Goal: Task Accomplishment & Management: Complete application form

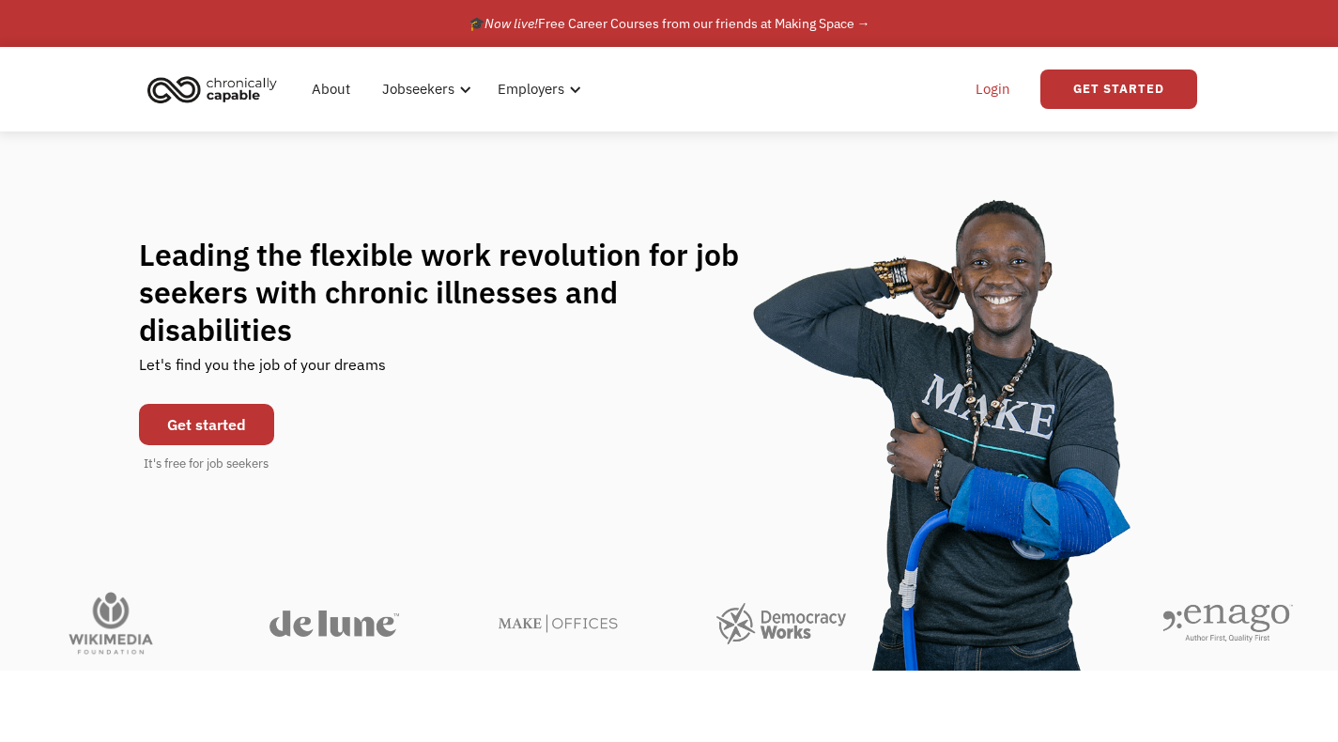
click at [990, 92] on link "Login" at bounding box center [992, 89] width 57 height 60
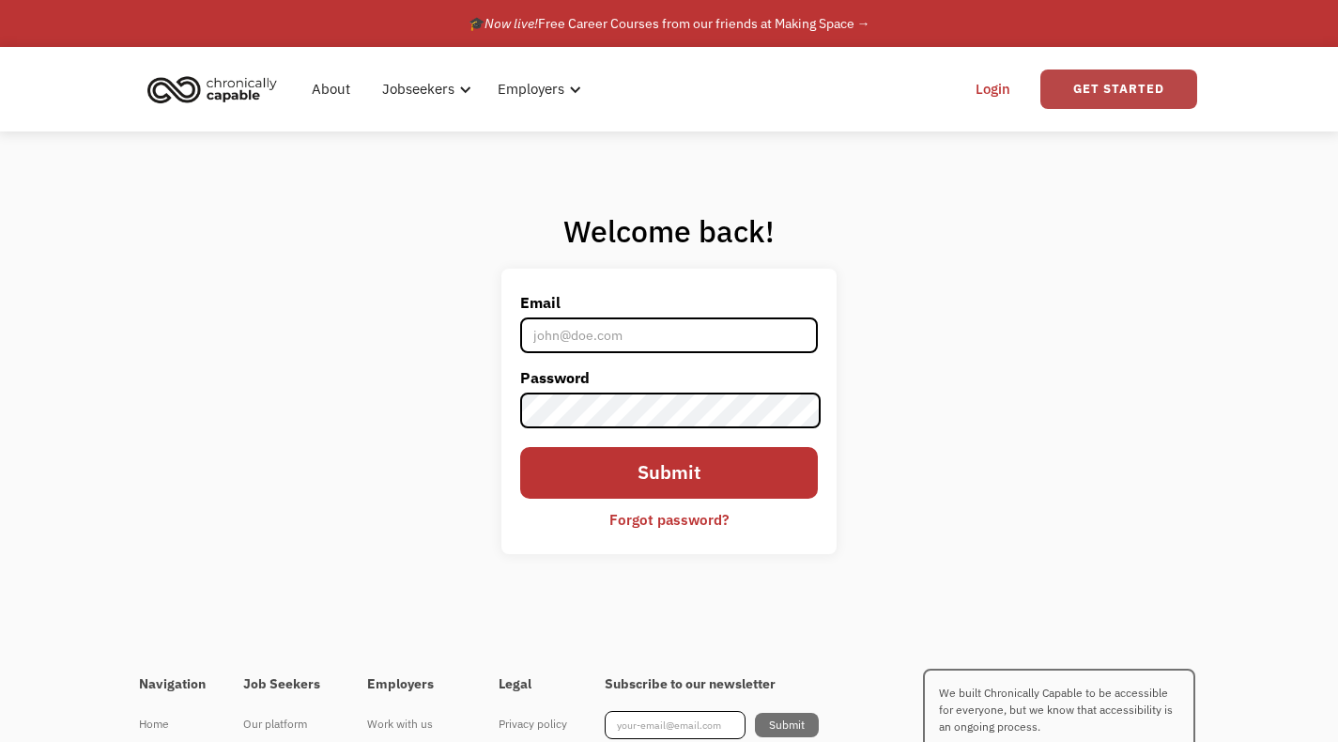
click at [1067, 83] on link "Get Started" at bounding box center [1118, 88] width 157 height 39
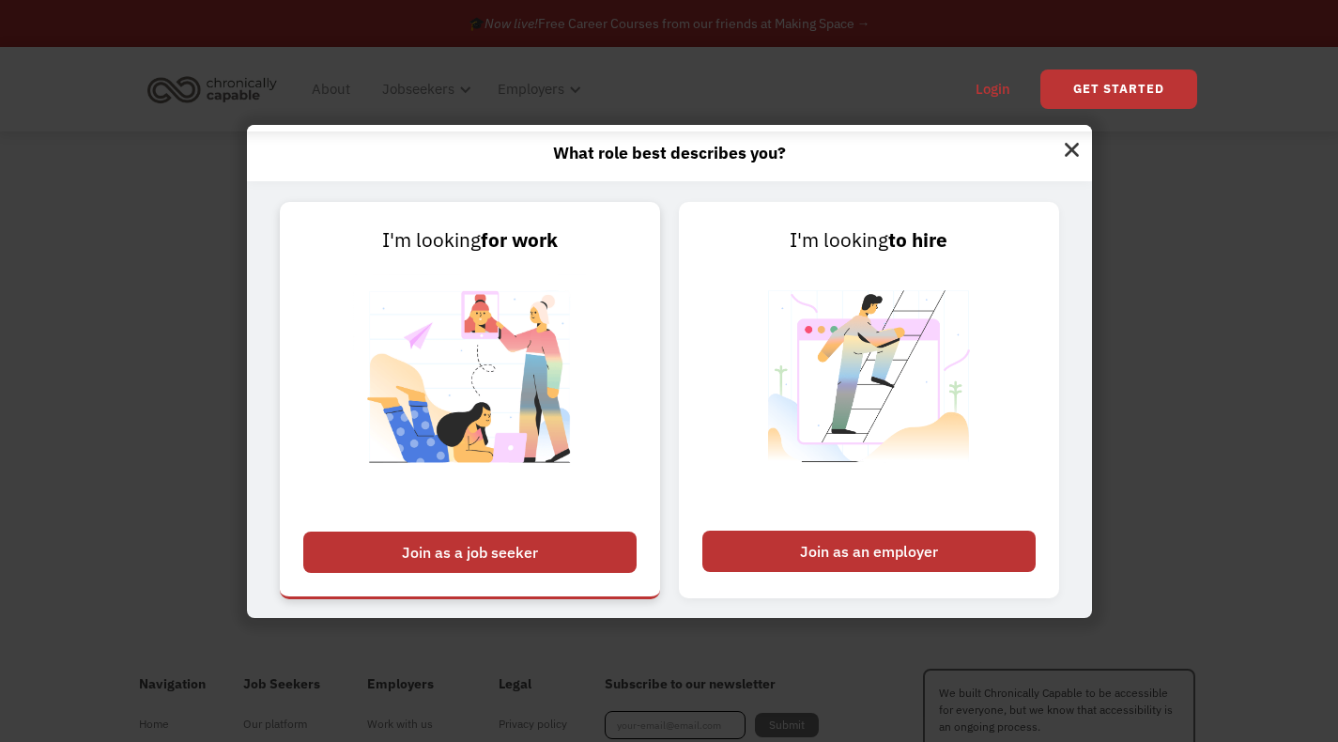
click at [508, 400] on img at bounding box center [470, 388] width 234 height 266
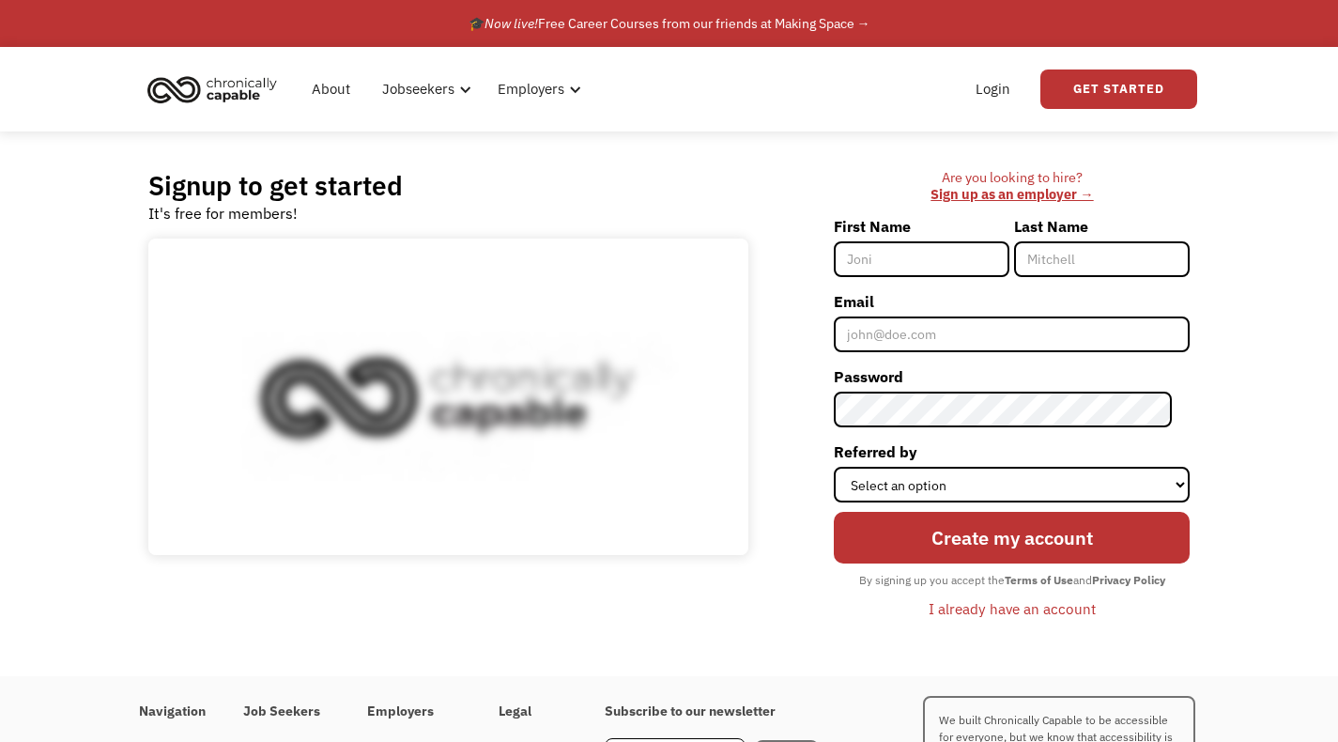
click at [948, 255] on input "First Name" at bounding box center [922, 259] width 176 height 36
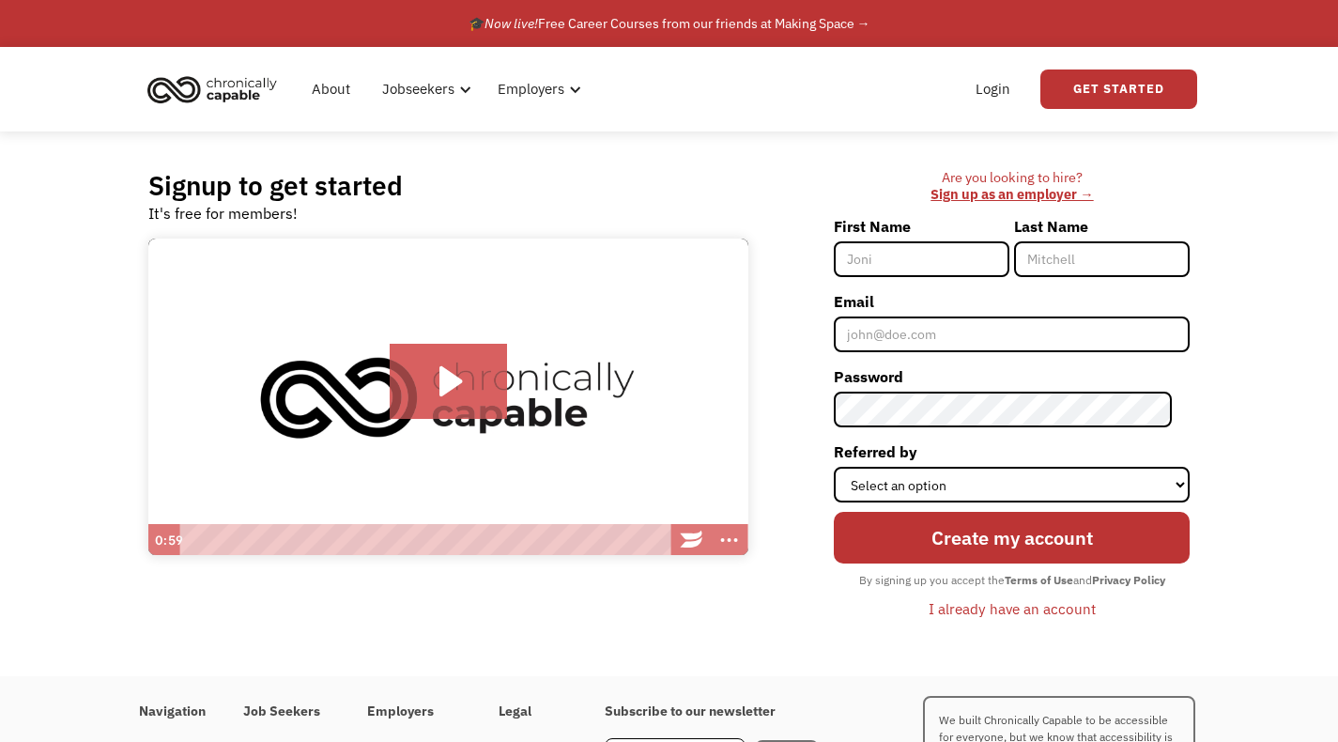
type input "sumit"
type input "taksande"
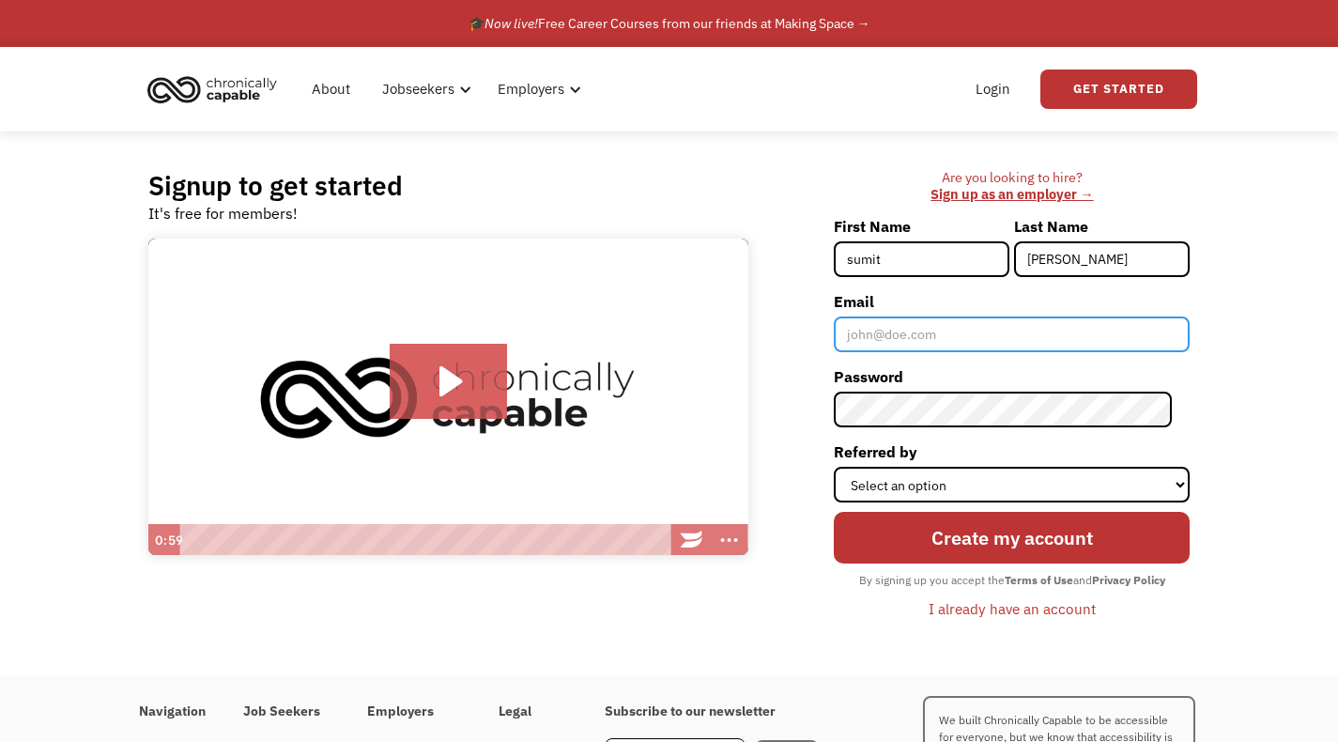
click at [969, 337] on input "Email" at bounding box center [1012, 334] width 356 height 36
type input "sumittaksande@aol.com"
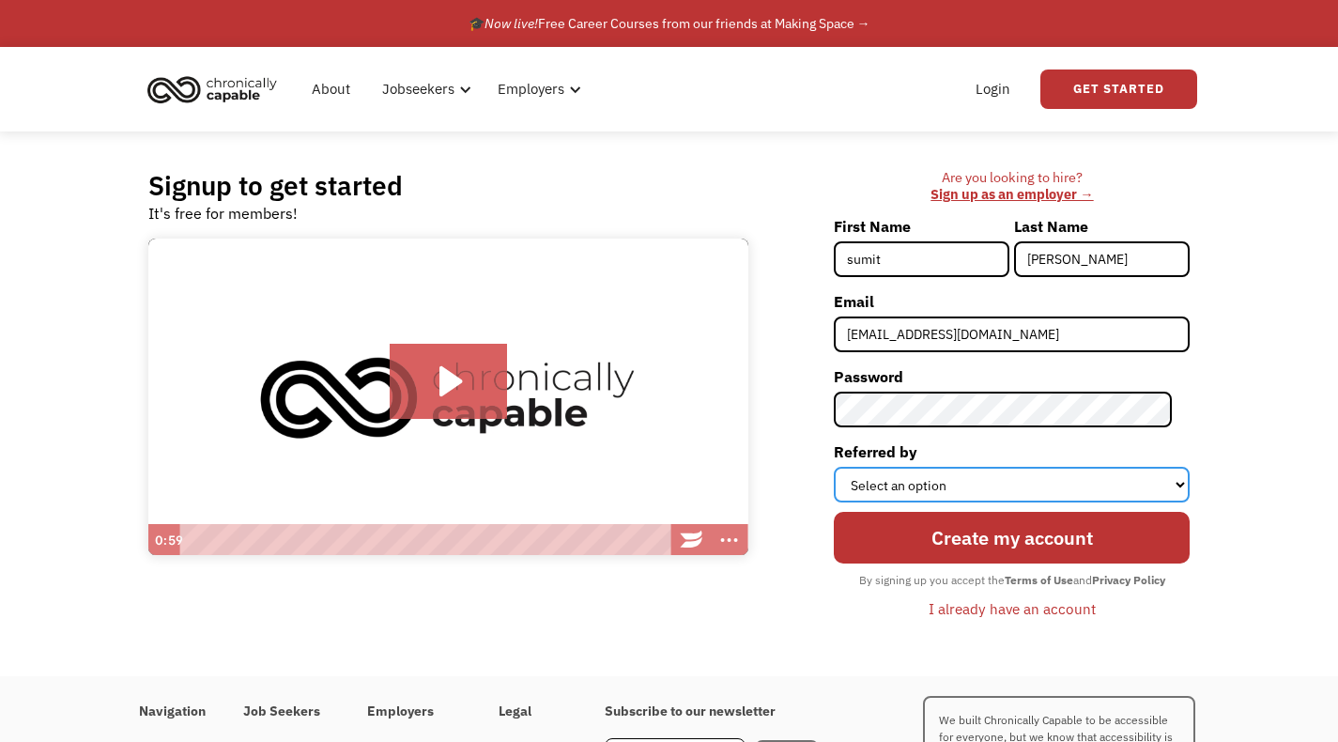
click at [983, 495] on select "Select an option Instagram Facebook Twitter Search Engine News Article Word of …" at bounding box center [1012, 485] width 356 height 36
select select "Search Engine"
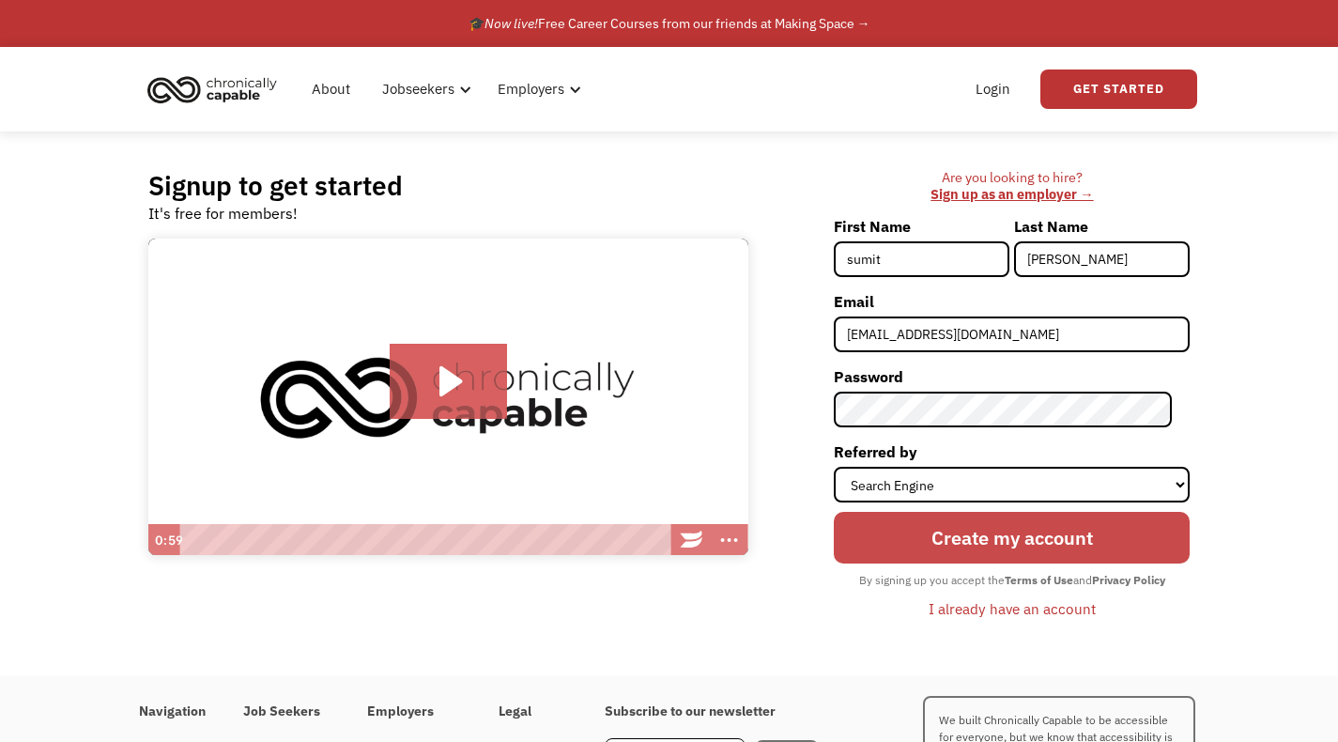
click at [1019, 548] on input "Create my account" at bounding box center [1012, 538] width 356 height 53
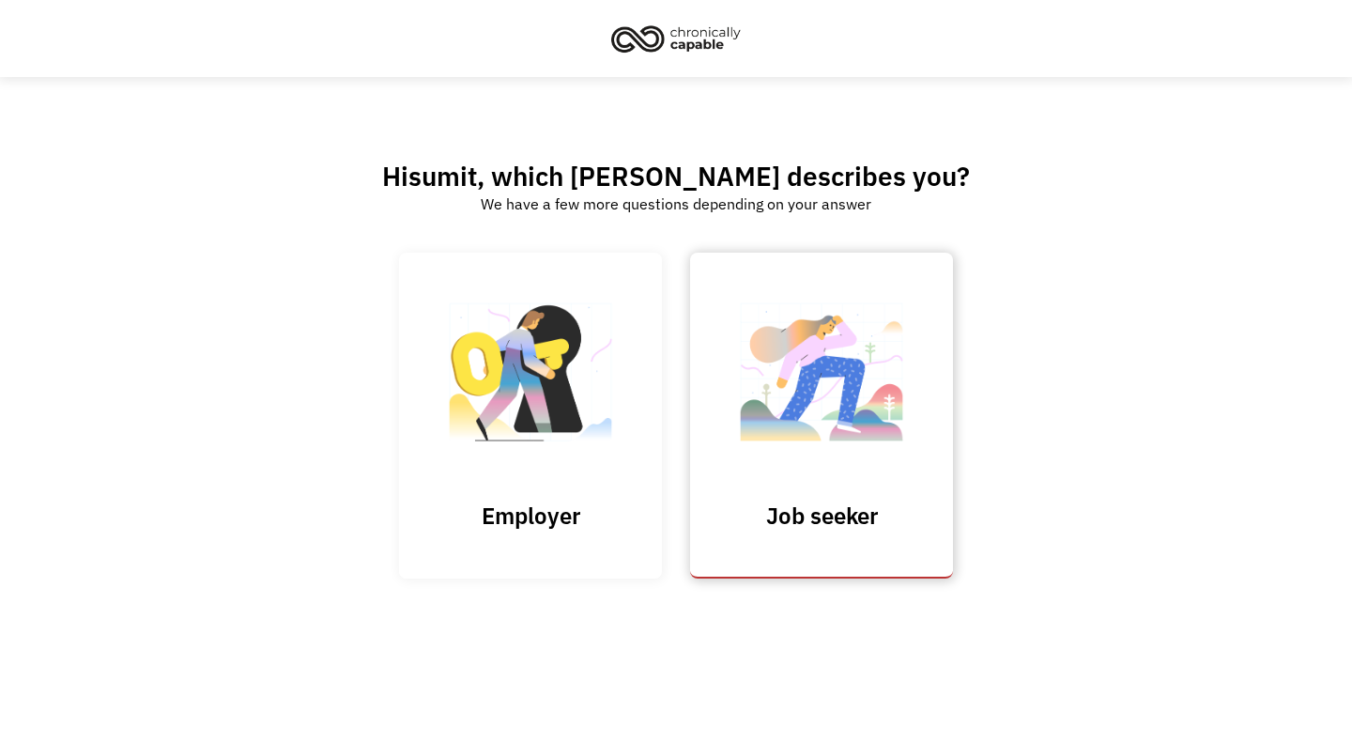
click at [813, 403] on img at bounding box center [822, 381] width 188 height 183
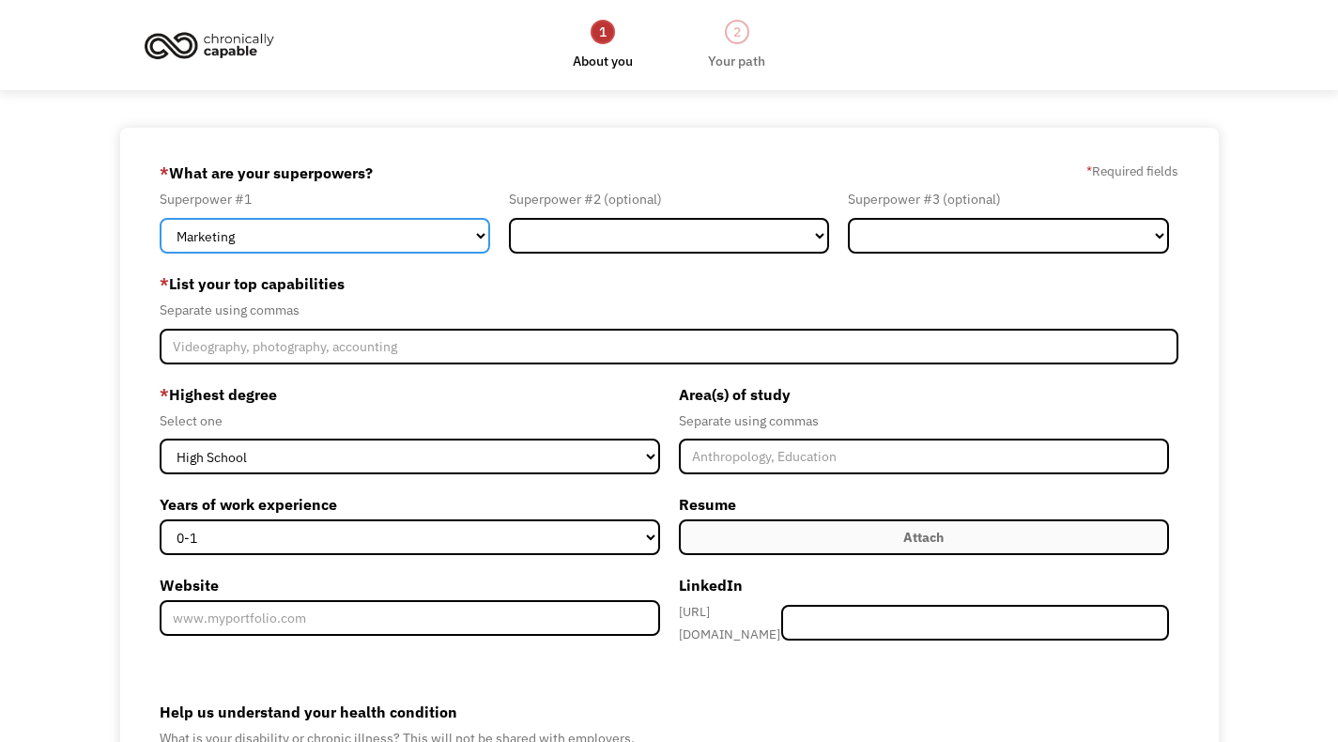
click at [481, 237] on select "Marketing Human Resources Finance Technology Operations Sales Industrial & Manu…" at bounding box center [325, 236] width 330 height 36
select select "Operations"
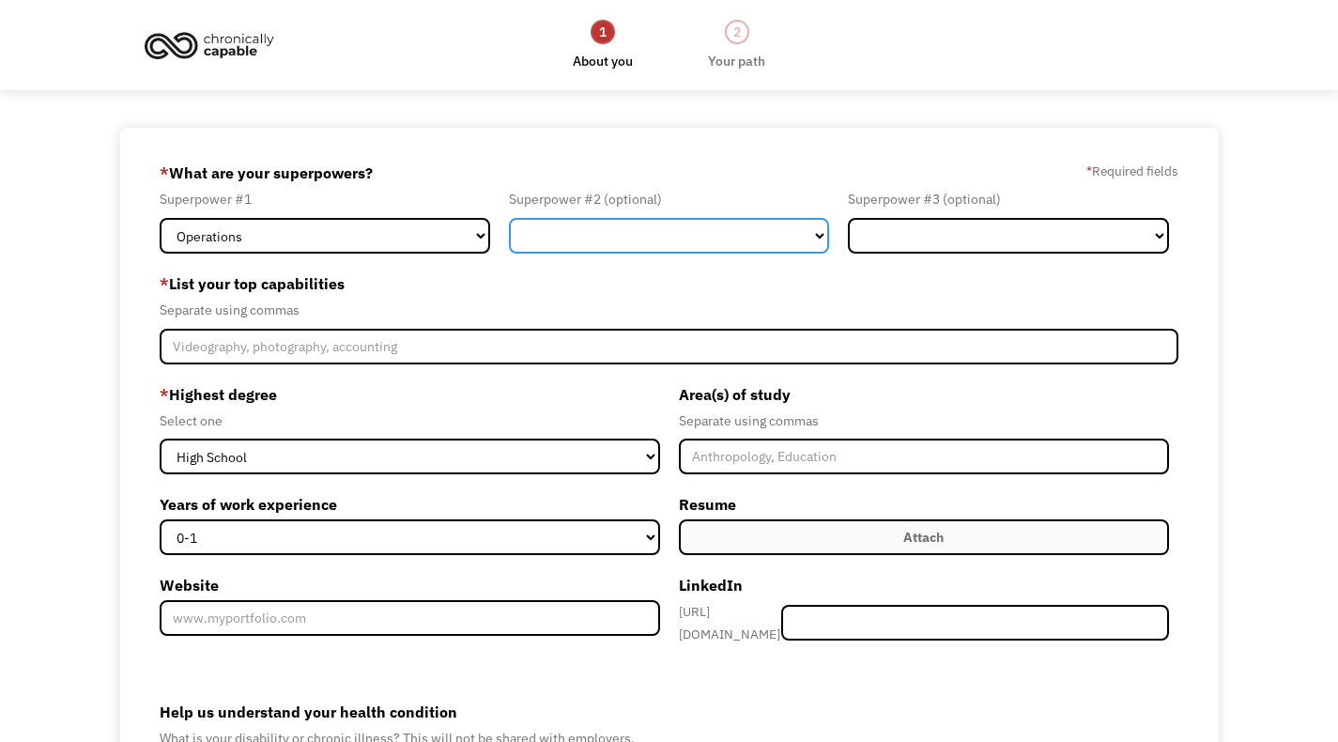
click at [793, 230] on select "Marketing Human Resources Finance Technology Operations Sales Industrial & Manu…" at bounding box center [669, 236] width 320 height 36
select select "Administration"
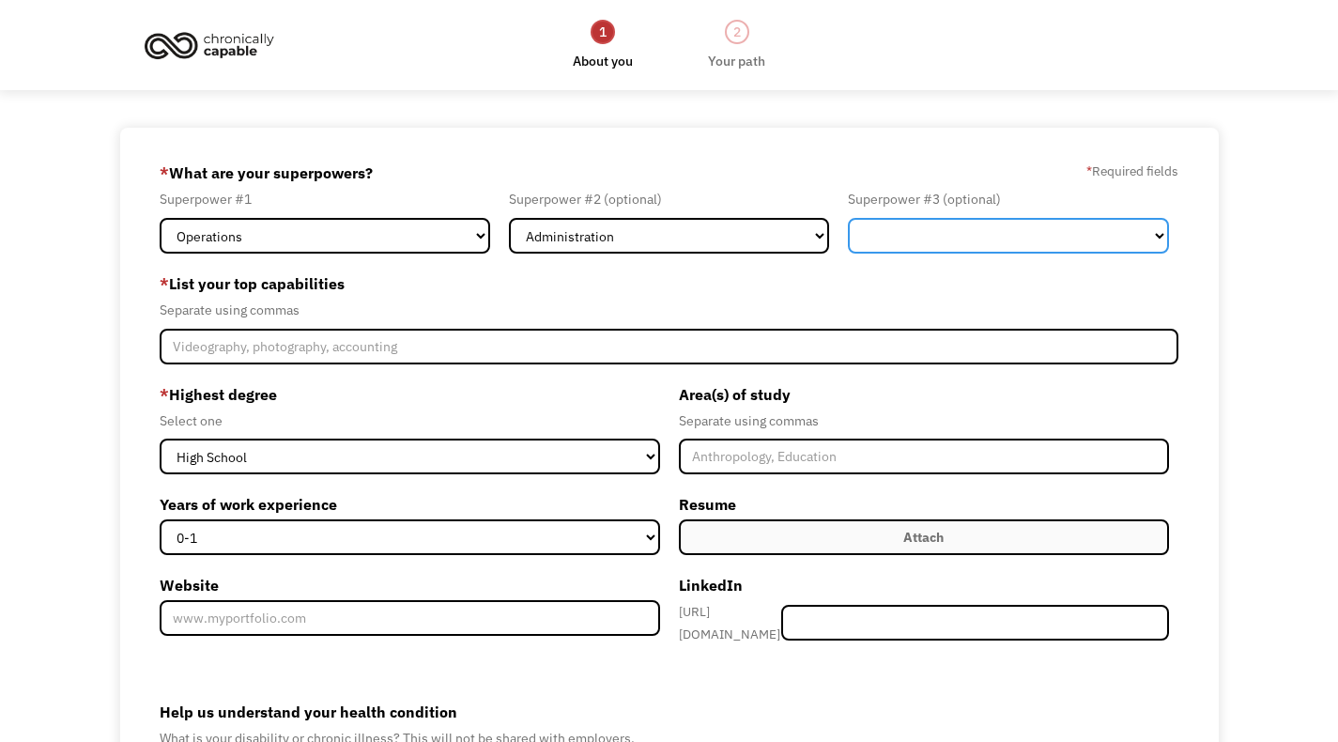
click at [1102, 233] on select "Marketing Human Resources Finance Technology Operations Sales Industrial & Manu…" at bounding box center [1008, 236] width 320 height 36
select select "Marketing"
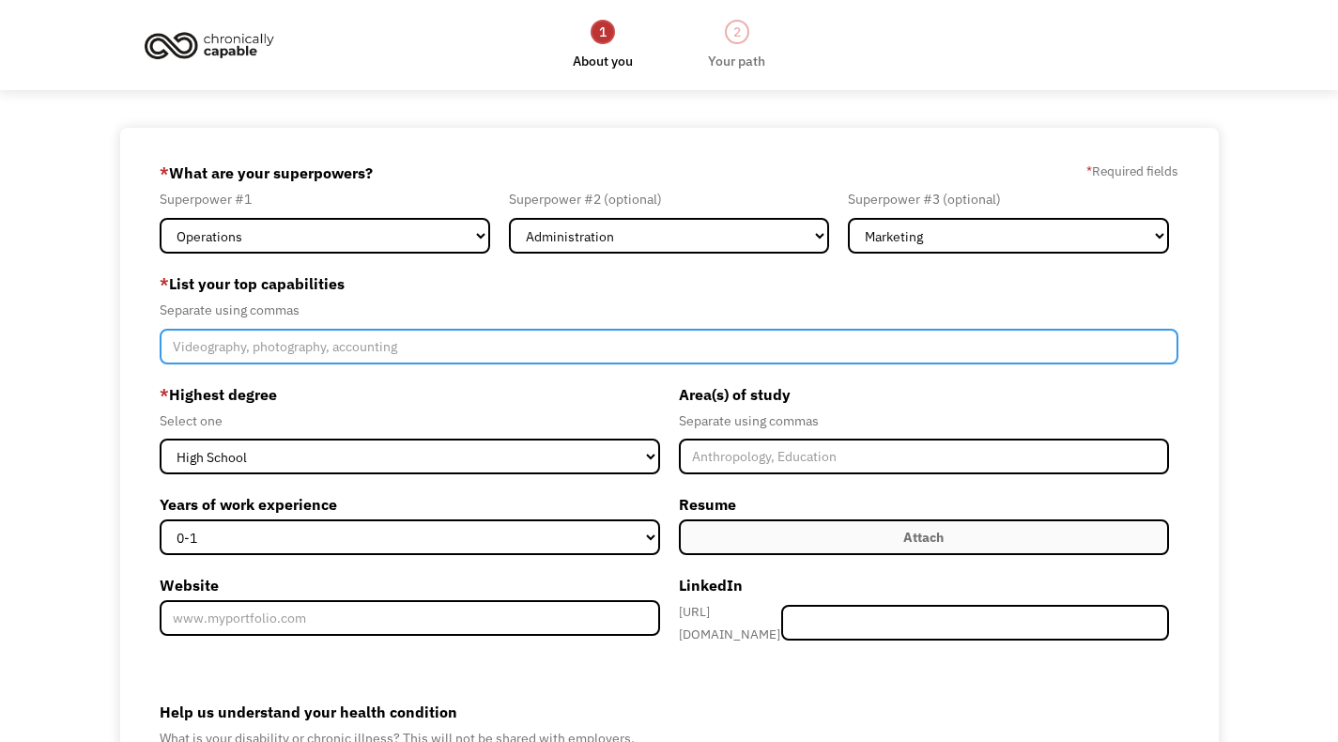
click at [384, 349] on input "Member-Create-Step1" at bounding box center [669, 347] width 1019 height 36
type input "o"
type input "p"
type input "o"
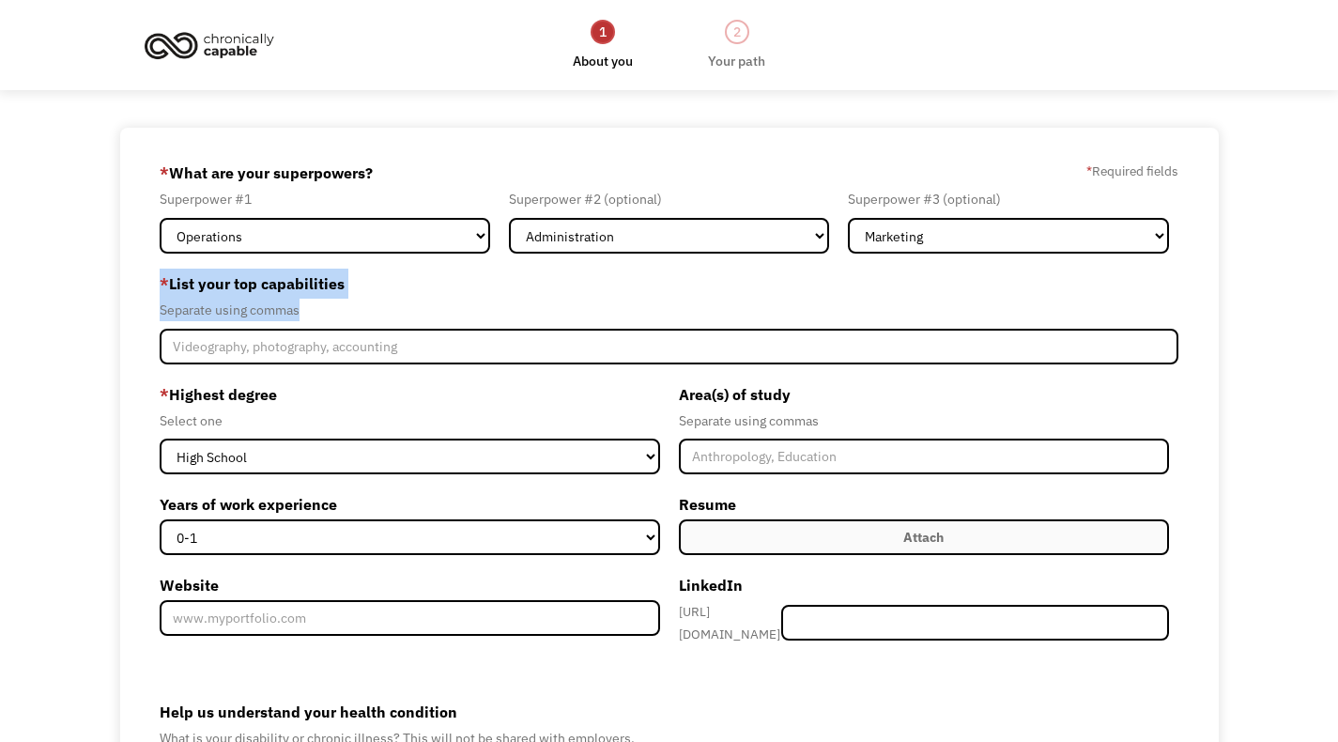
drag, startPoint x: 161, startPoint y: 273, endPoint x: 343, endPoint y: 317, distance: 187.4
click at [343, 317] on div "* List your top capabilities Separate using commas" at bounding box center [669, 317] width 1019 height 96
copy div "* List your top capabilities Separate using commas"
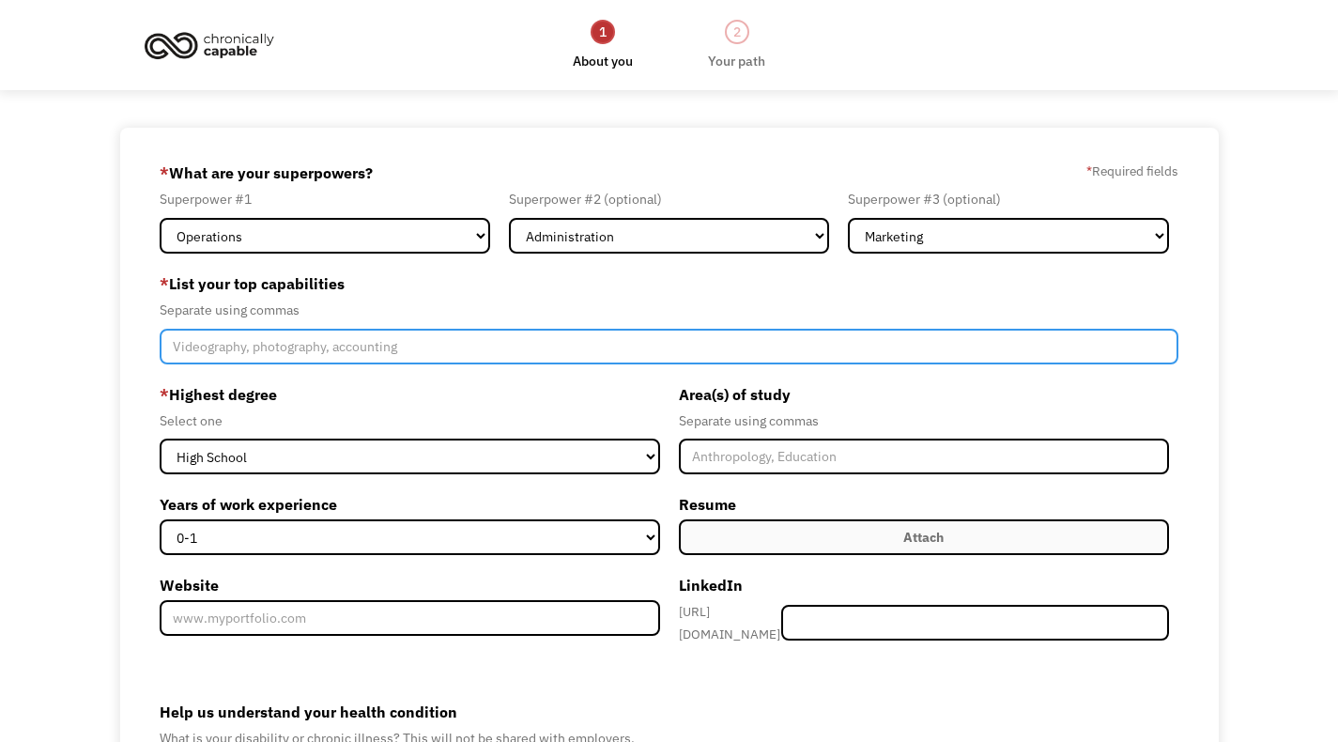
click at [446, 349] on input "Member-Create-Step1" at bounding box center [669, 347] width 1019 height 36
paste input "Procurement & Vendor Management, Operations Management, Process Improvement, Pr…"
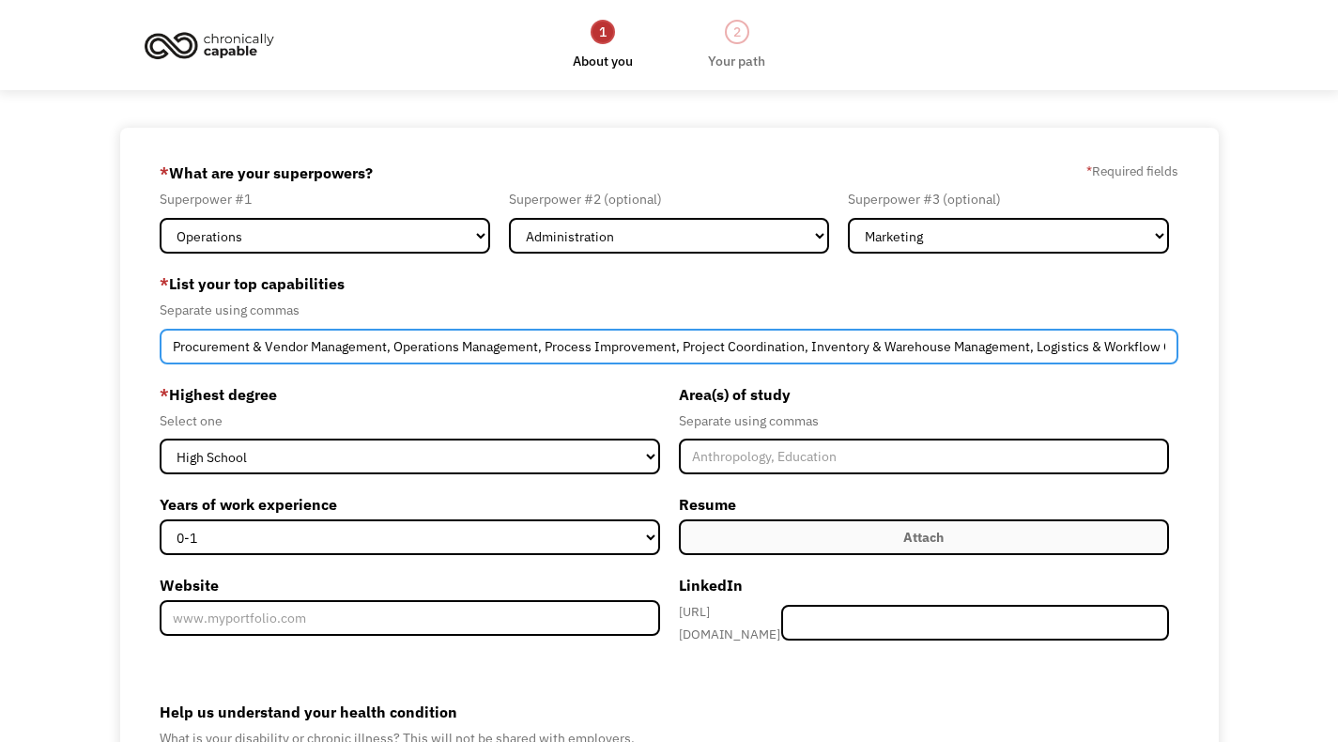
scroll to position [0, 636]
type input "Procurement & Vendor Management, Operations Management, Process Improvement, Pr…"
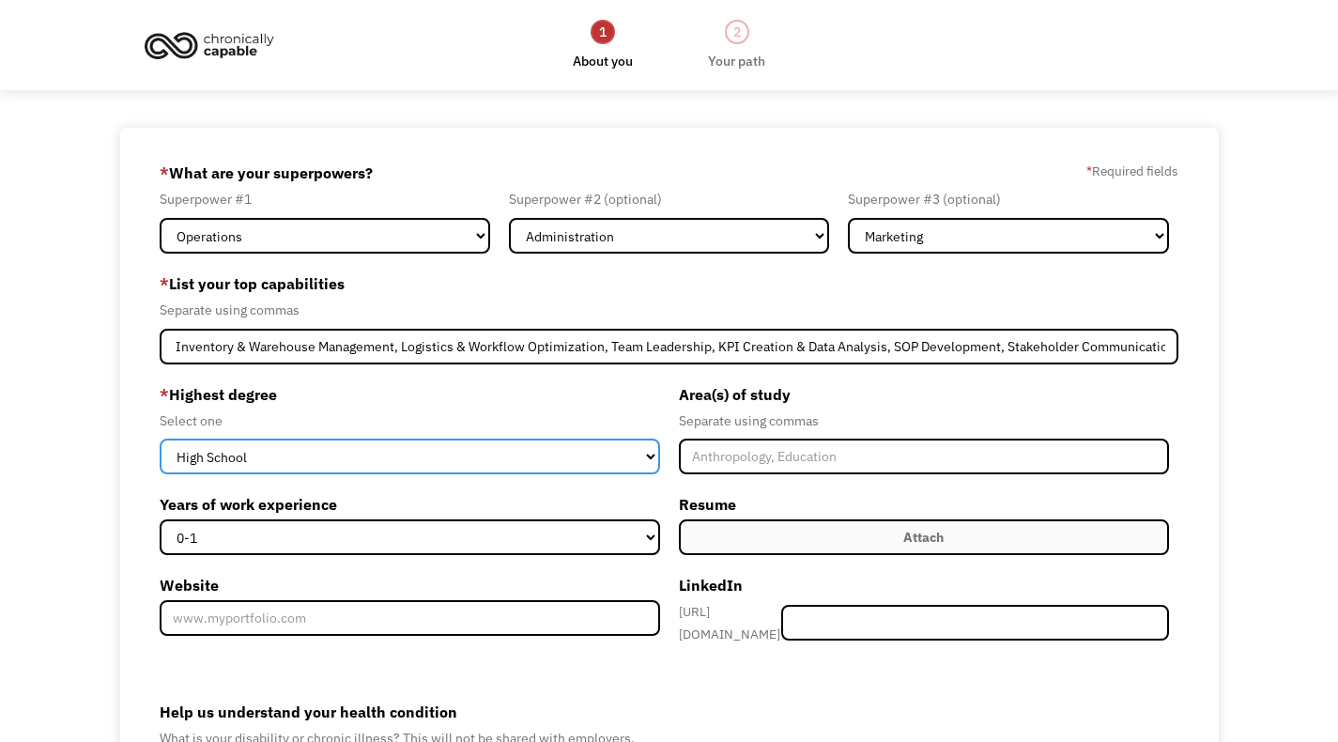
click at [397, 460] on select "High School Associates Bachelors Master's PhD" at bounding box center [410, 457] width 500 height 36
select select "masters"
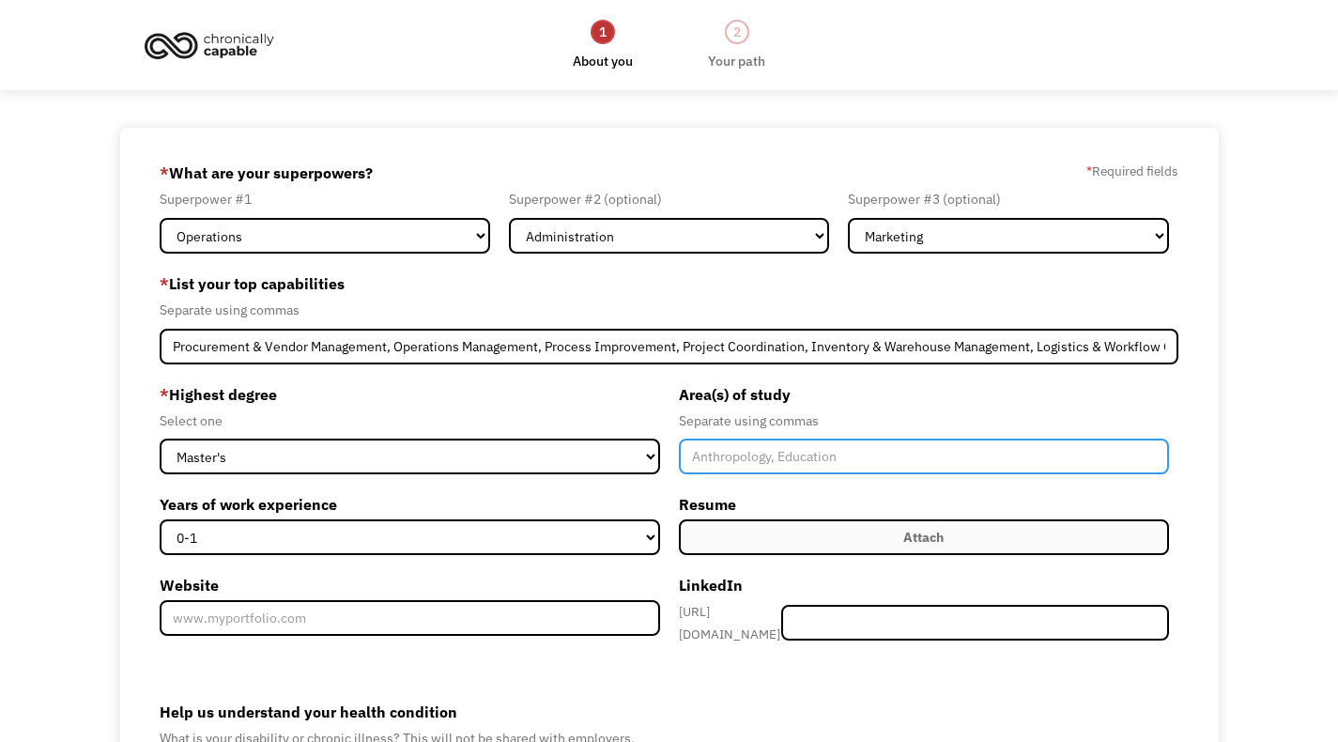
click at [790, 449] on input "Member-Create-Step1" at bounding box center [924, 457] width 490 height 36
type input "MBA"
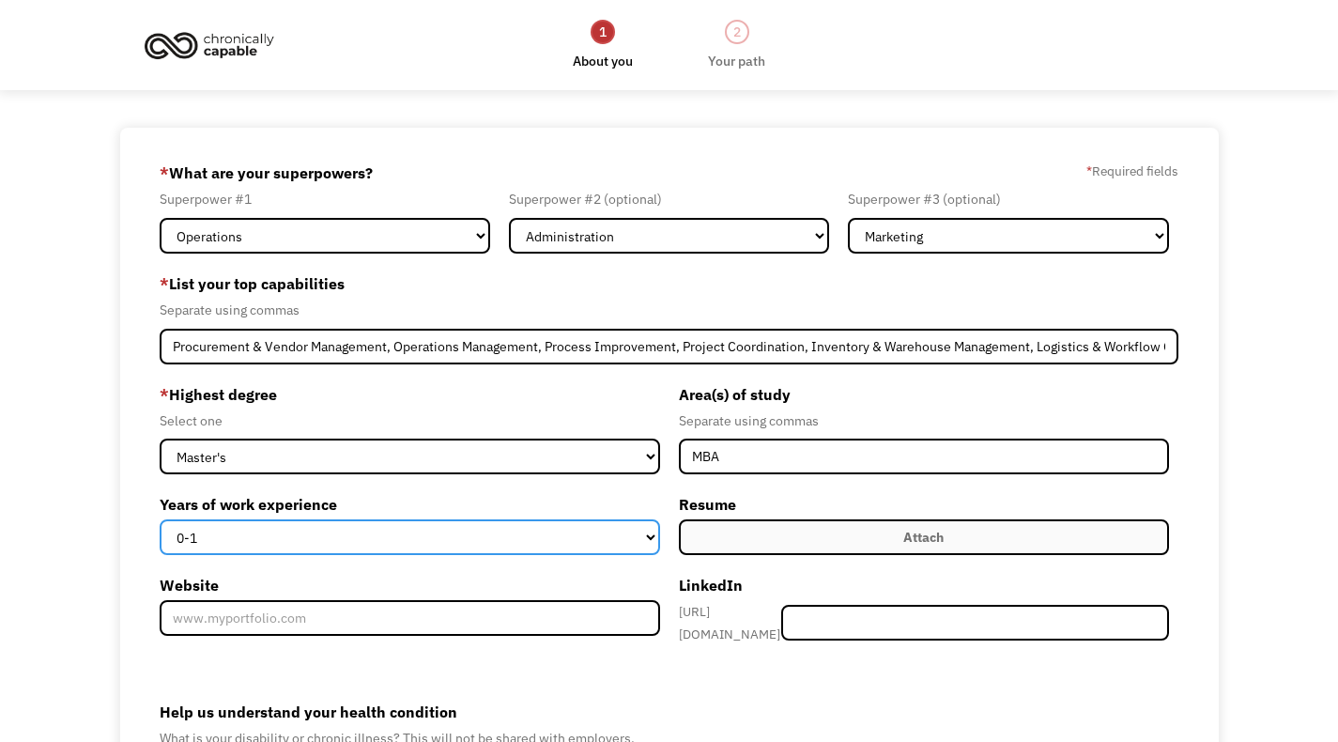
click at [544, 543] on select "0-1 2-4 5-10 11-15 15+" at bounding box center [410, 537] width 500 height 36
select select "2-4"
click at [880, 527] on label "Attach" at bounding box center [924, 537] width 490 height 36
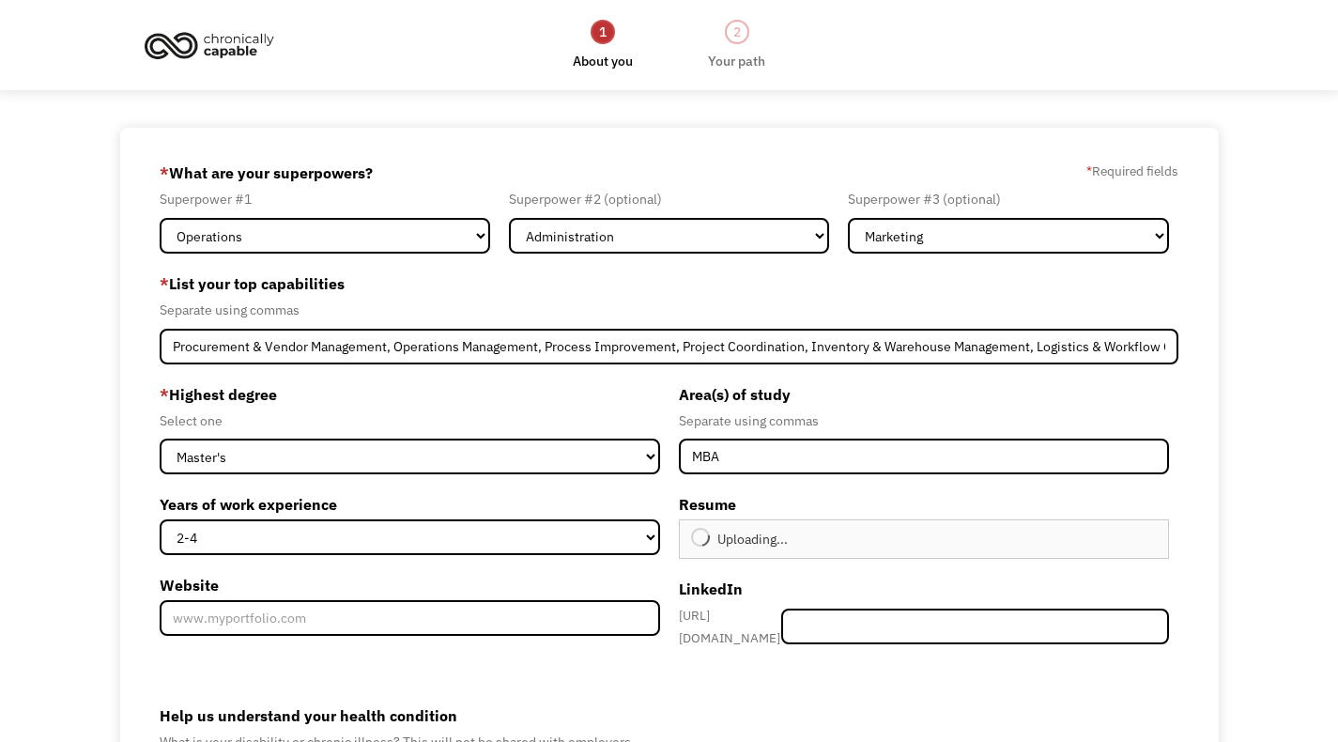
type input "Continue"
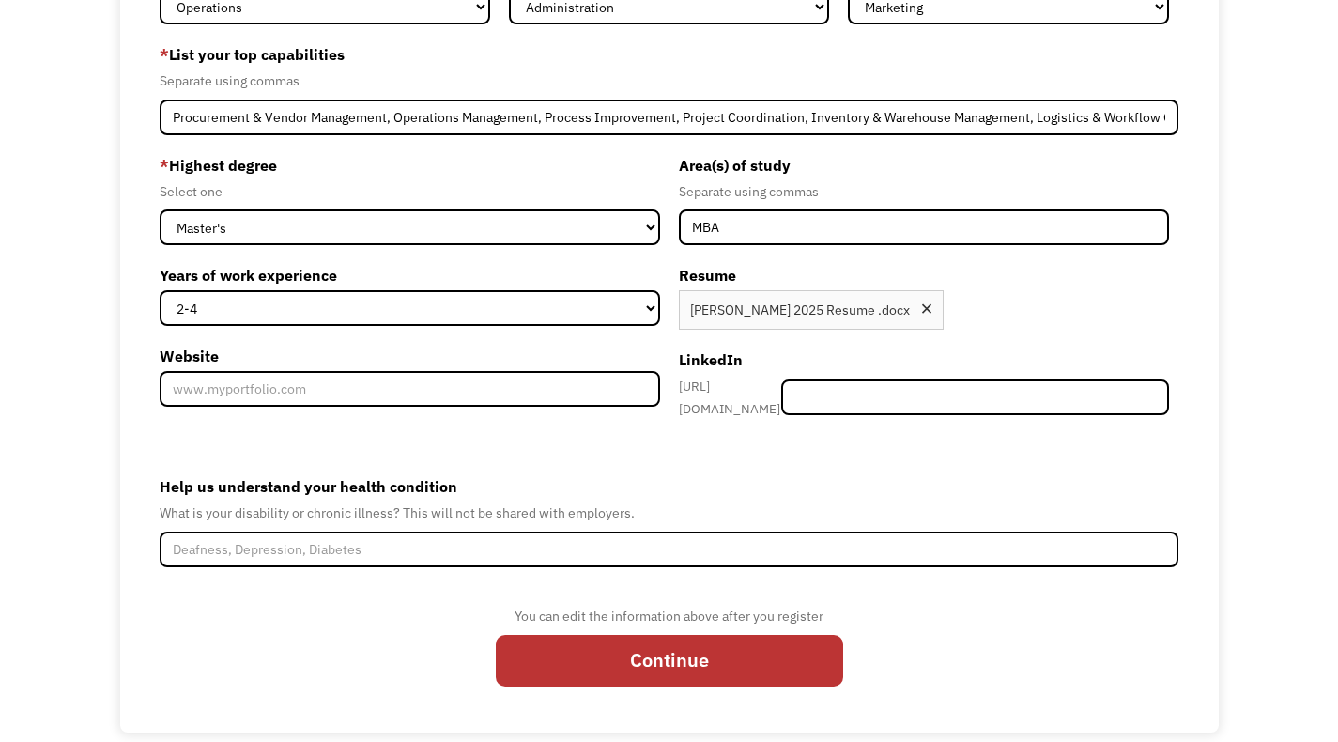
scroll to position [239, 0]
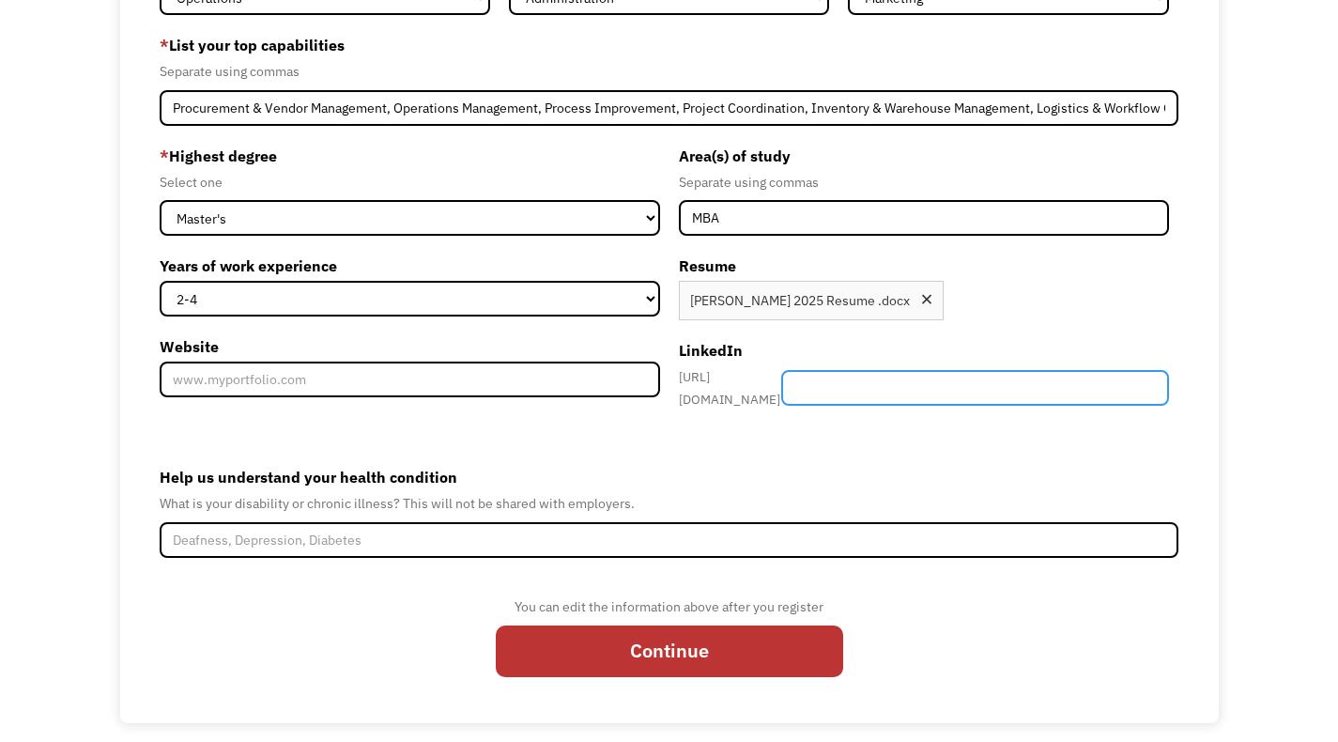
click at [876, 384] on input "Member-Create-Step1" at bounding box center [975, 388] width 388 height 36
paste input "[PERSON_NAME]-mba-pmp-5bb8b715/"
type input "[PERSON_NAME]-mba-pmp-5bb8b715/"
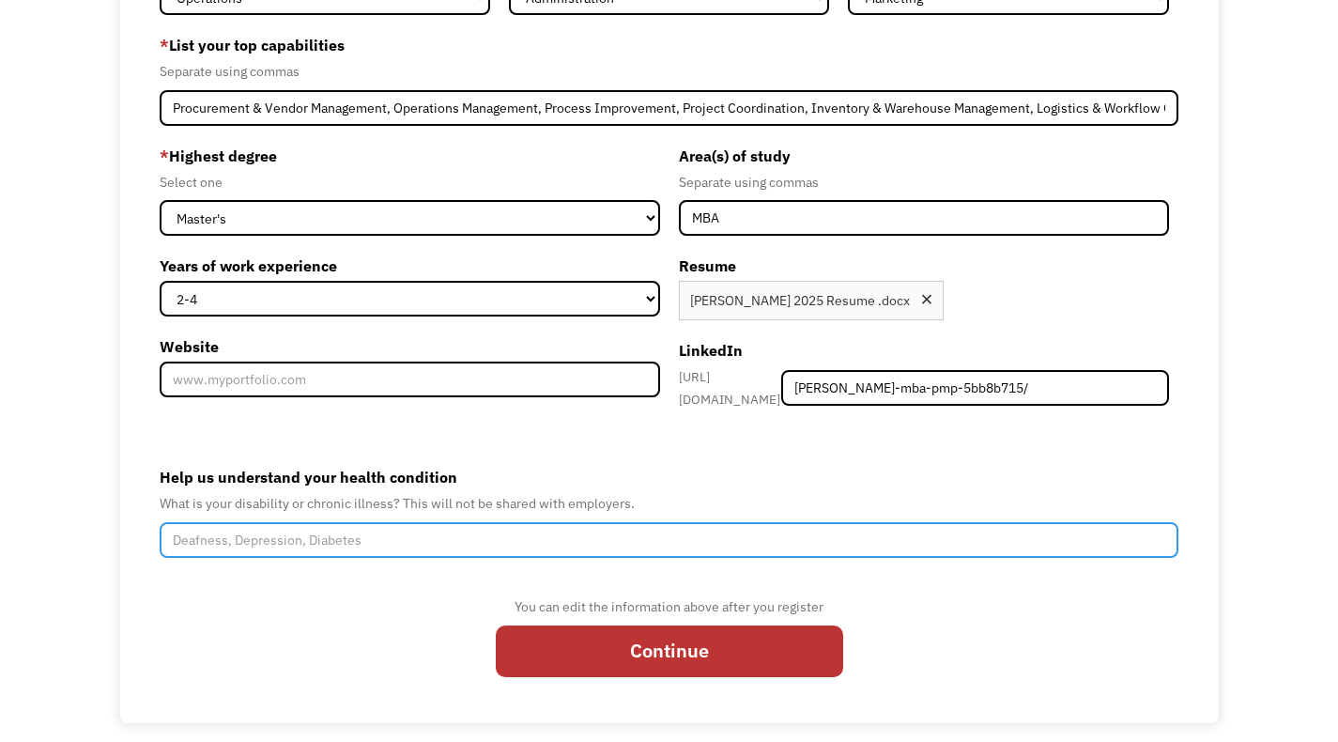
click at [782, 534] on input "Help us understand your health condition" at bounding box center [669, 540] width 1019 height 36
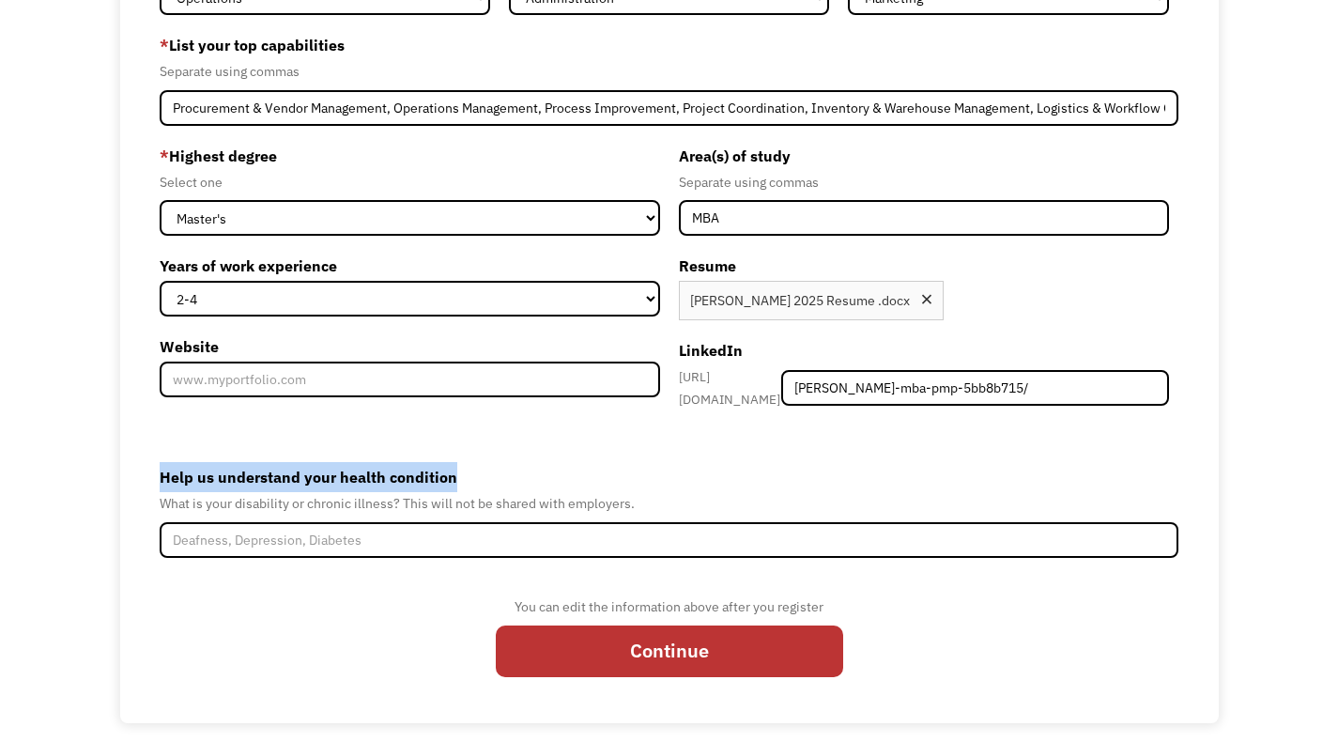
drag, startPoint x: 162, startPoint y: 460, endPoint x: 646, endPoint y: 511, distance: 486.2
click at [646, 511] on div "Help us understand your health condition What is your disability or chronic ill…" at bounding box center [669, 510] width 1019 height 96
copy label "Help us understand your health condition"
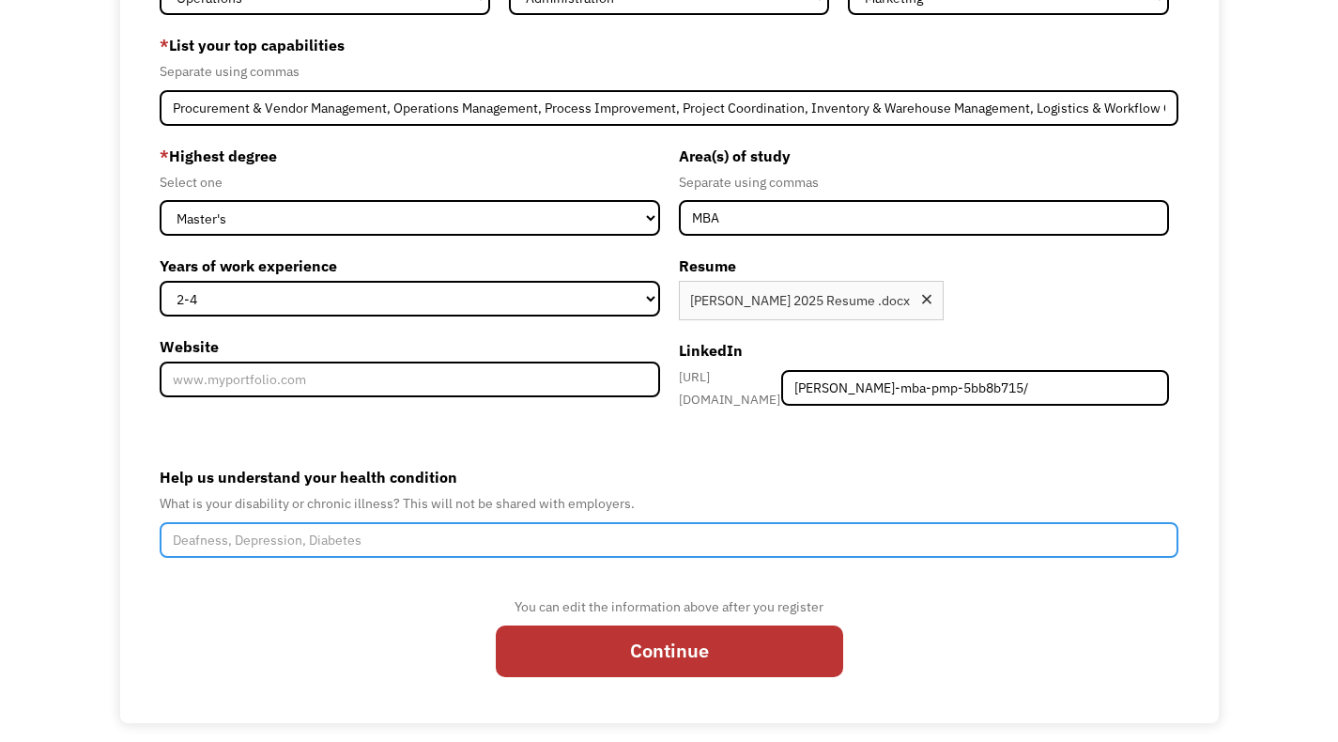
click at [462, 527] on input "Help us understand your health condition" at bounding box center [669, 540] width 1019 height 36
paste input "I live with Vestibular Migraine and Benign Paroxysmal Positional Vertigo (BPPV)…"
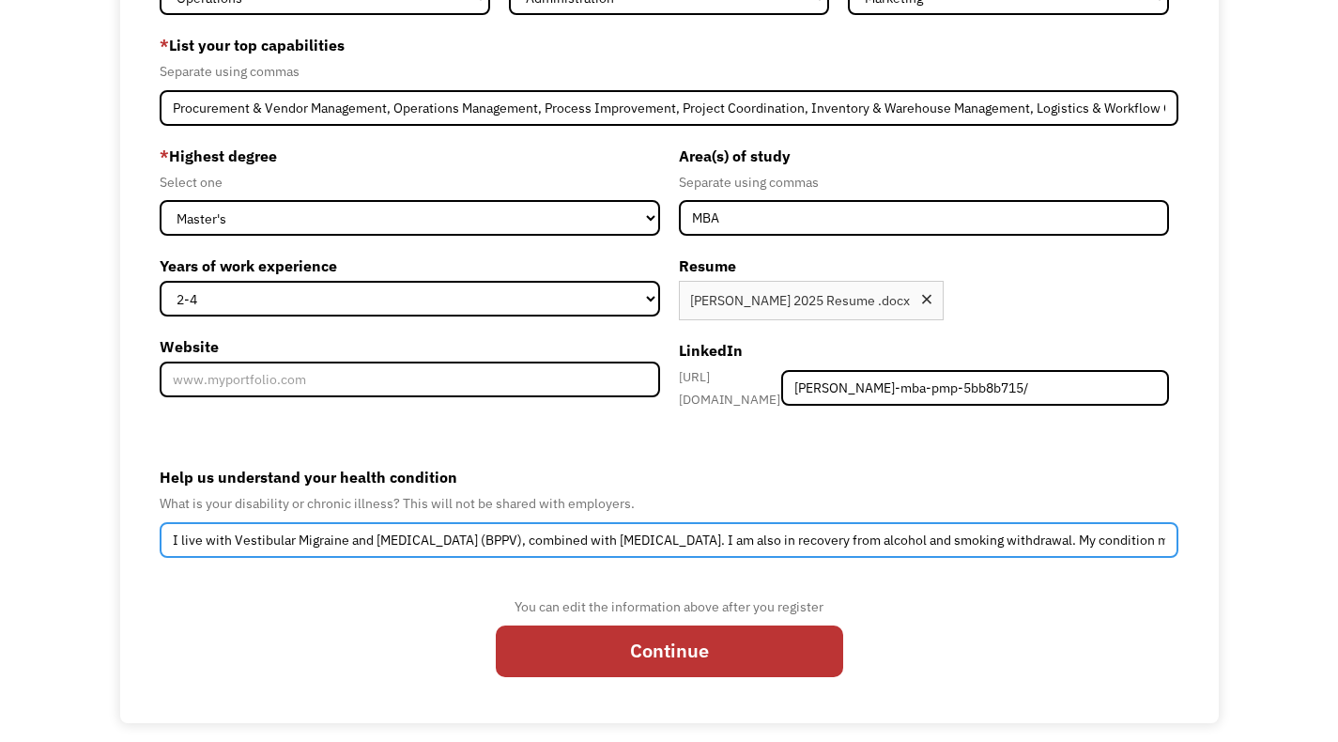
scroll to position [0, 519]
click at [410, 528] on input "I live with Vestibular Migraine and Benign Paroxysmal Positional Vertigo (BPPV)…" at bounding box center [669, 540] width 1019 height 36
click at [760, 533] on input "I live with Vestibular Migraine and Benign Paroxysmal Positional Vertigo (BPPV)…" at bounding box center [669, 540] width 1019 height 36
paste input ".My condition mainly affects my balance, triggers occasional dizziness, and req…"
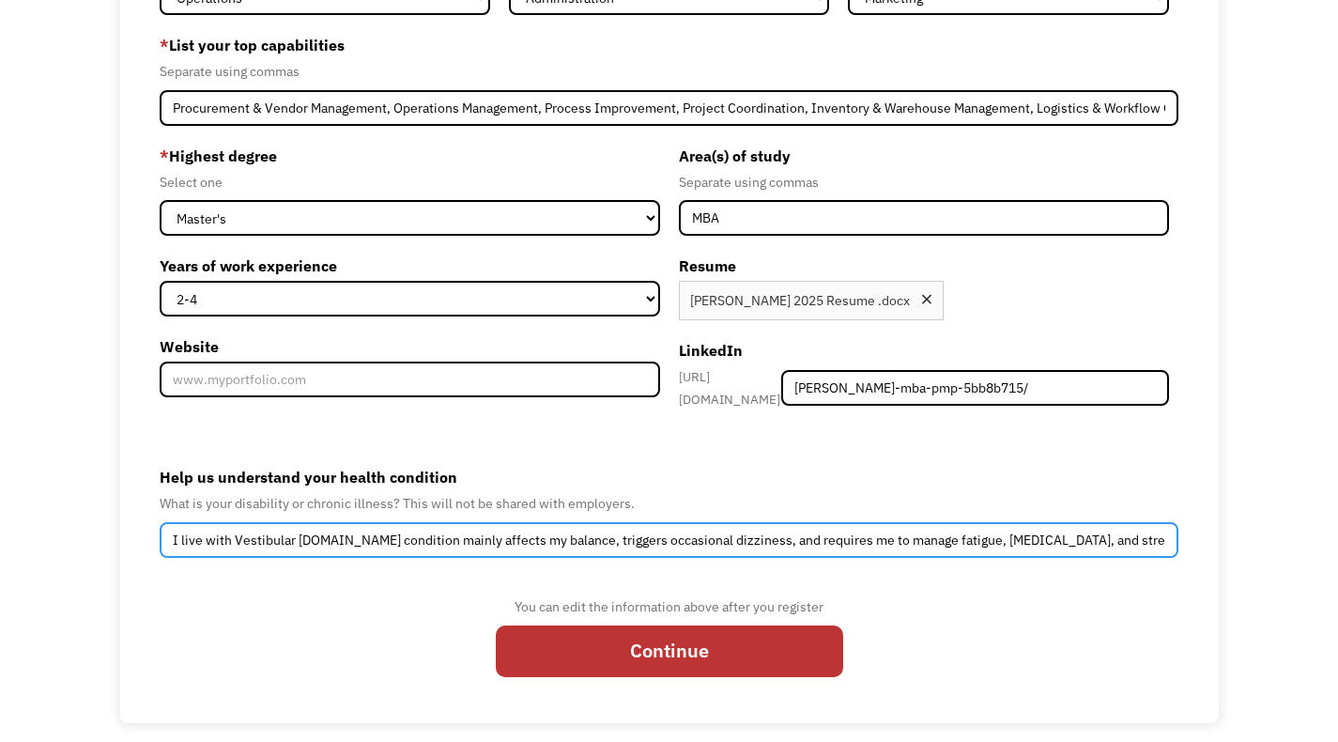
scroll to position [0, 450]
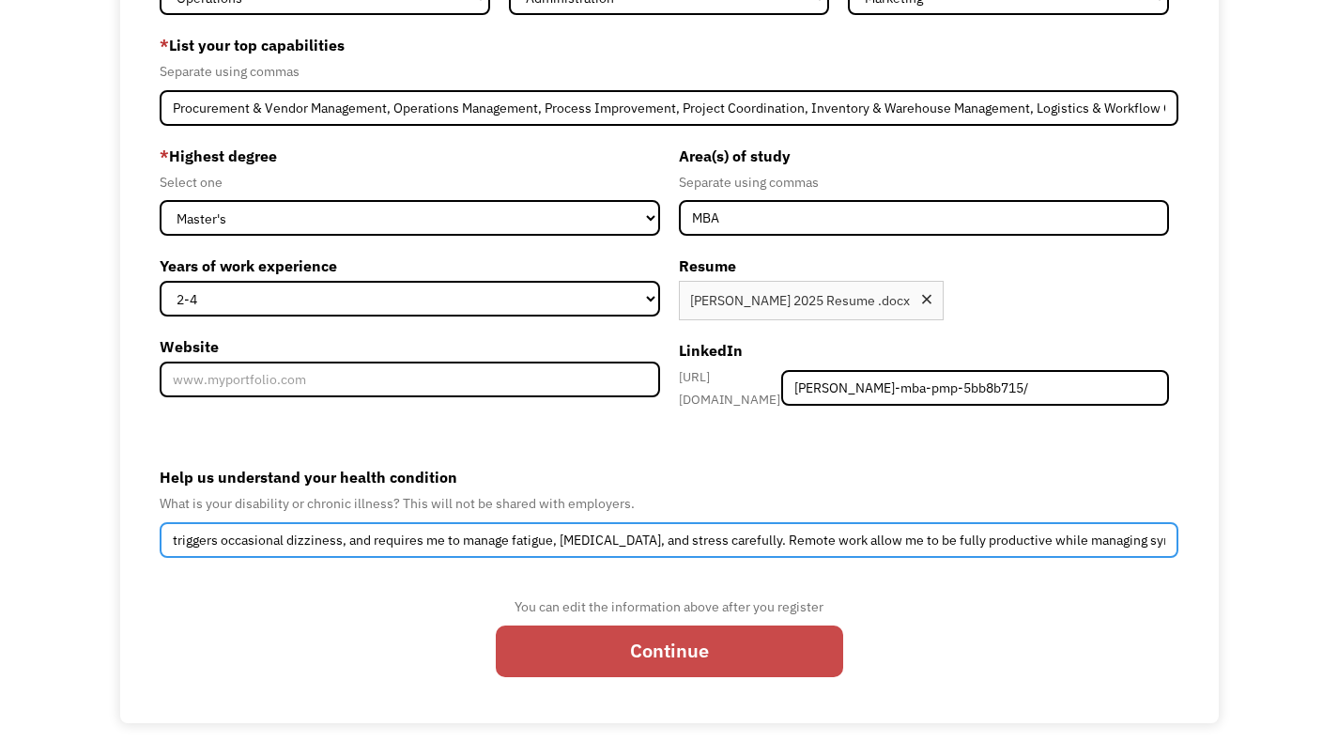
type input "I live with Vestibular Migraine.My condition mainly affects my balance, trigger…"
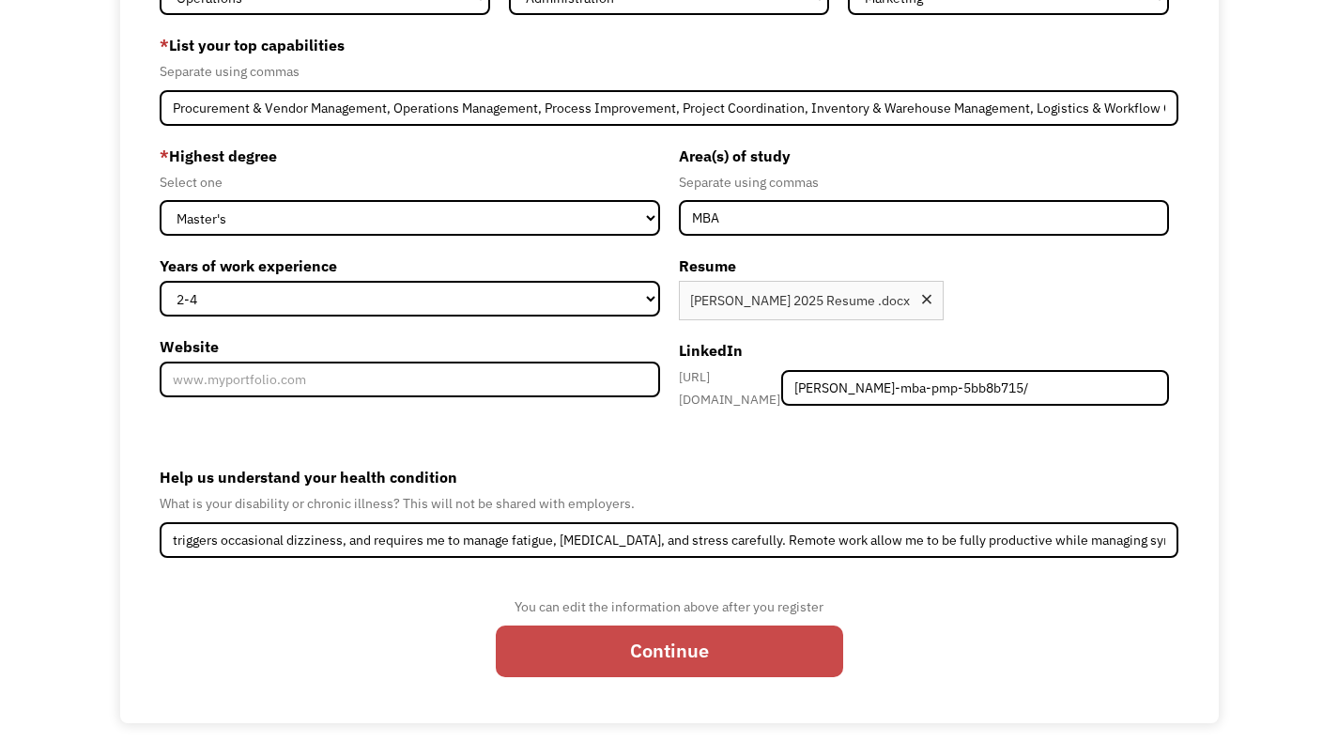
click at [756, 639] on input "Continue" at bounding box center [669, 651] width 347 height 53
type input "Please wait..."
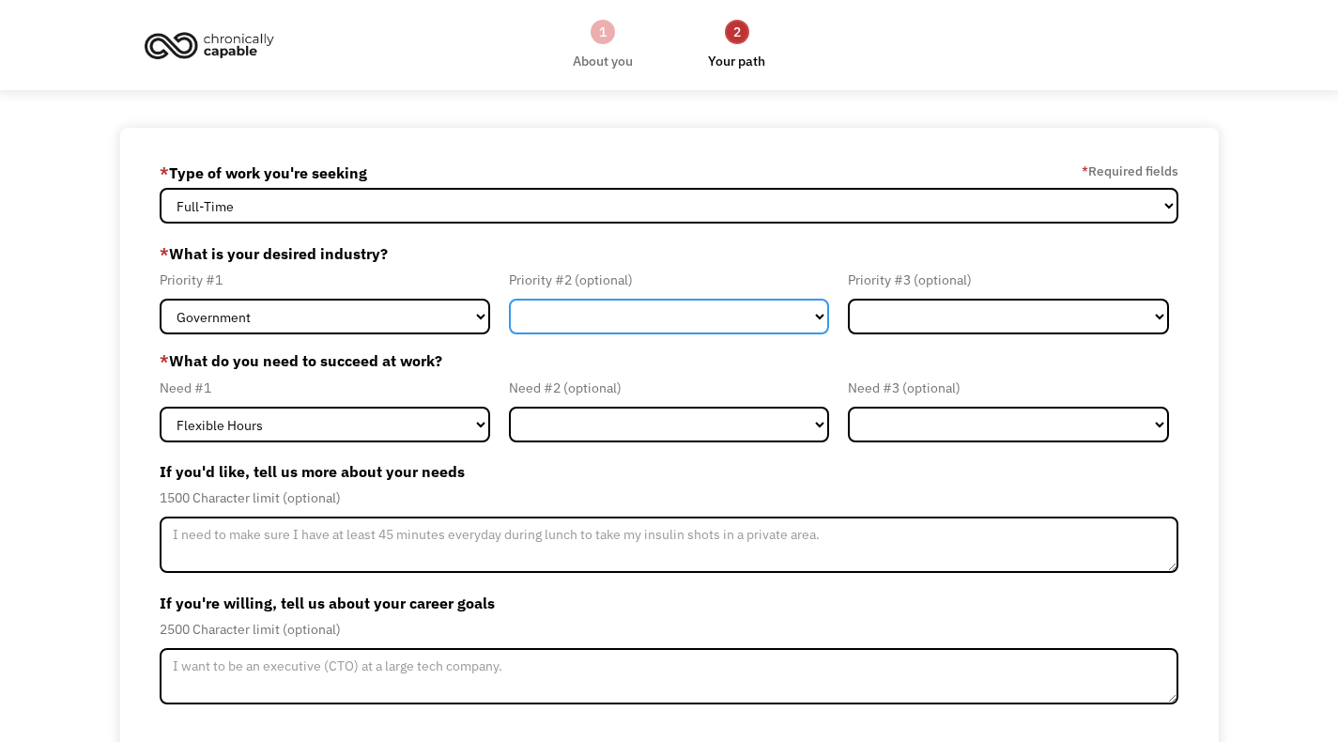
click at [671, 327] on select "Government Finance & Insurance Health & Social Care Tech & Engineering Creative…" at bounding box center [669, 317] width 320 height 36
select select "Administrative"
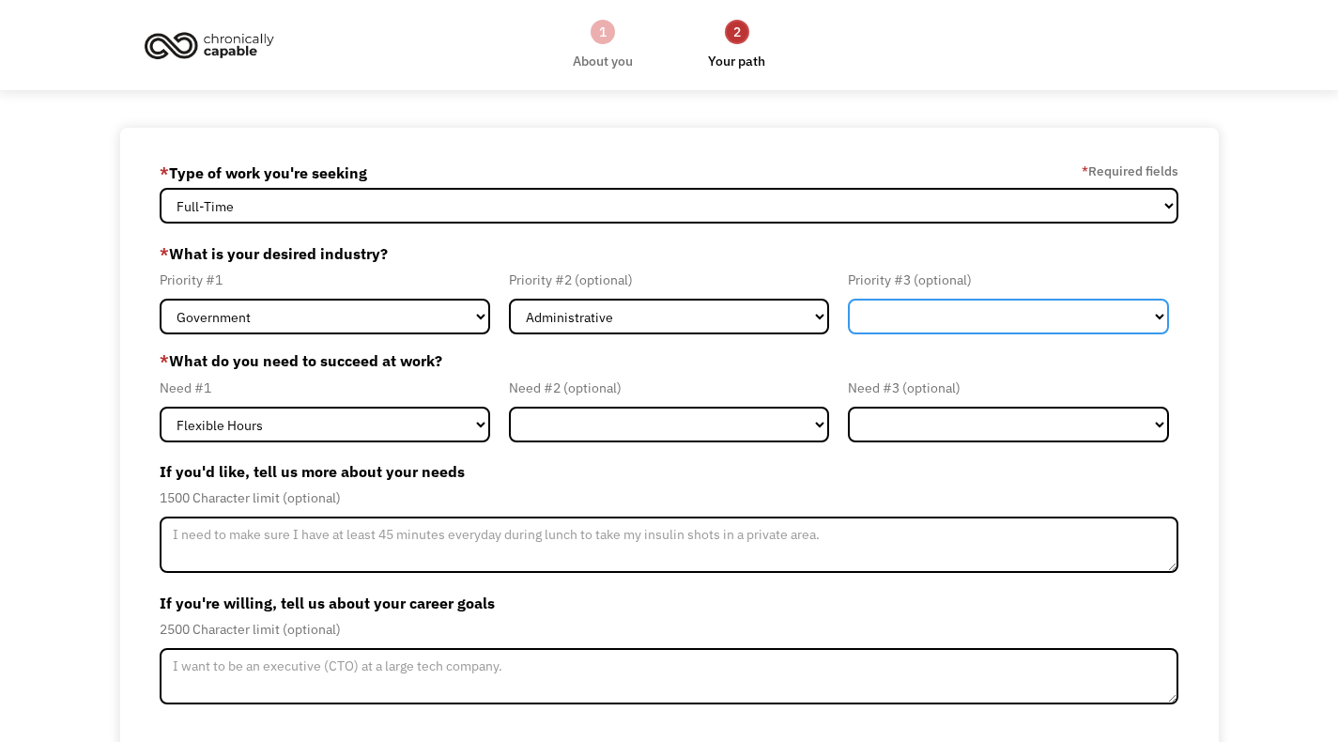
click at [1022, 308] on select "Government Finance & Insurance Health & Social Care Tech & Engineering Creative…" at bounding box center [1008, 317] width 320 height 36
select select "Health & Social Care"
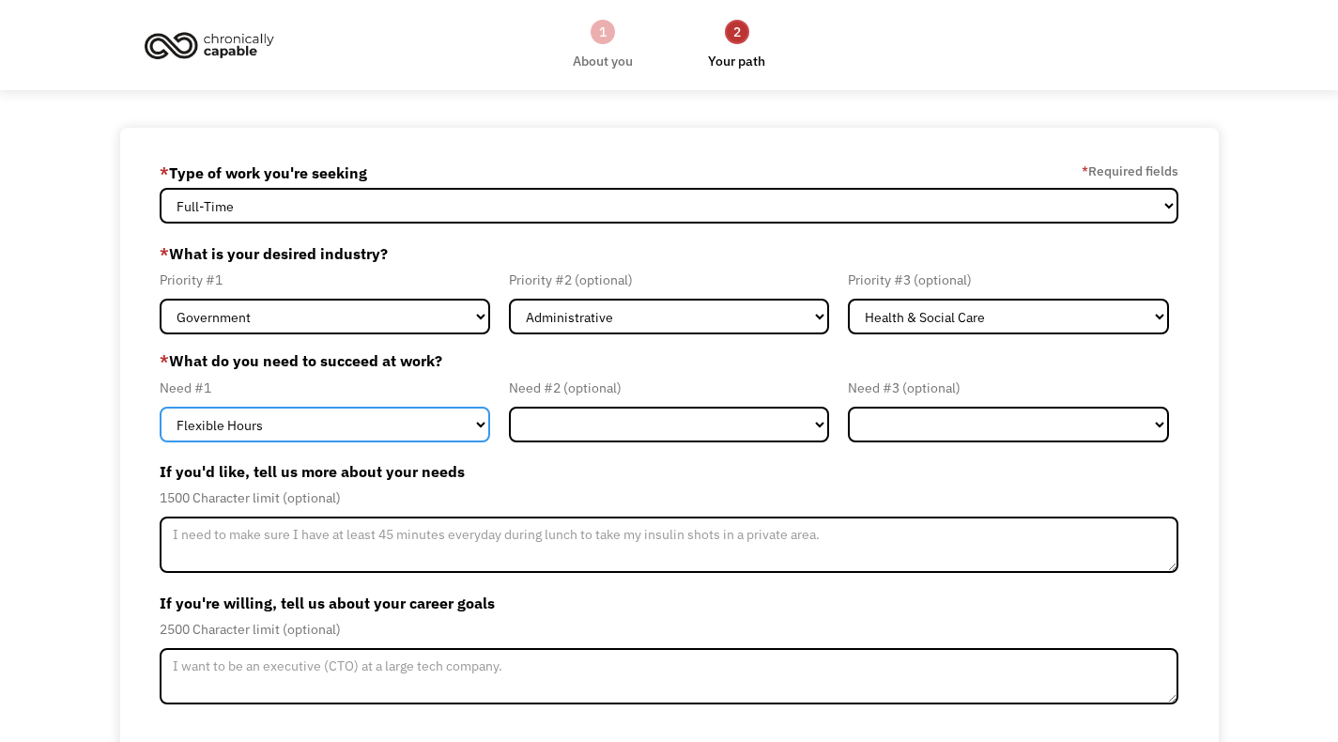
click at [457, 428] on select "Flexible Hours Remote Work Service Animal On-site Accommodations Visual Support…" at bounding box center [325, 425] width 330 height 36
select select "Remote Work"
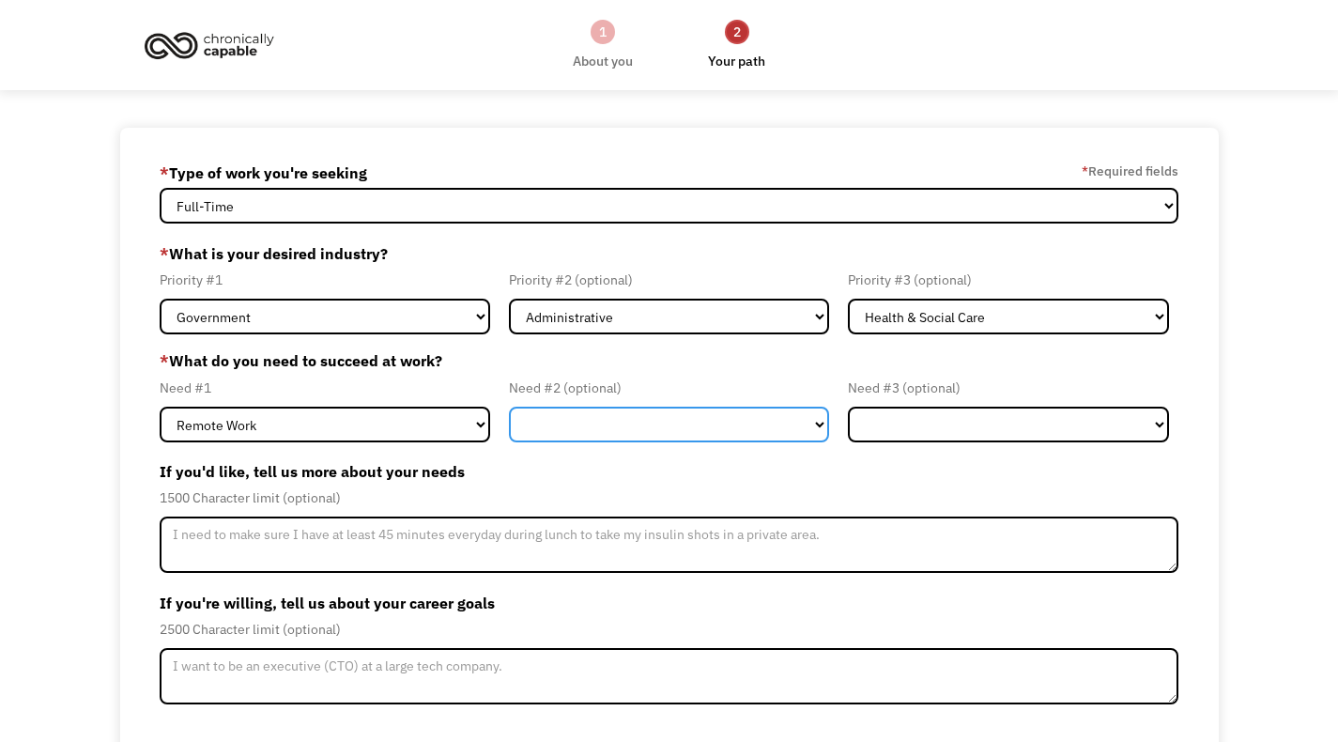
click at [709, 424] on select "Flexible Hours Remote Work Service Animal On-site Accommodations Visual Support…" at bounding box center [669, 425] width 320 height 36
click at [161, 353] on span "*" at bounding box center [164, 360] width 9 height 19
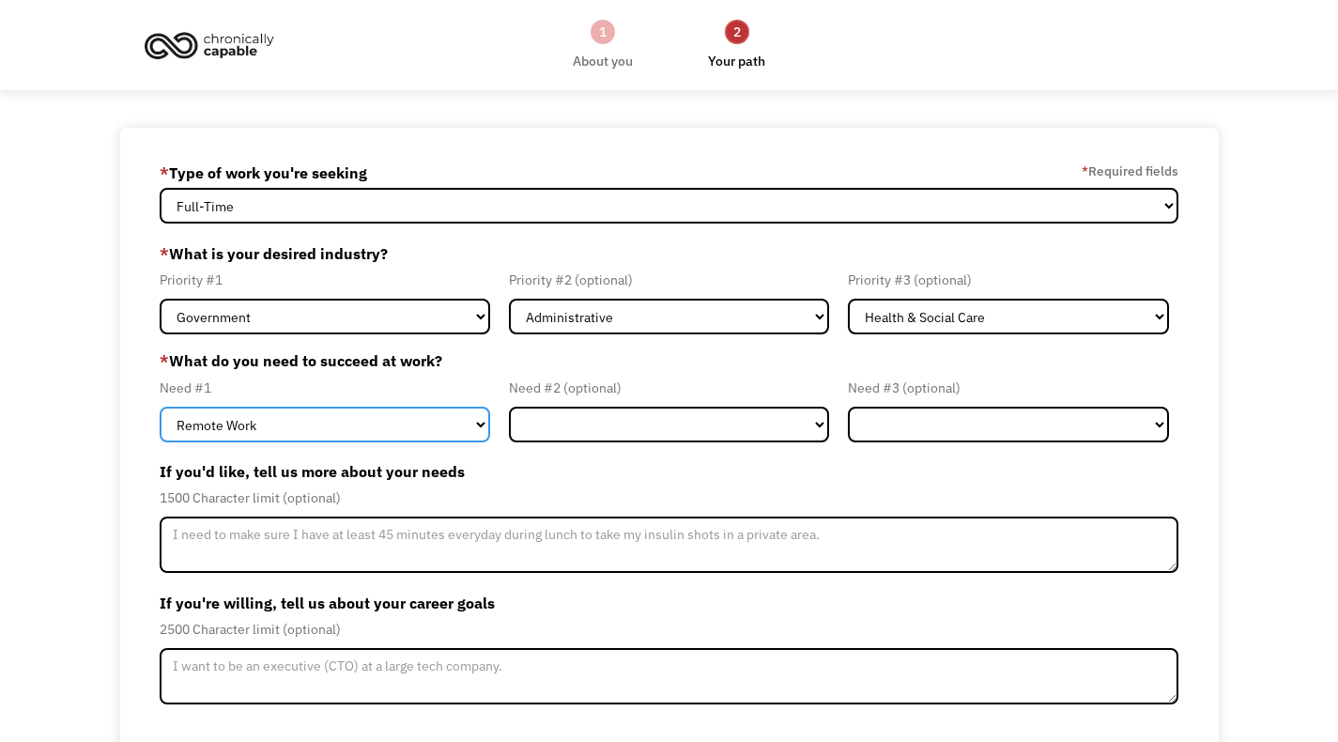
click at [310, 429] on select "Flexible Hours Remote Work Service Animal On-site Accommodations Visual Support…" at bounding box center [325, 425] width 330 height 36
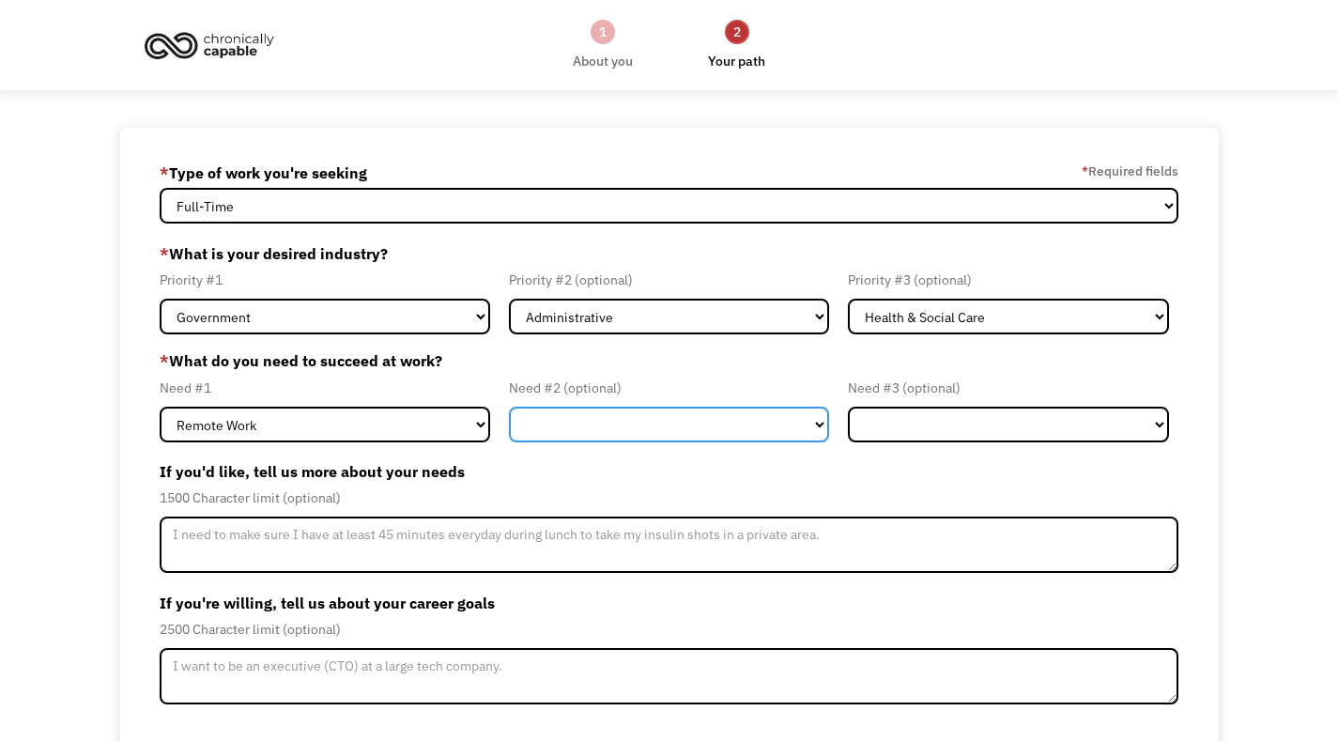
click at [729, 413] on select "Flexible Hours Remote Work Service Animal On-site Accommodations Visual Support…" at bounding box center [669, 425] width 320 height 36
select select "Flexible Hours"
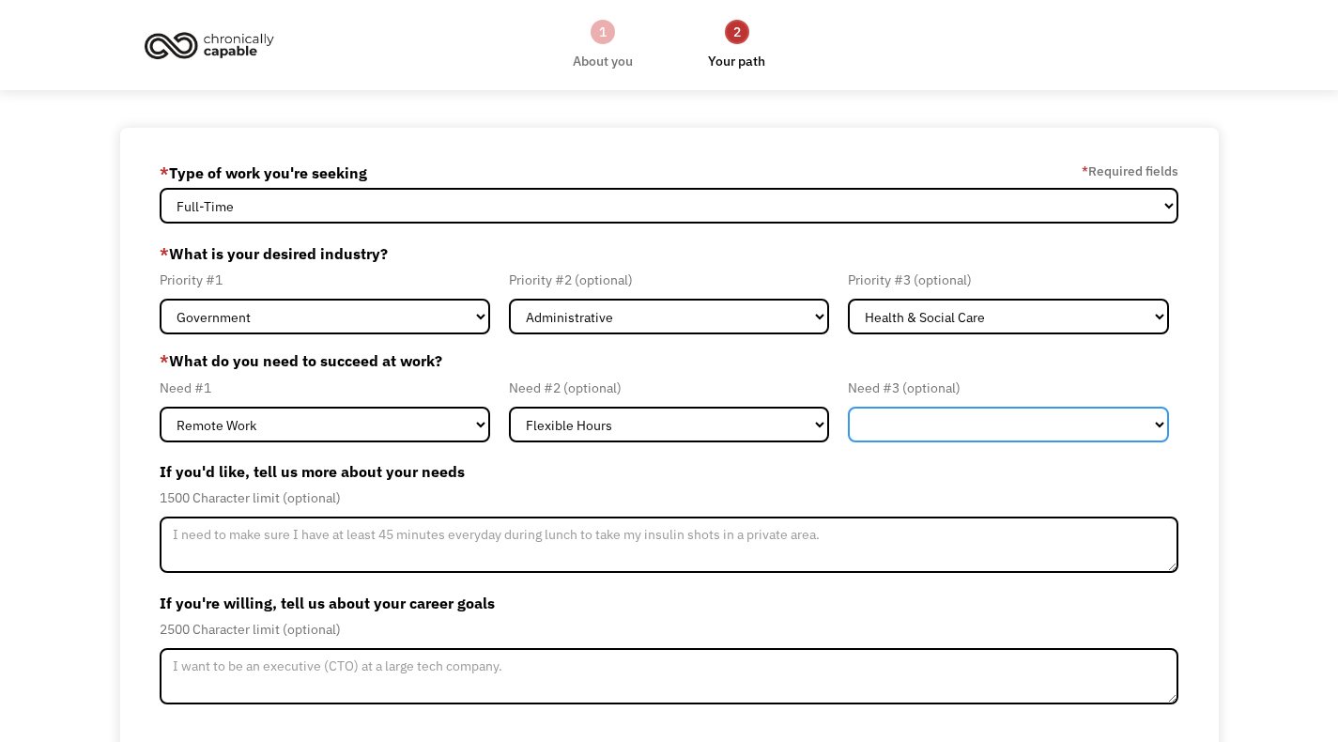
click at [915, 426] on select "Flexible Hours Remote Work Service Animal On-site Accommodations Visual Support…" at bounding box center [1008, 425] width 320 height 36
select select "Other"
click at [992, 439] on select "Flexible Hours Remote Work Service Animal On-site Accommodations Visual Support…" at bounding box center [1008, 425] width 320 height 36
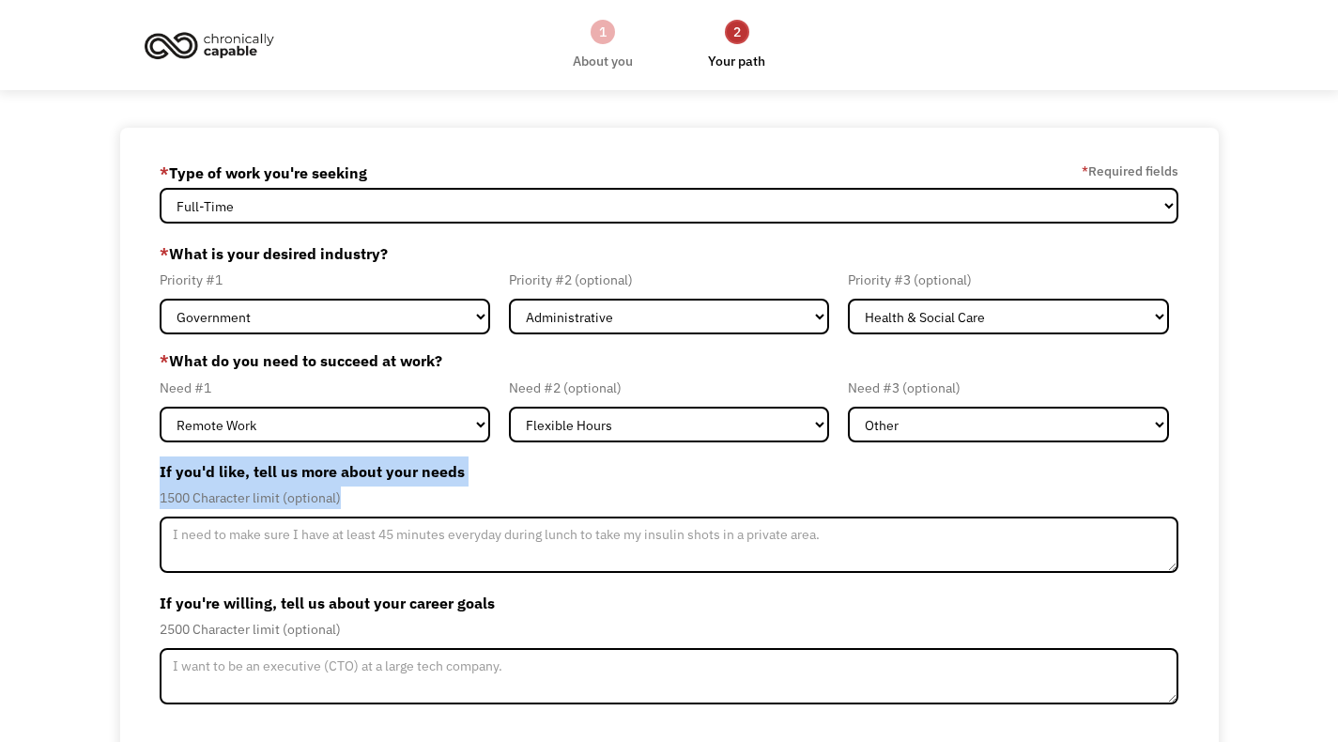
drag, startPoint x: 156, startPoint y: 468, endPoint x: 375, endPoint y: 491, distance: 220.0
click at [375, 491] on div "68bf2d1fcc8dba2cba52665e sumittaksande@aol.com sumit taksande * Type of work yo…" at bounding box center [669, 499] width 1099 height 742
copy div "If you'd like, tell us more about your needs 1500 Character limit (optional)"
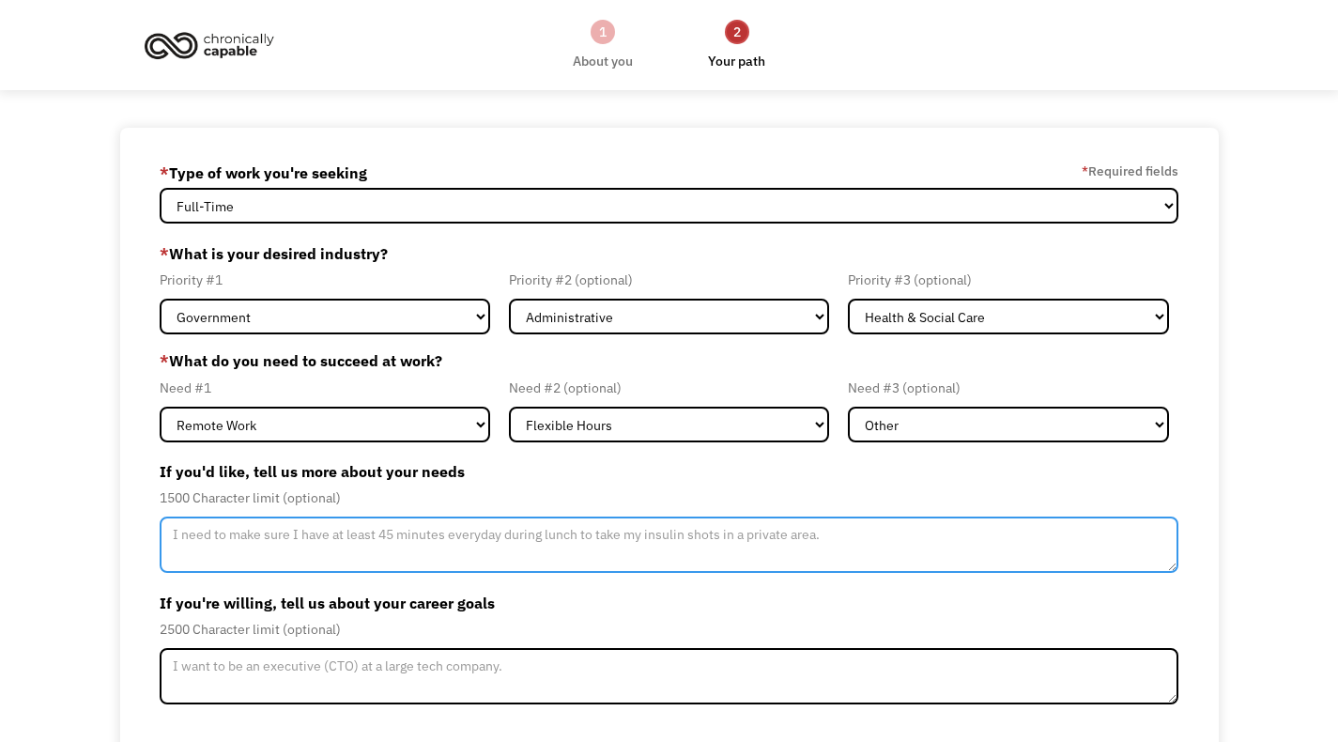
click at [408, 535] on textarea "Member-Update-Form-Step2" at bounding box center [669, 544] width 1019 height 56
paste textarea "I manage Vestibular Migraine, BPPV, and high blood pressure, along with recover…"
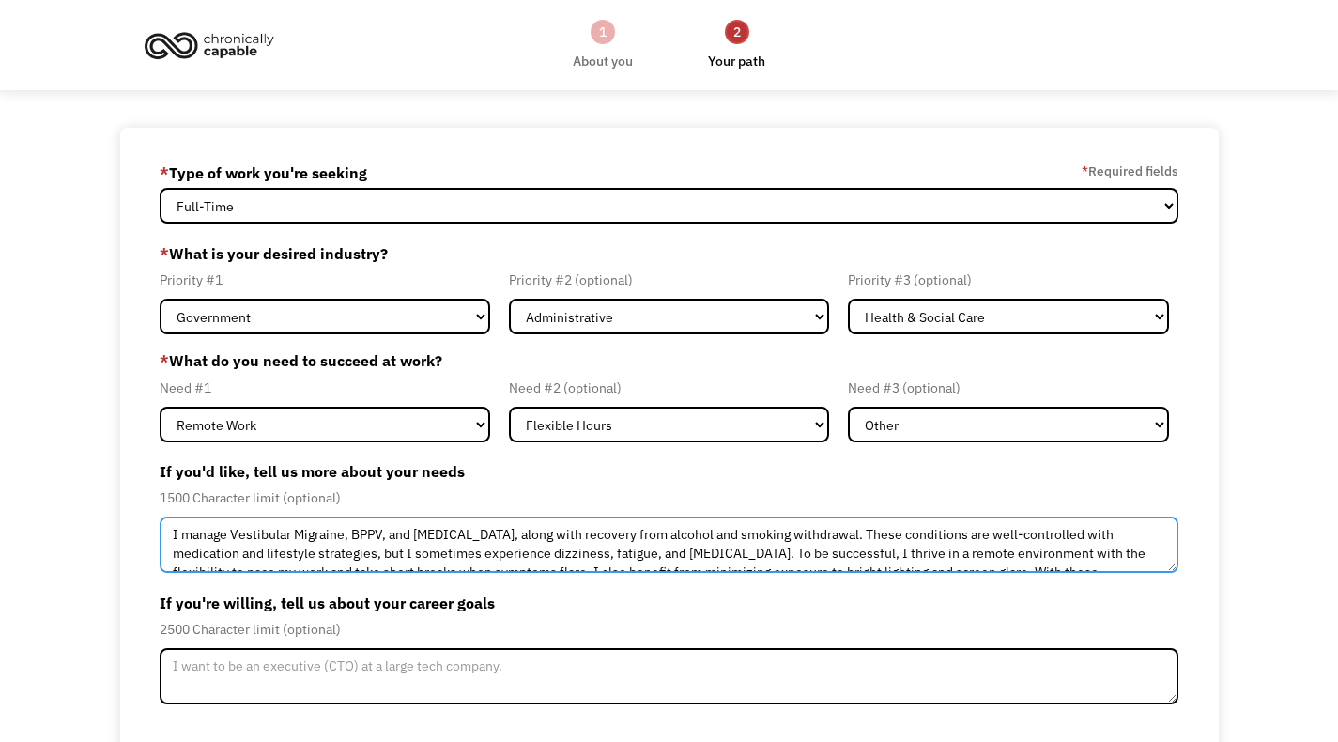
drag, startPoint x: 346, startPoint y: 537, endPoint x: 491, endPoint y: 546, distance: 144.8
click at [491, 546] on textarea "I manage Vestibular Migraine, BPPV, and high blood pressure, along with recover…" at bounding box center [669, 544] width 1019 height 56
drag, startPoint x: 877, startPoint y: 530, endPoint x: 353, endPoint y: 539, distance: 524.0
click at [353, 539] on textarea "I manage Vestibular Migraine, BPPV, and high blood pressure, along with recover…" at bounding box center [669, 544] width 1019 height 56
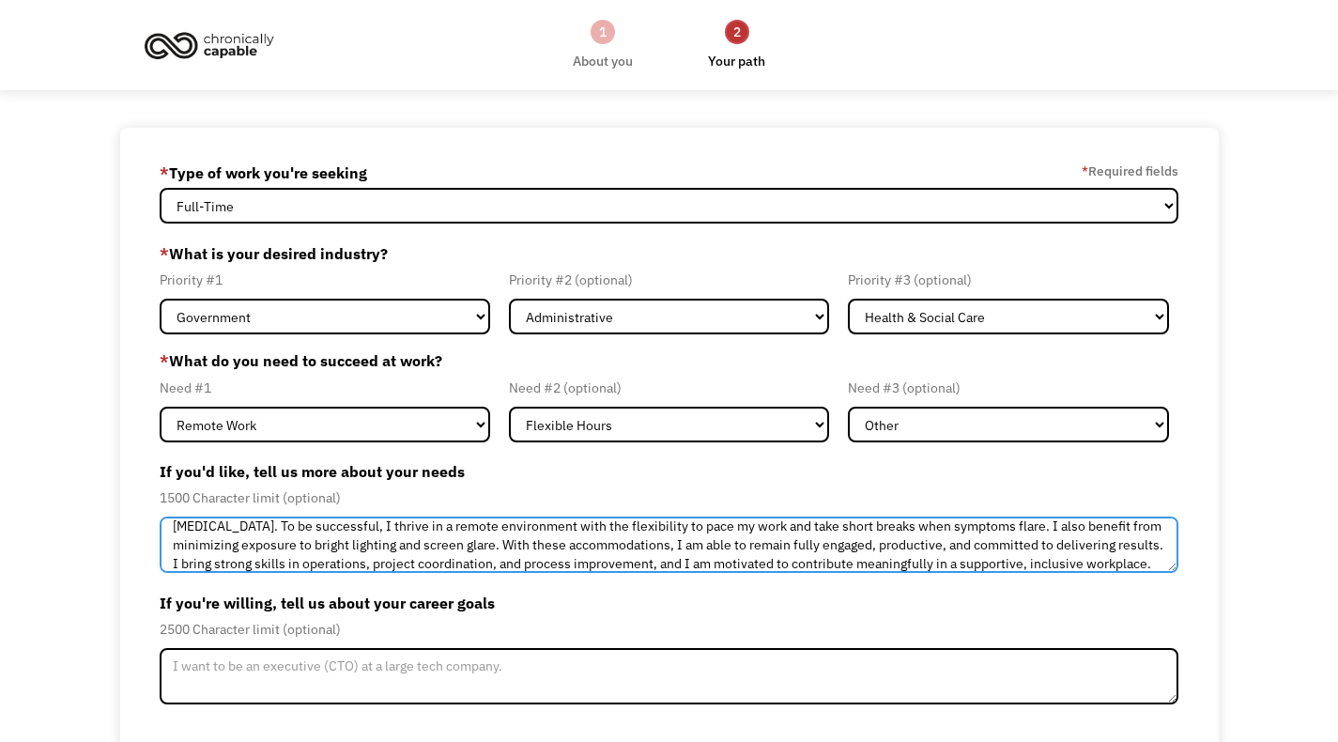
scroll to position [30, 0]
click at [496, 547] on textarea "I manage Vestibular Migraine. These conditions are well-controlled with medicat…" at bounding box center [669, 544] width 1019 height 56
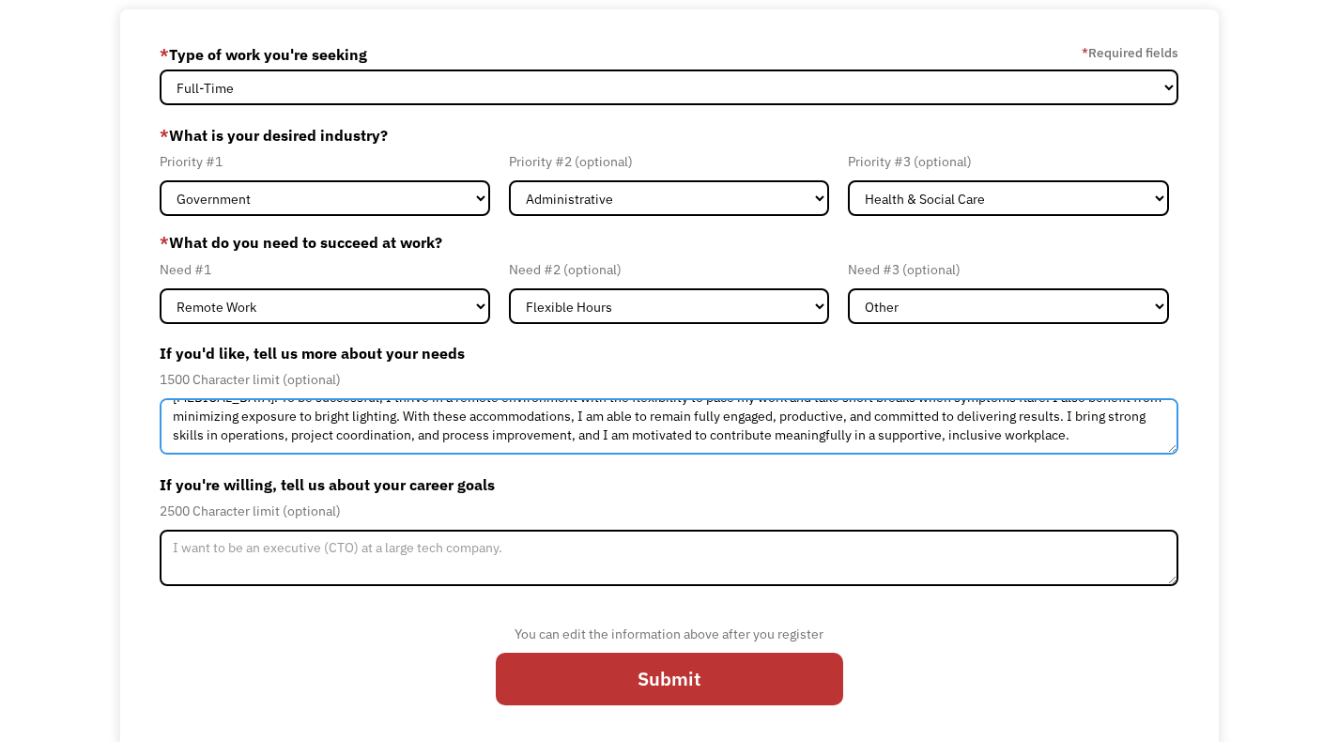
scroll to position [127, 0]
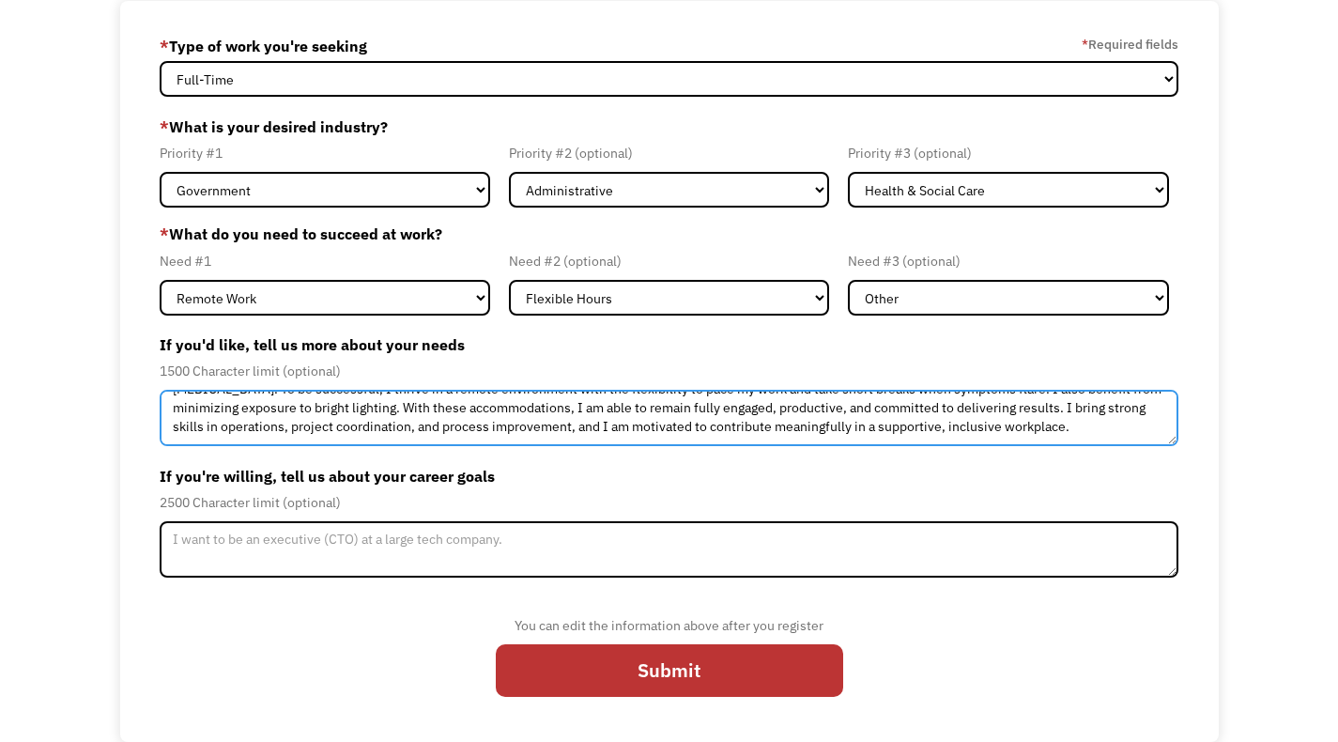
type textarea "I manage Vestibular Migraine. These conditions are well-controlled with medicat…"
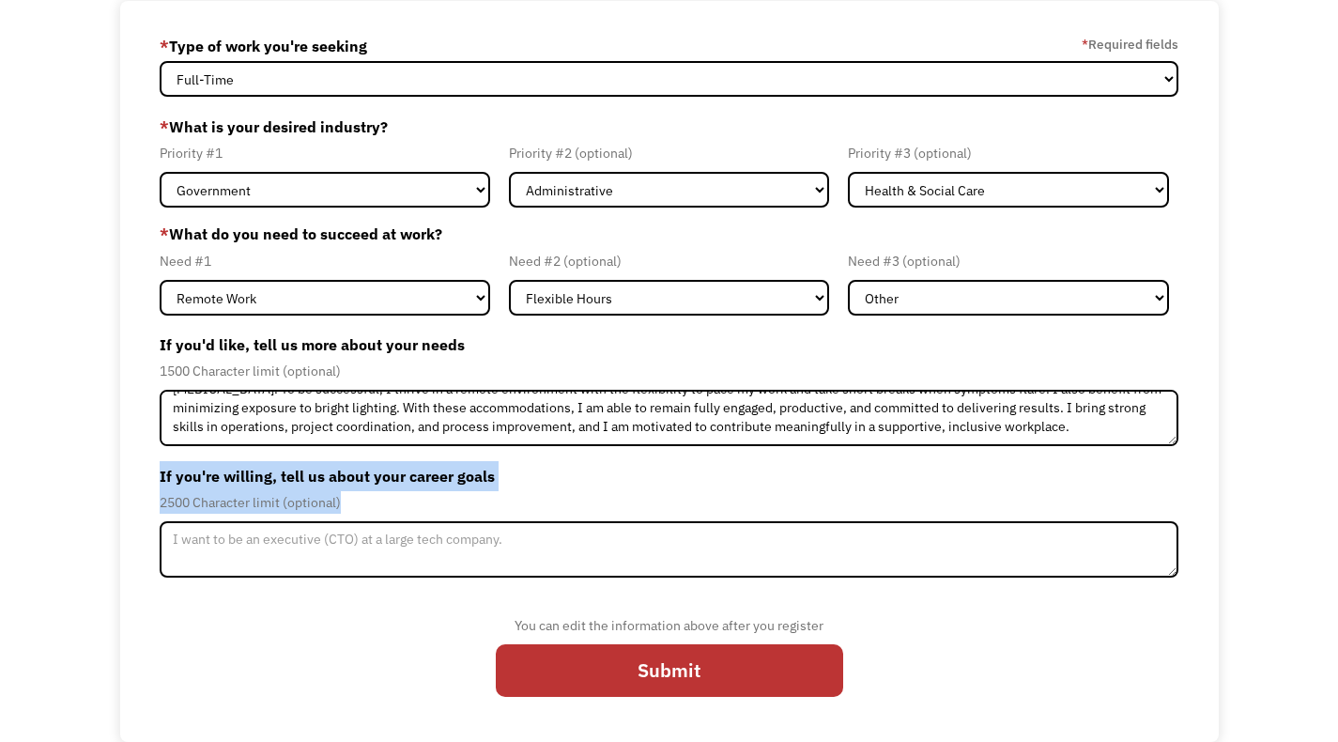
drag, startPoint x: 155, startPoint y: 469, endPoint x: 352, endPoint y: 500, distance: 199.5
click at [353, 500] on div "68bf2d1fcc8dba2cba52665e sumittaksande@aol.com sumit taksande * Type of work yo…" at bounding box center [669, 372] width 1099 height 742
copy div "If you're willing, tell us about your career goals 2500 Character limit (option…"
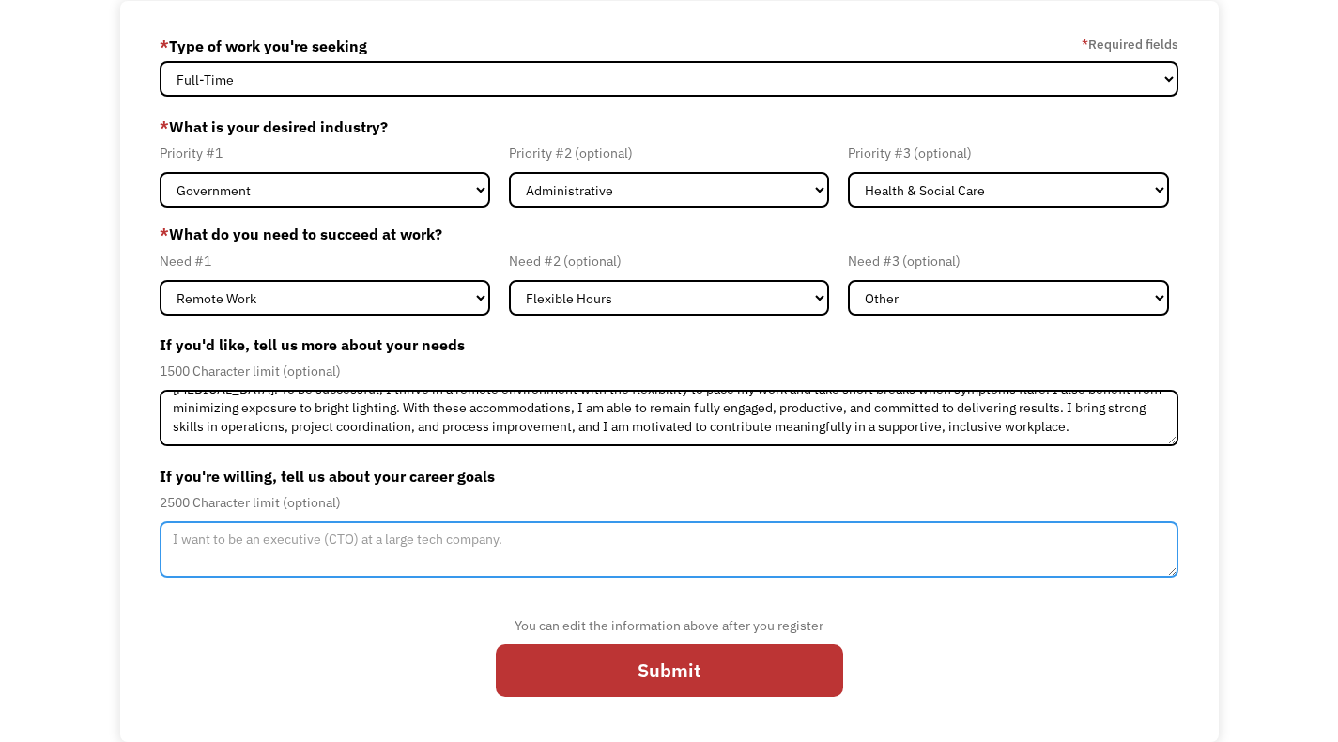
click at [353, 539] on textarea "Member-Update-Form-Step2" at bounding box center [669, 549] width 1019 height 56
paste textarea "My career goal is simple: to secure a stable, full-time remote role where I can…"
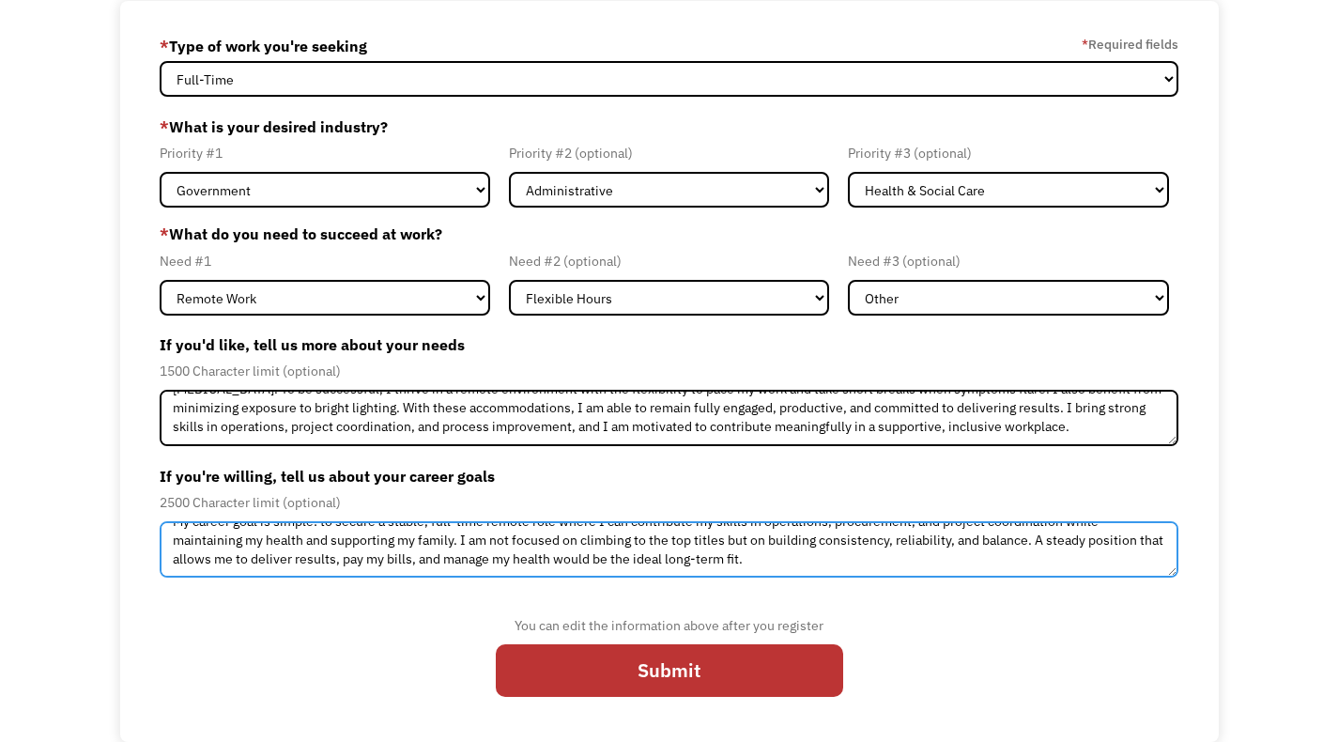
scroll to position [19, 0]
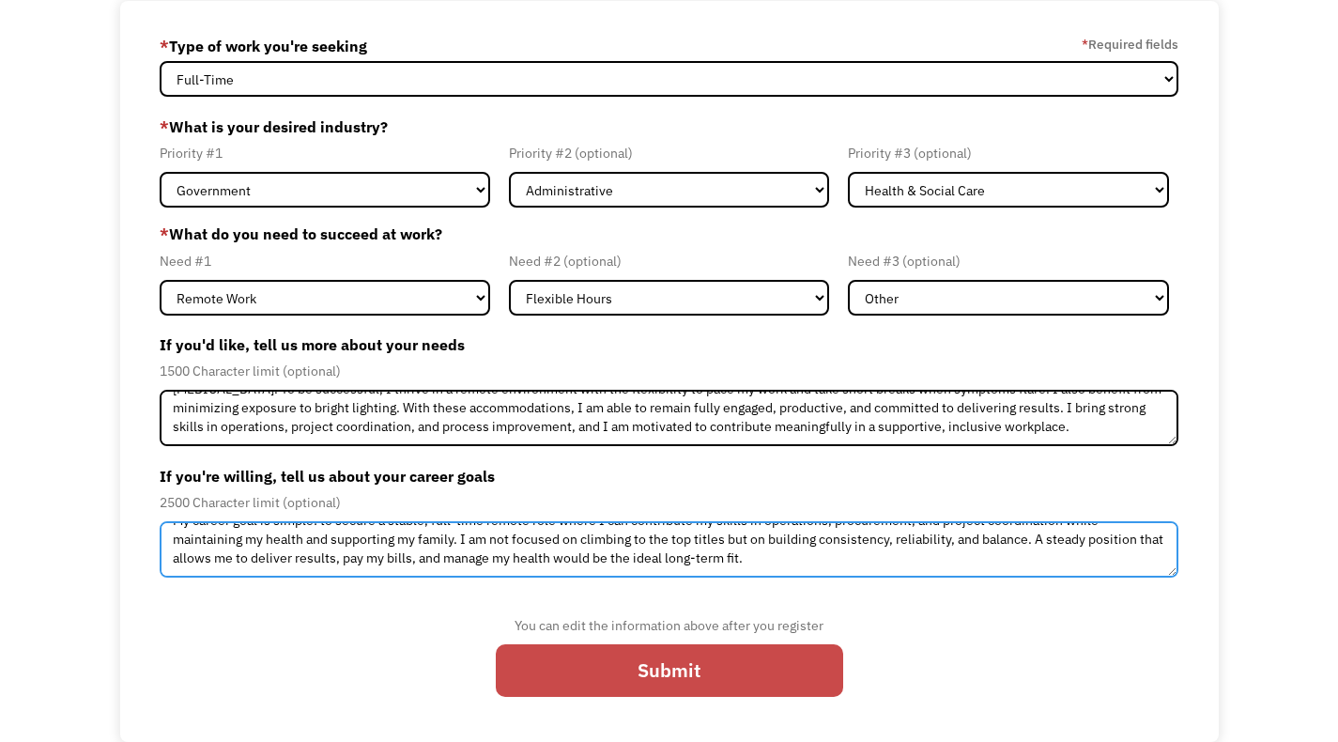
type textarea "My career goal is simple: to secure a stable, full-time remote role where I can…"
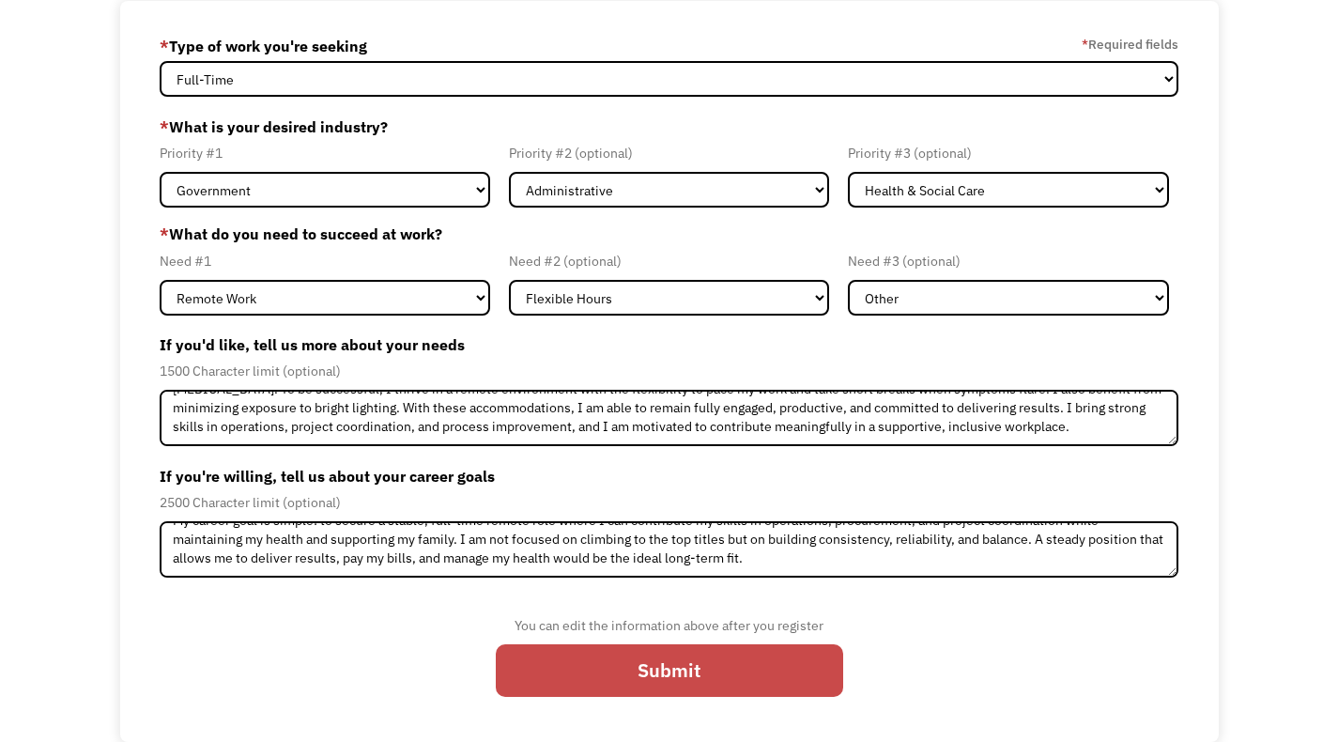
click at [596, 665] on input "Submit" at bounding box center [669, 670] width 347 height 53
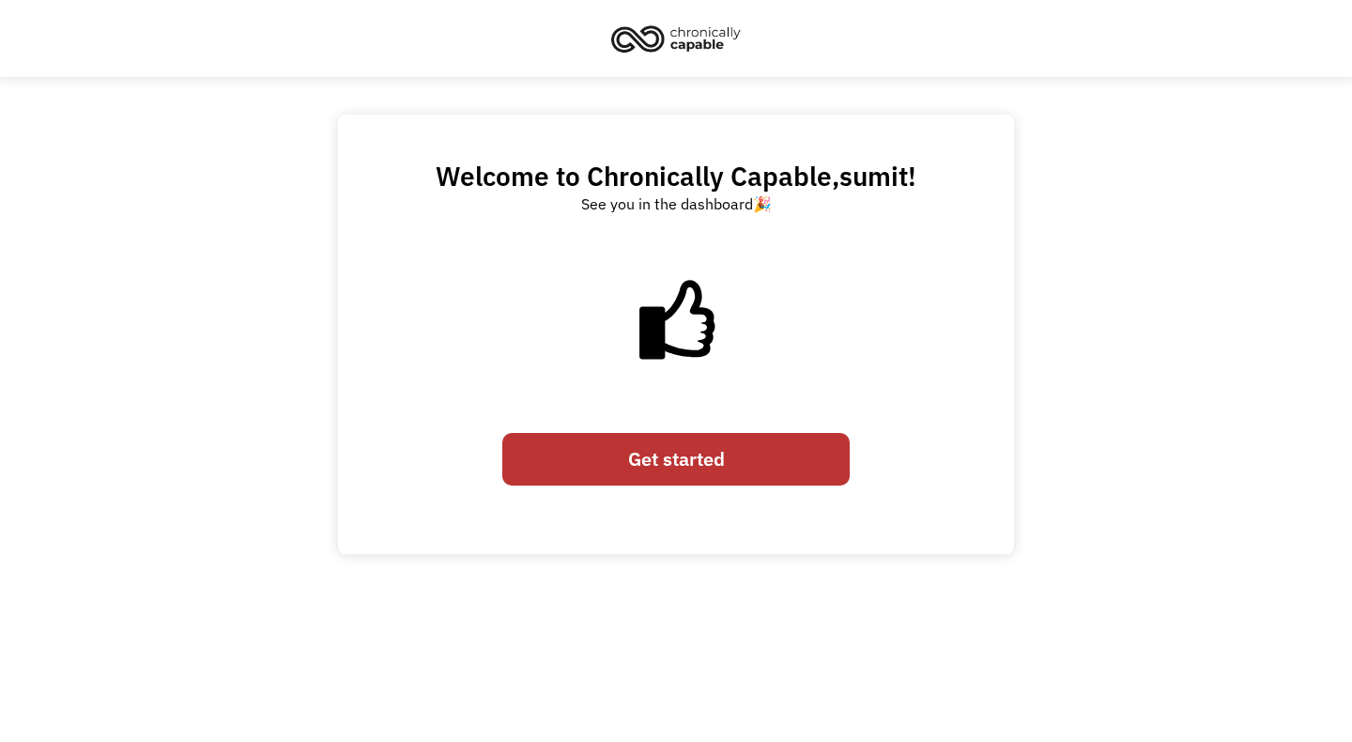
click at [722, 469] on link "Get started" at bounding box center [675, 459] width 347 height 53
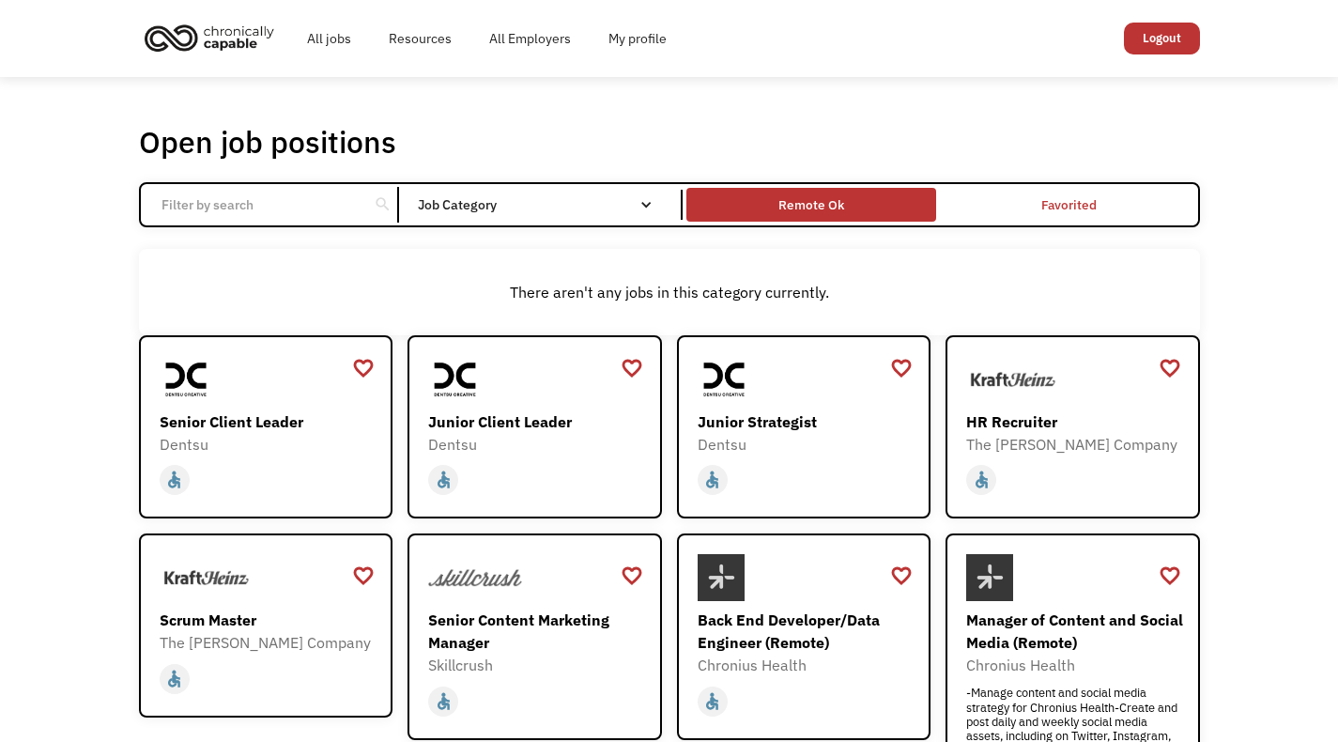
click at [826, 208] on div "Remote Ok" at bounding box center [811, 204] width 66 height 23
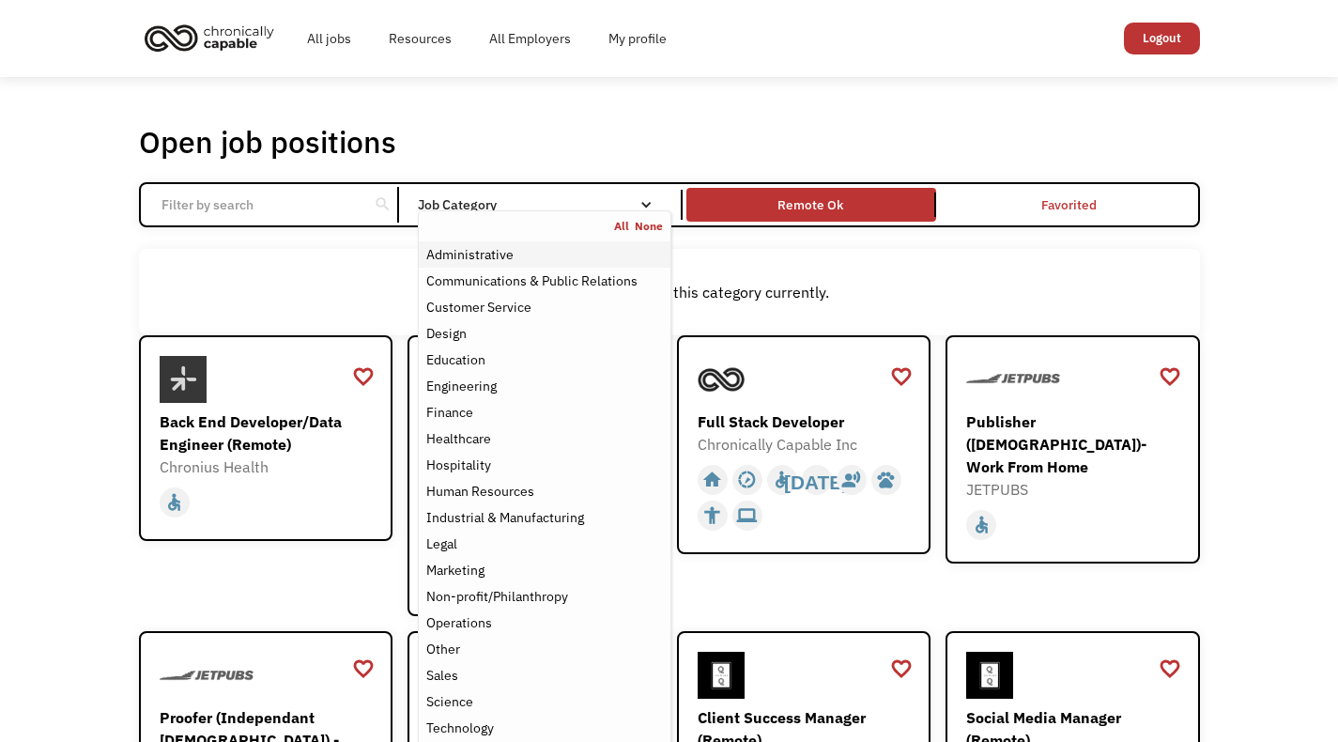
click at [530, 257] on div "Administrative" at bounding box center [544, 254] width 236 height 23
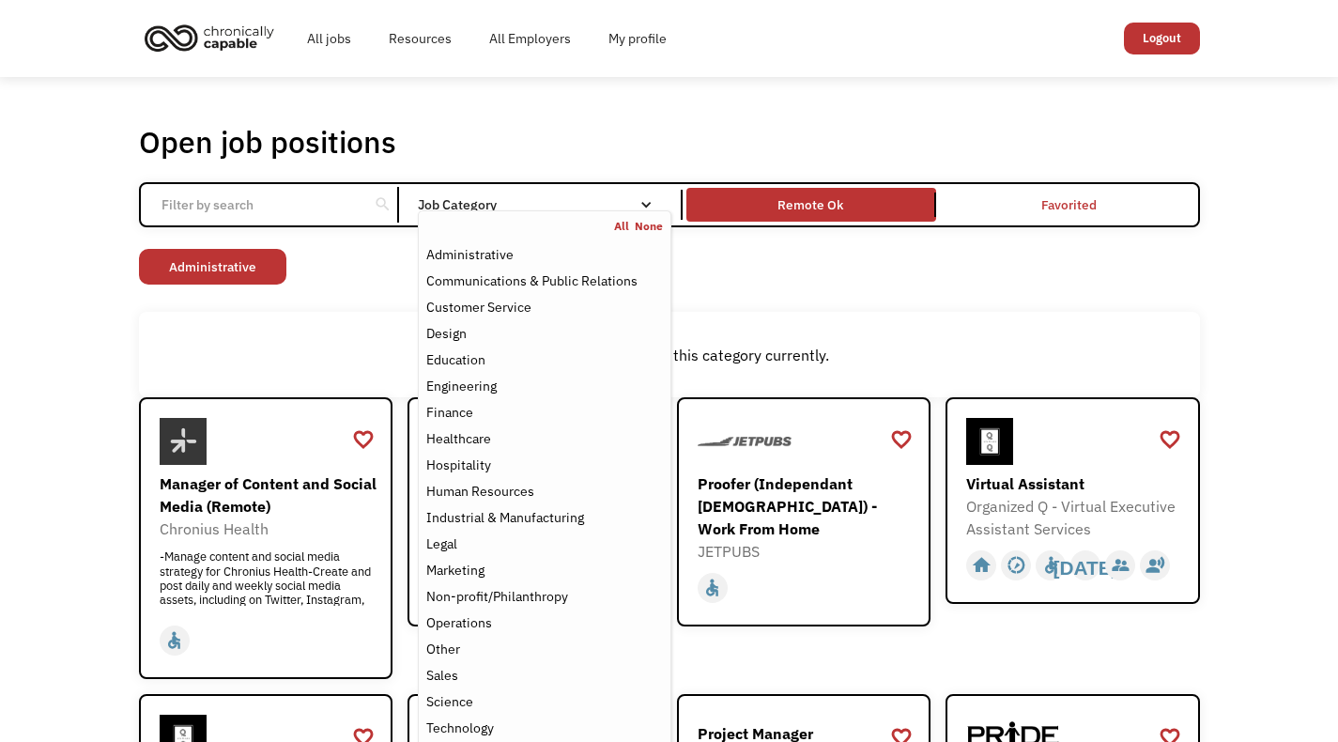
click at [362, 379] on div "There aren't any jobs in this category currently." at bounding box center [669, 354] width 1061 height 85
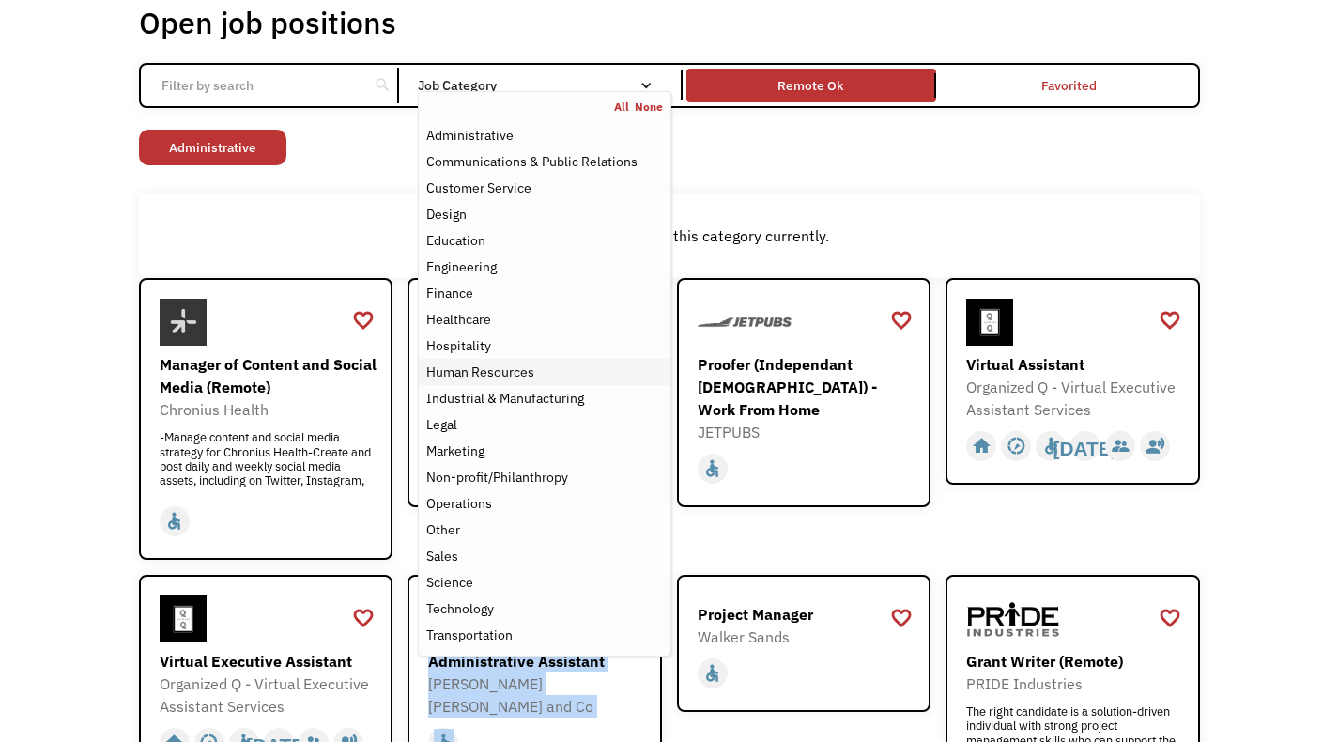
scroll to position [130, 0]
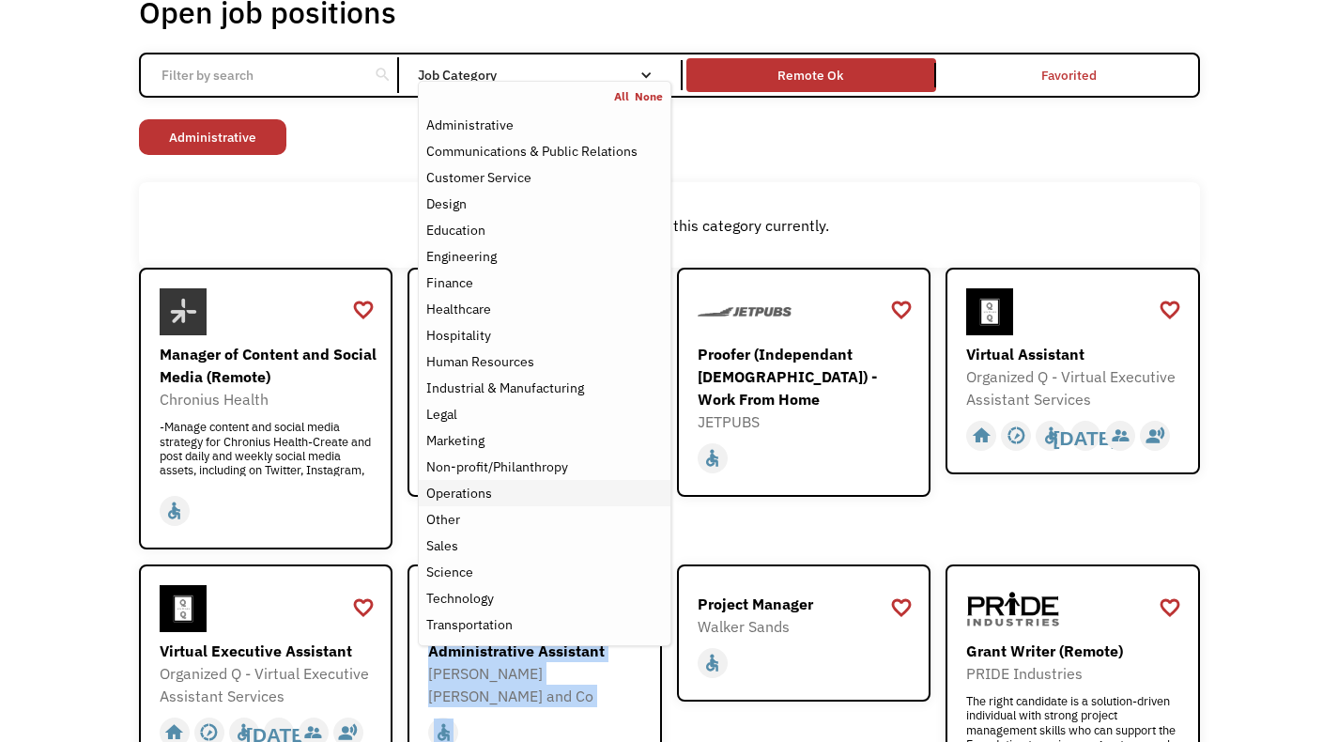
click at [503, 495] on div "Operations" at bounding box center [544, 493] width 236 height 23
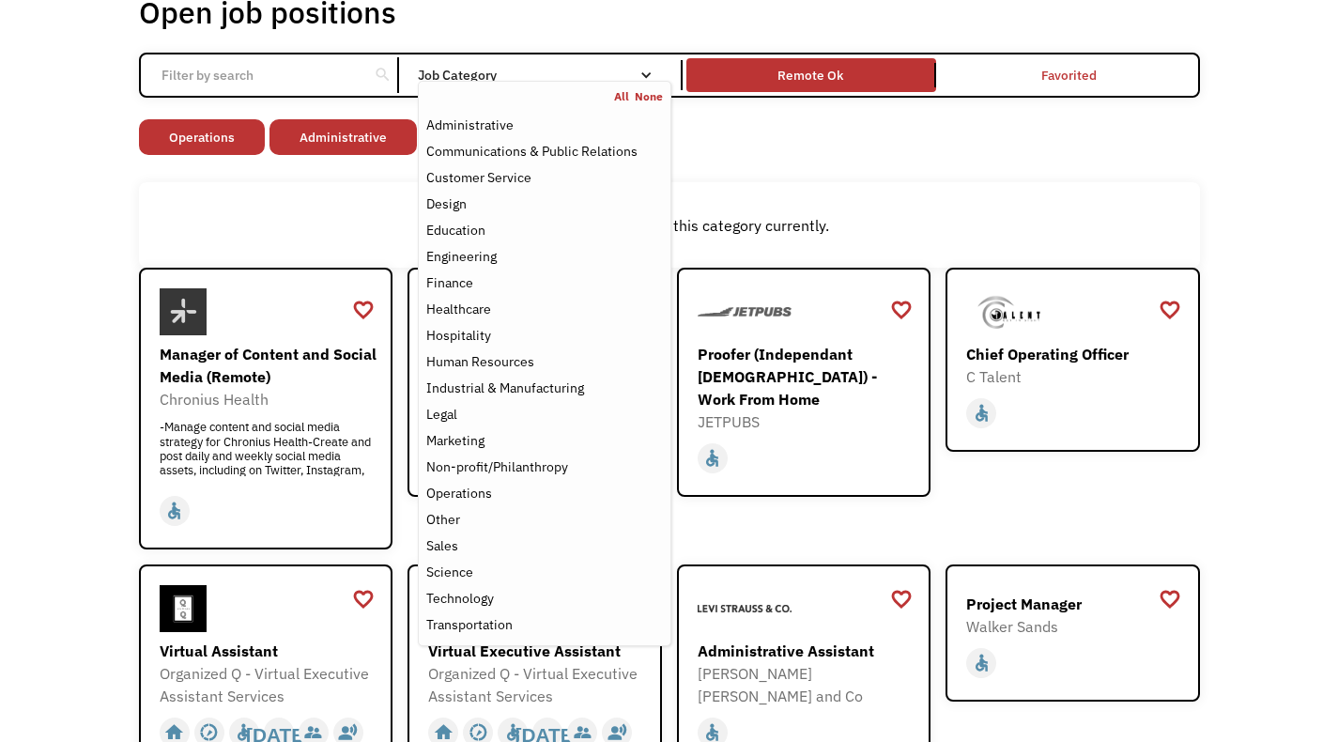
click at [364, 206] on div "There aren't any jobs in this category currently." at bounding box center [669, 224] width 1061 height 85
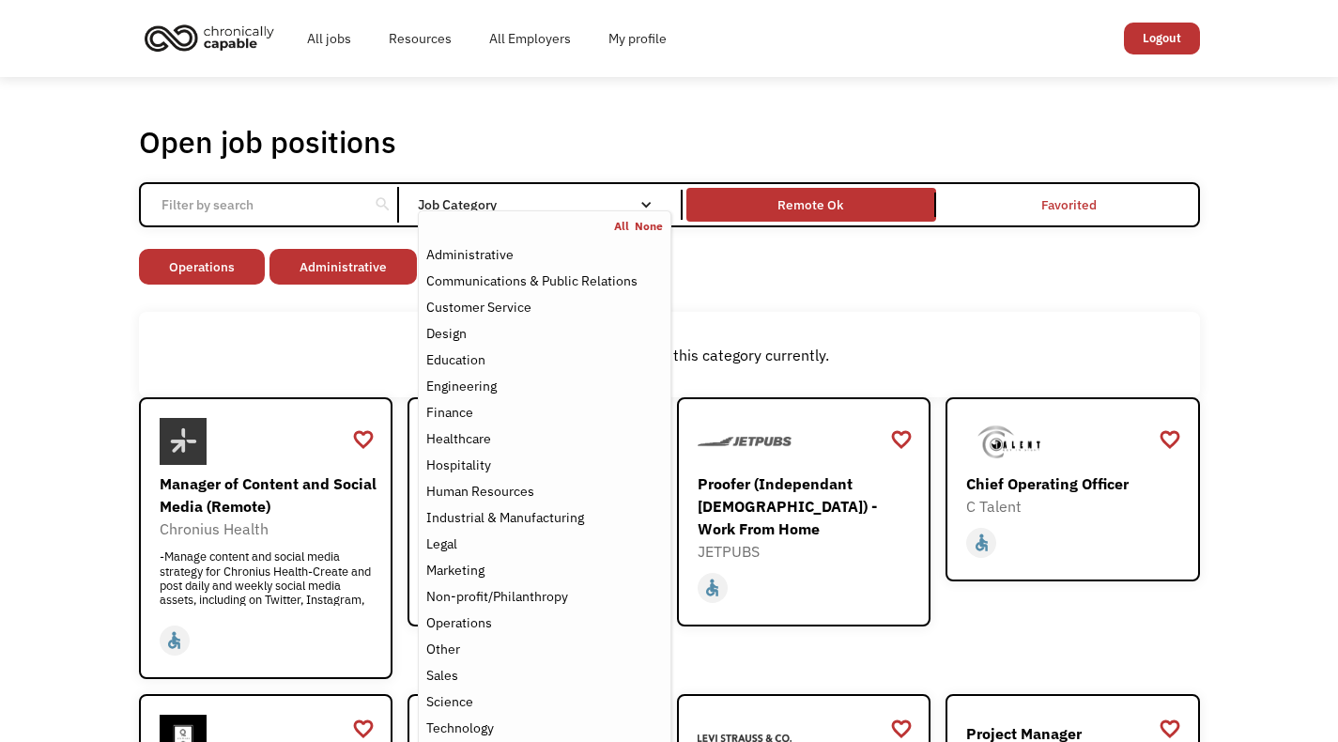
click at [586, 198] on div "Job Category" at bounding box center [544, 204] width 253 height 13
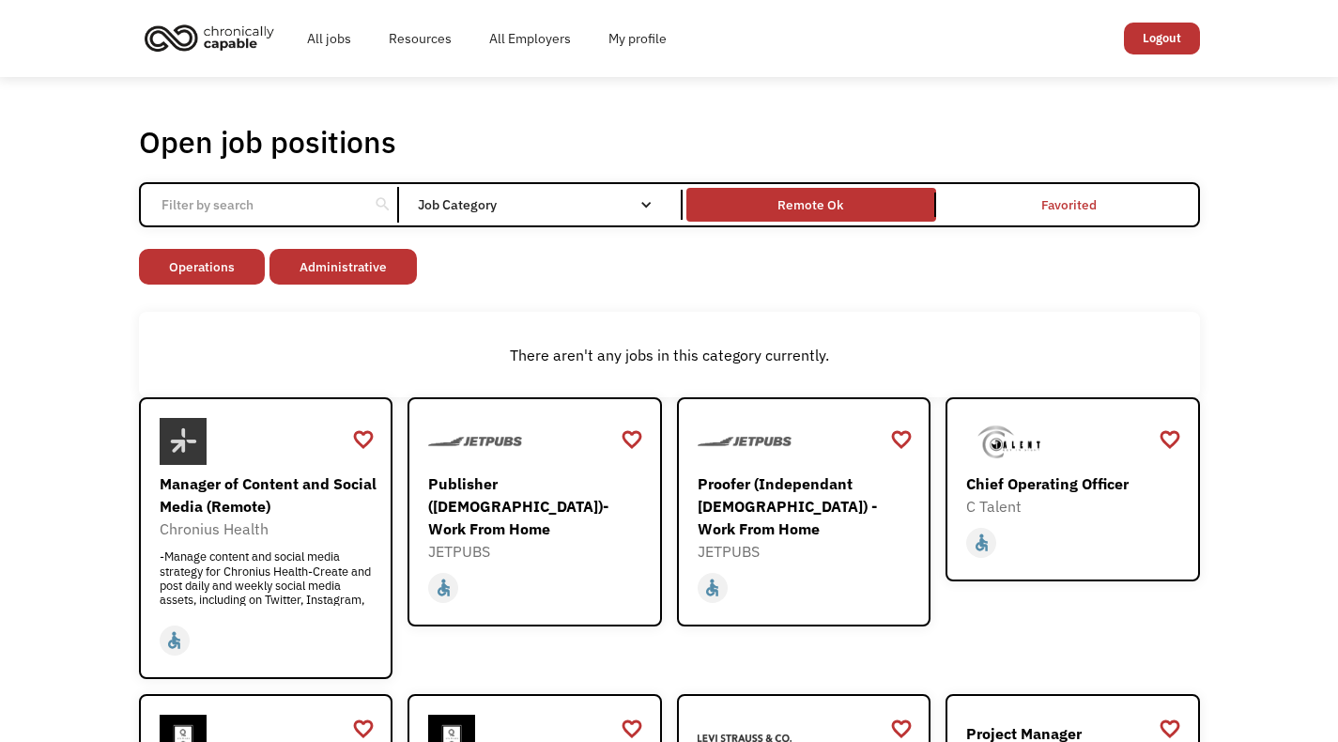
click at [647, 208] on div "Email Form" at bounding box center [645, 204] width 13 height 13
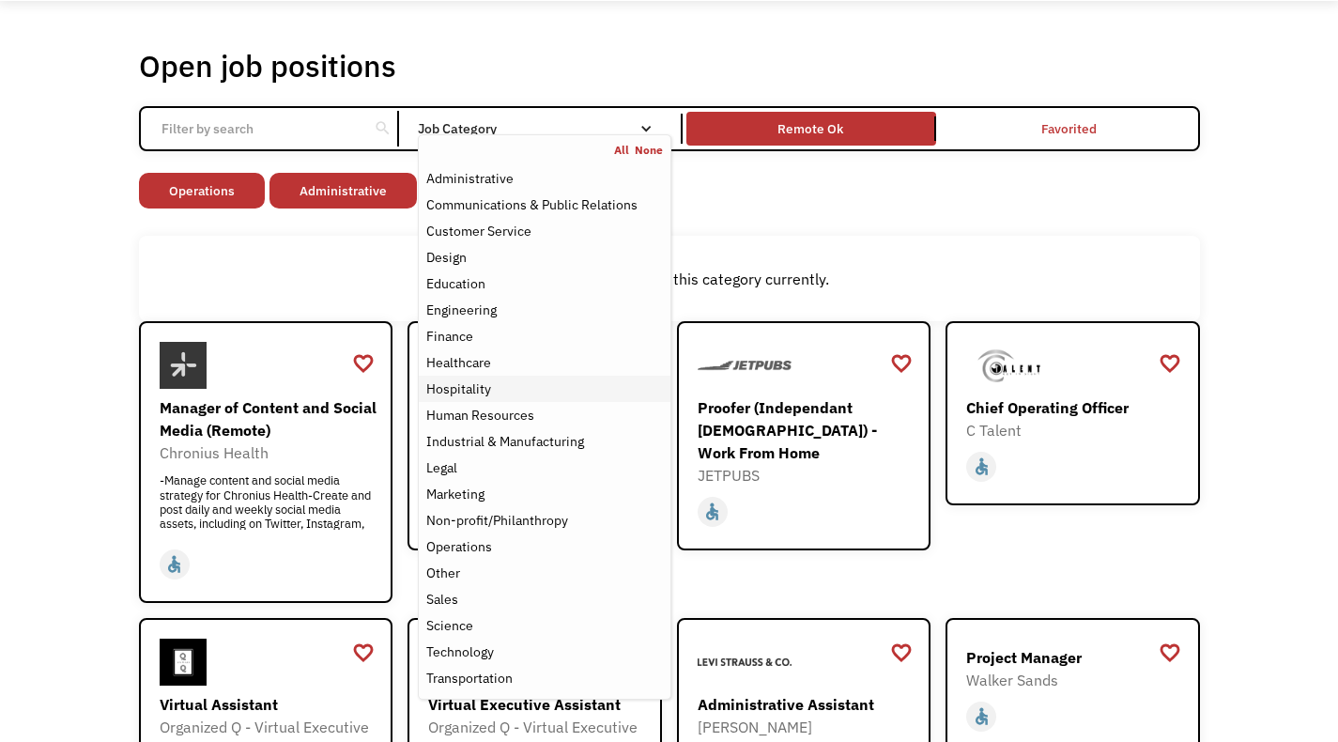
scroll to position [79, 0]
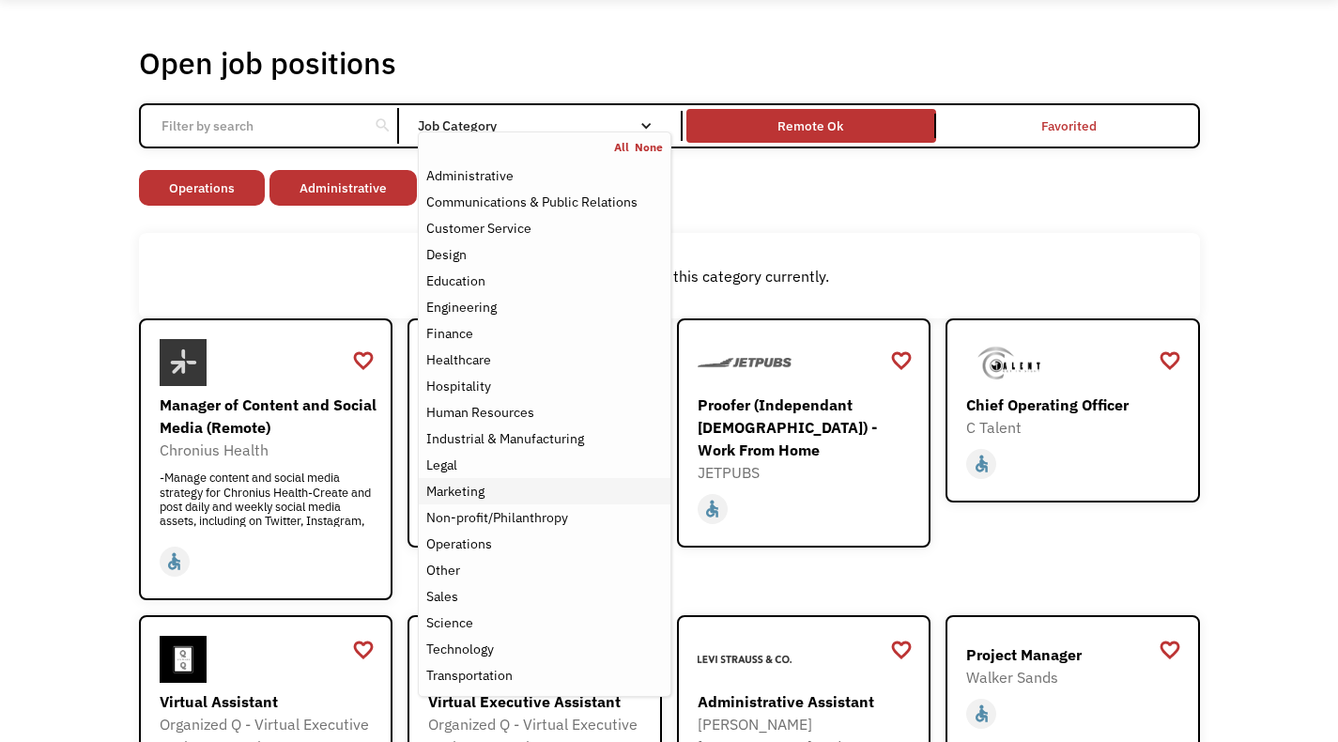
click at [495, 488] on div "Marketing" at bounding box center [544, 491] width 236 height 23
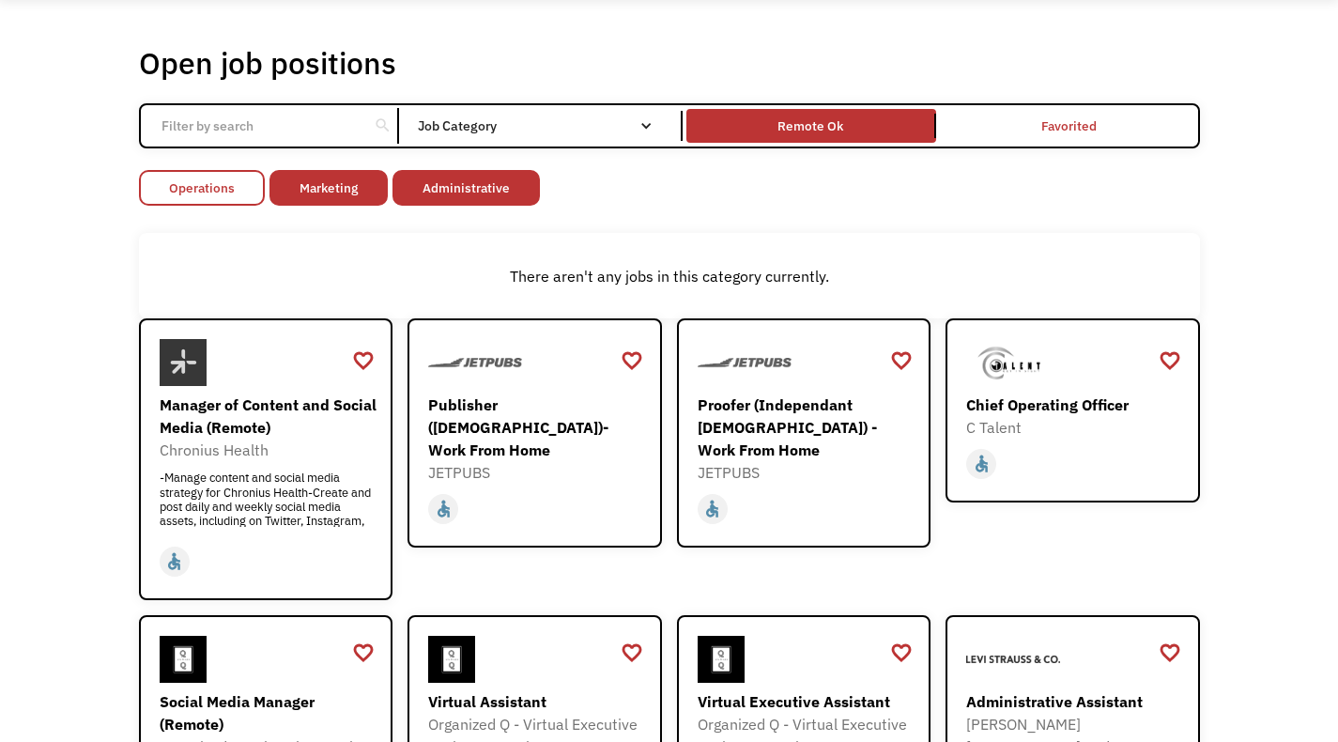
click at [249, 180] on link "Operations" at bounding box center [202, 188] width 126 height 36
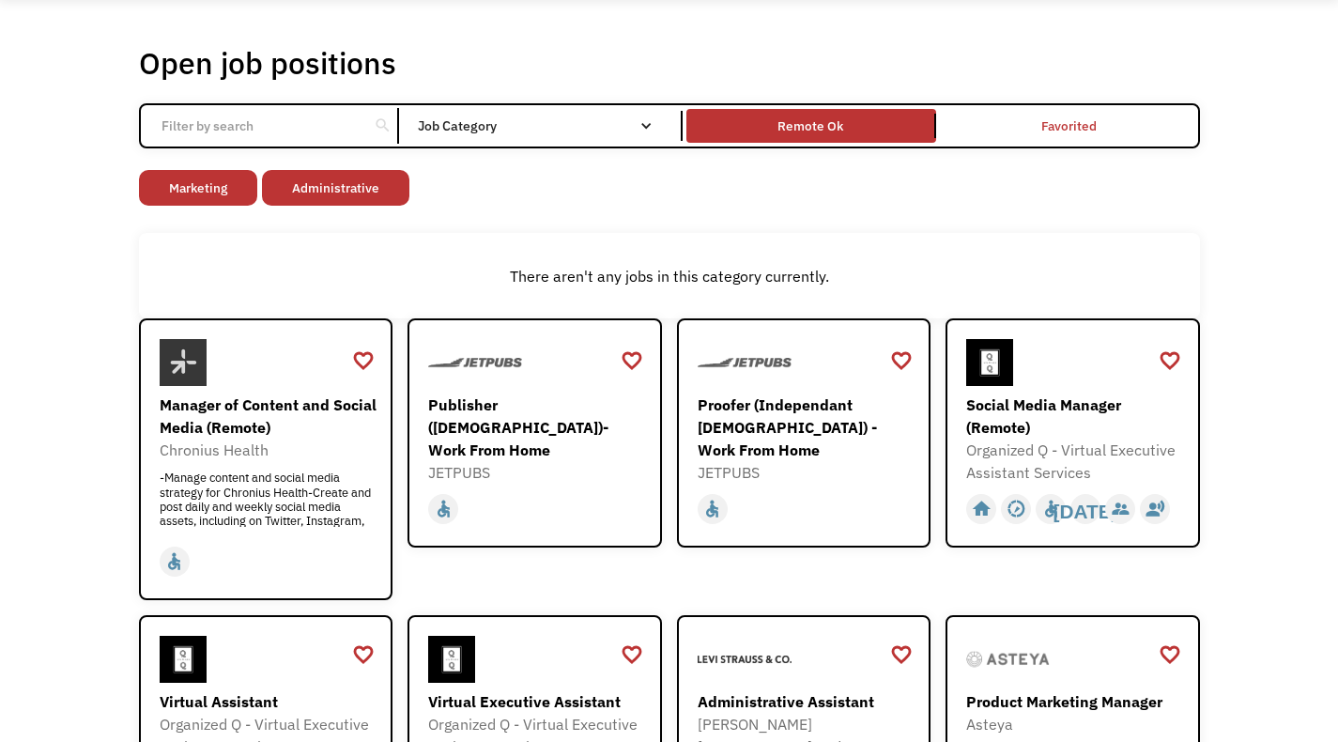
click at [249, 180] on link "Marketing" at bounding box center [198, 188] width 118 height 36
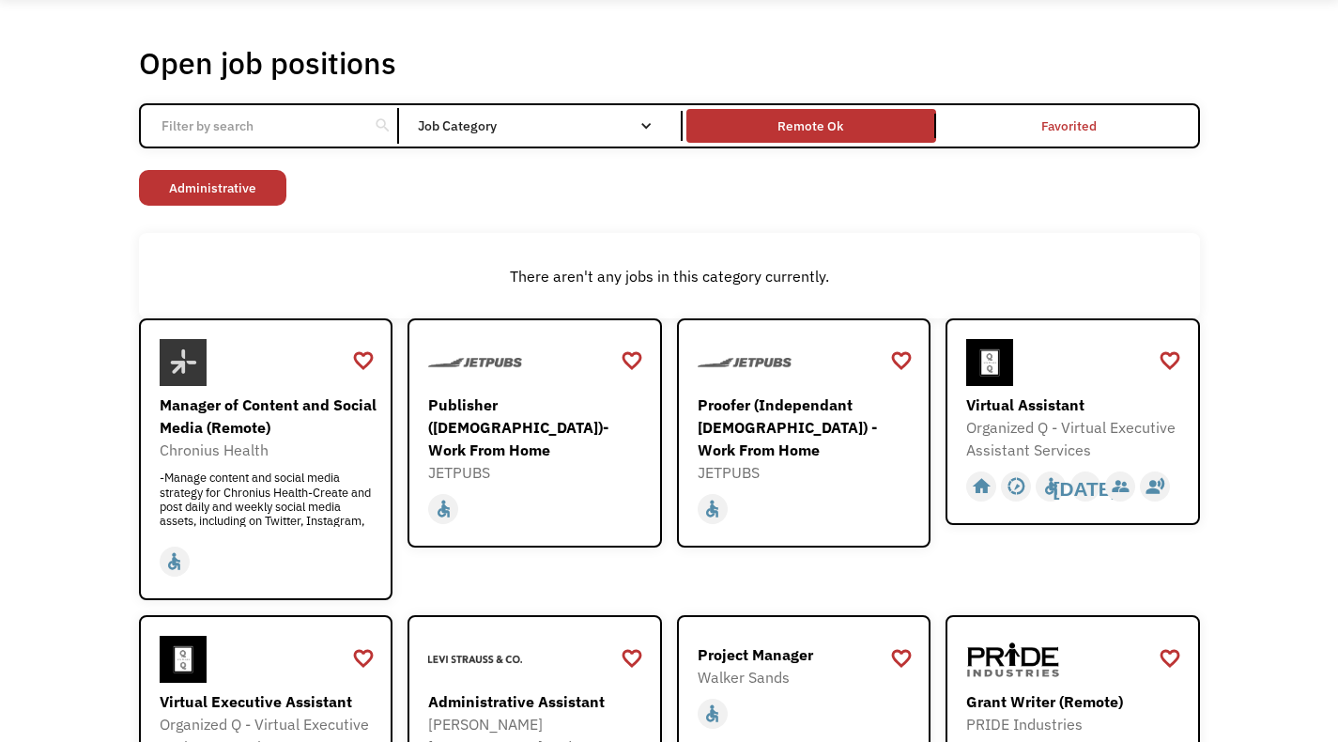
click at [249, 180] on link "Administrative" at bounding box center [212, 188] width 147 height 36
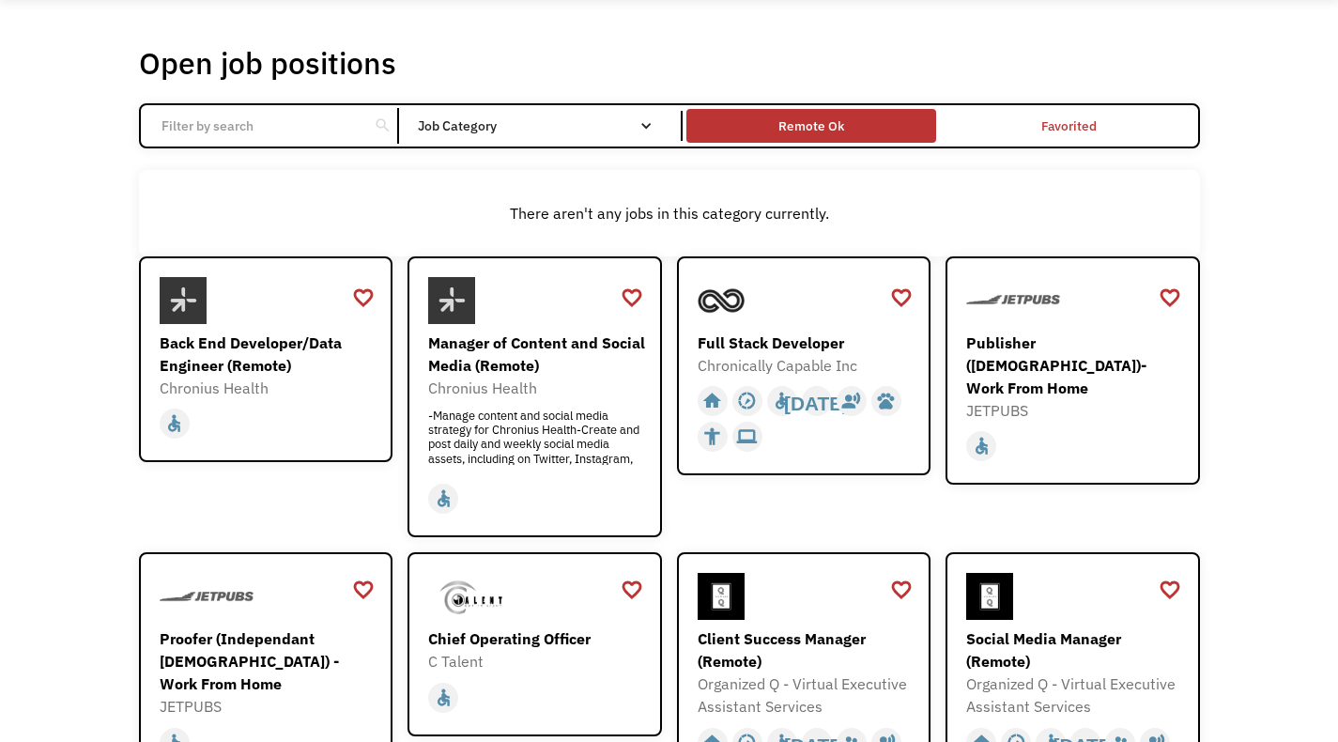
click at [803, 136] on div "Remote Ok" at bounding box center [811, 126] width 66 height 23
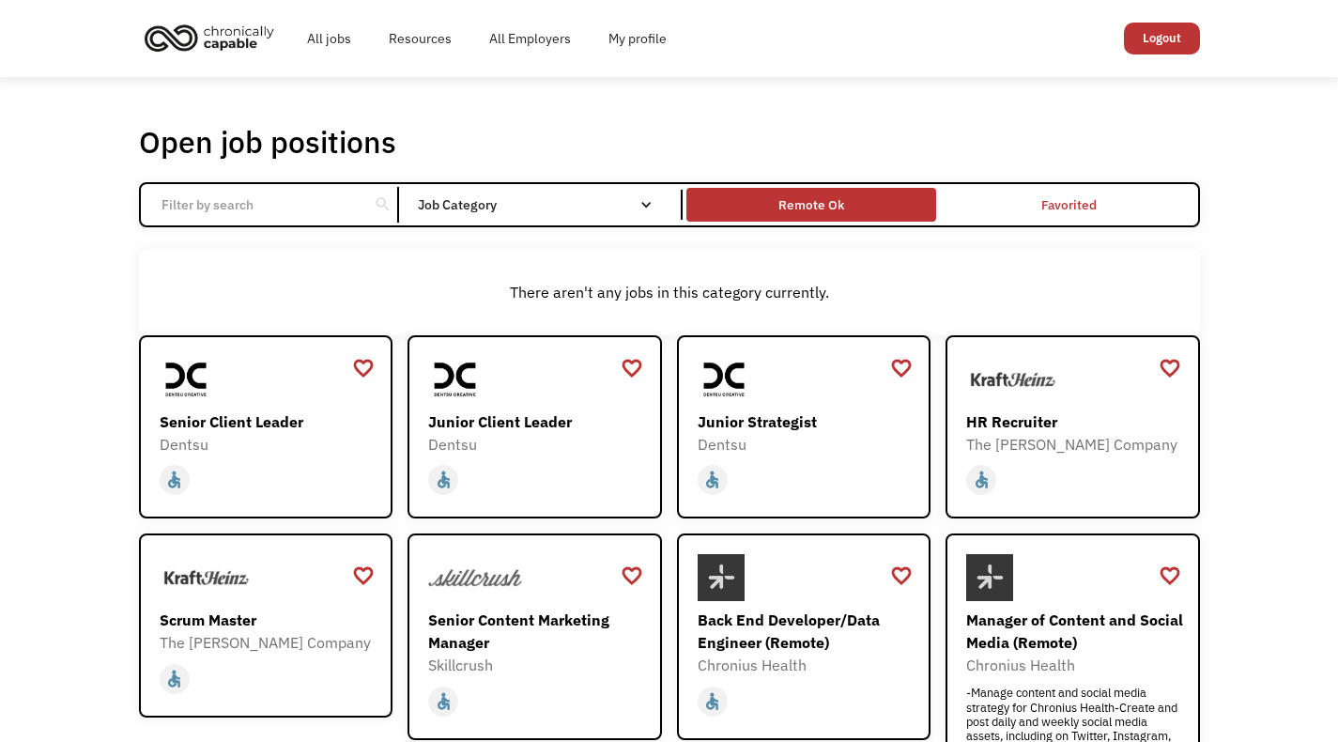
click at [798, 207] on div "Remote Ok" at bounding box center [811, 204] width 66 height 23
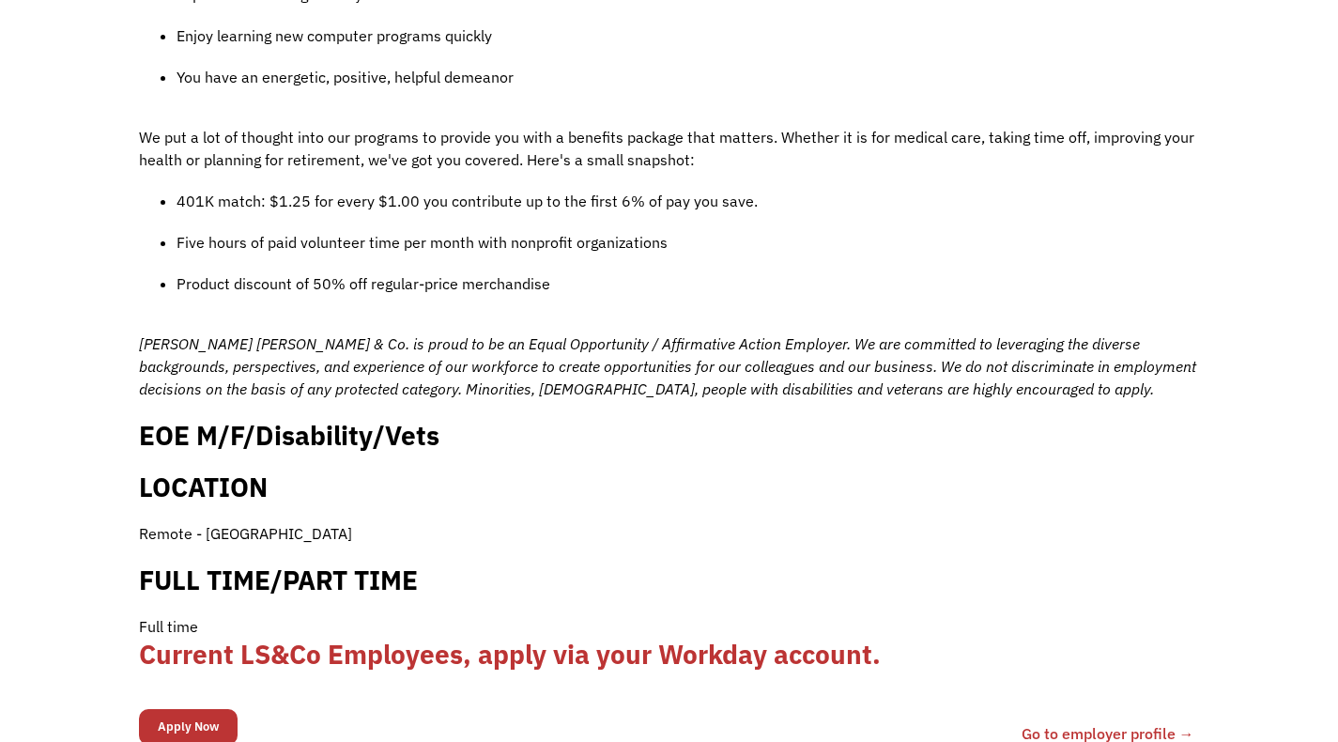
scroll to position [1618, 0]
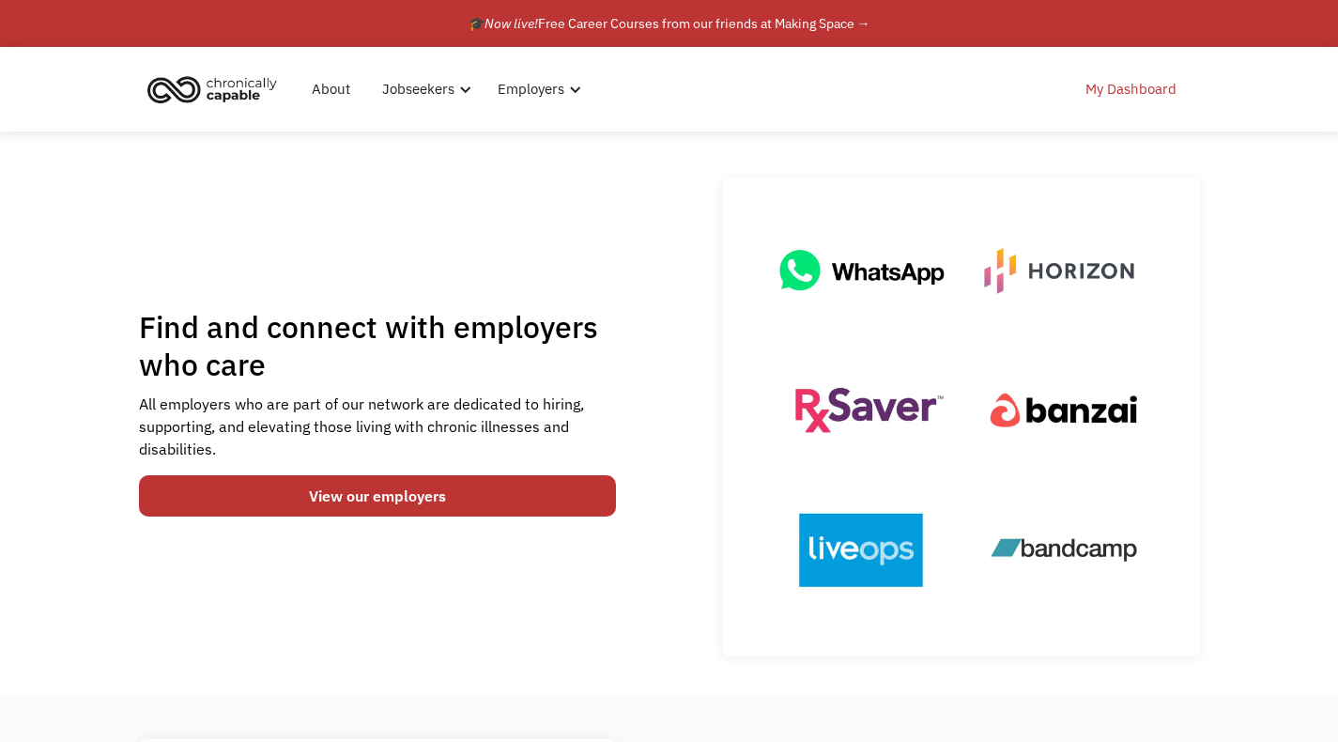
click at [1113, 90] on link "My Dashboard" at bounding box center [1131, 89] width 114 height 60
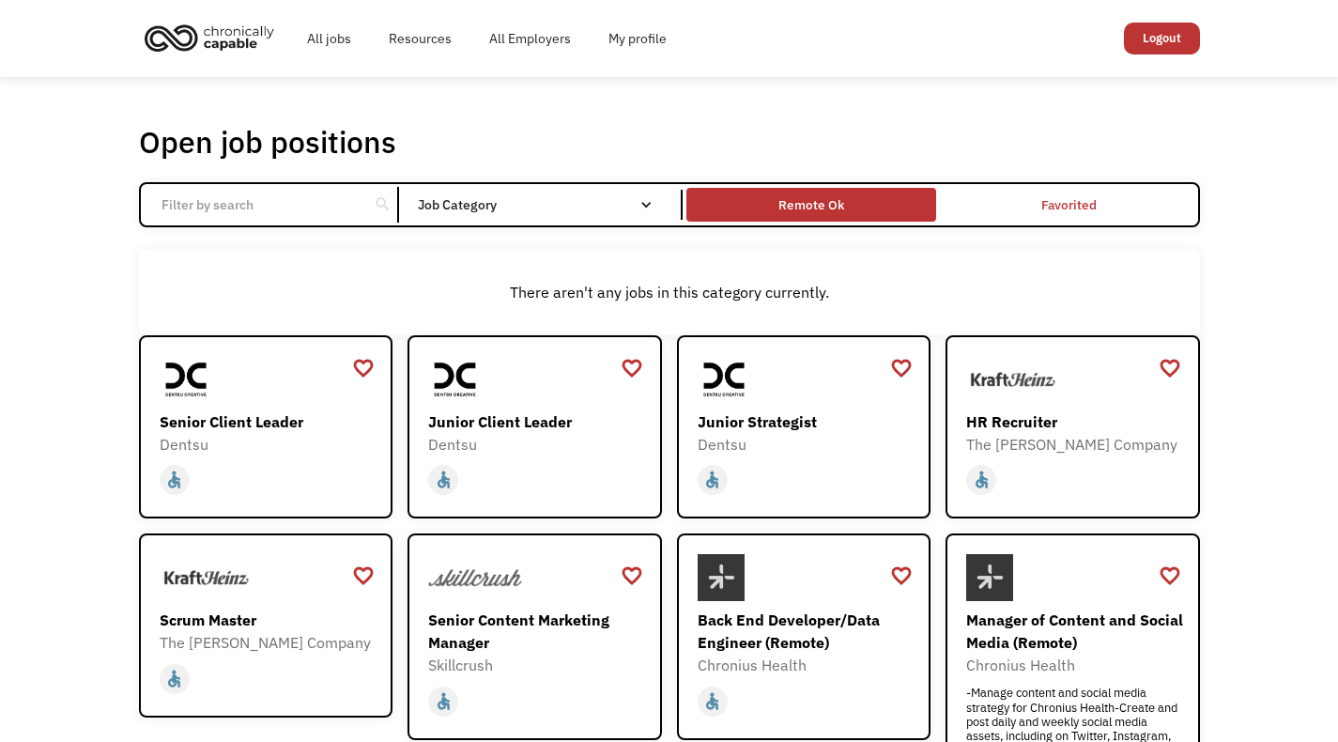
click at [722, 201] on div "Remote Ok" at bounding box center [811, 203] width 250 height 23
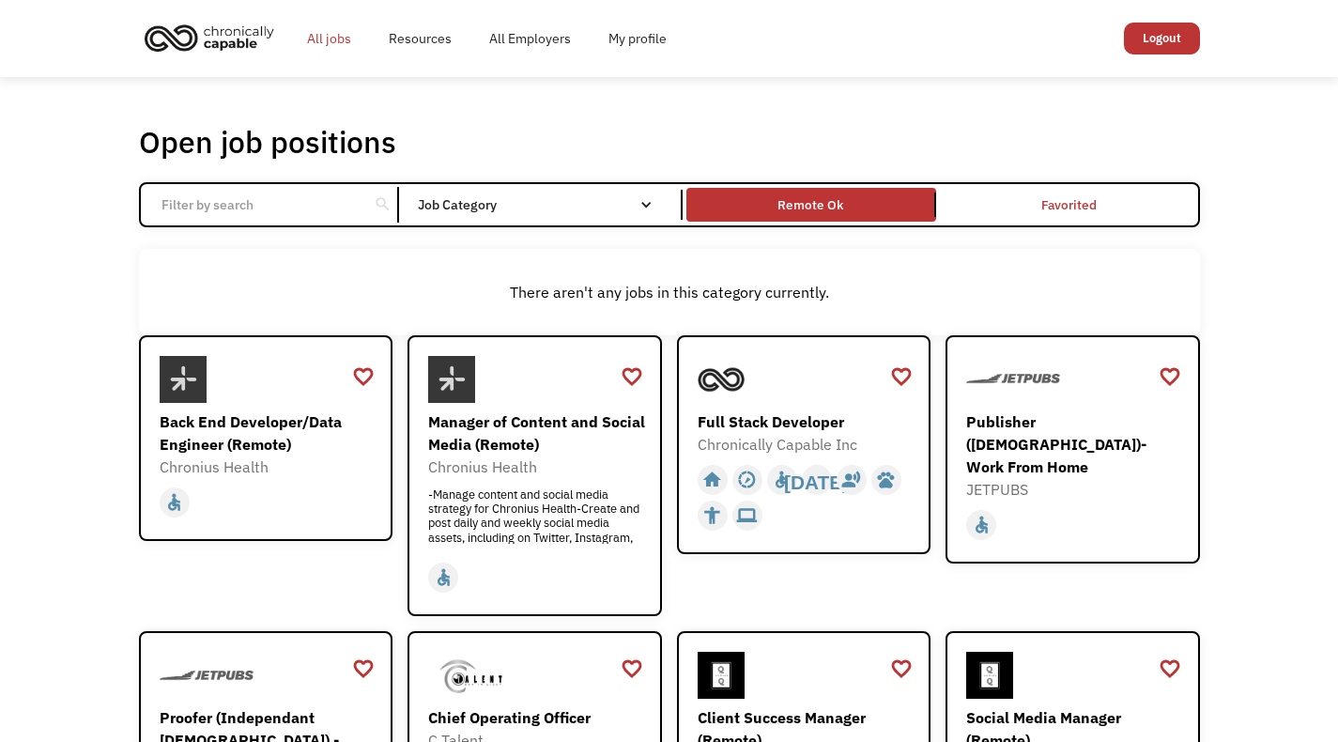
click at [327, 57] on link "All jobs" at bounding box center [329, 38] width 82 height 60
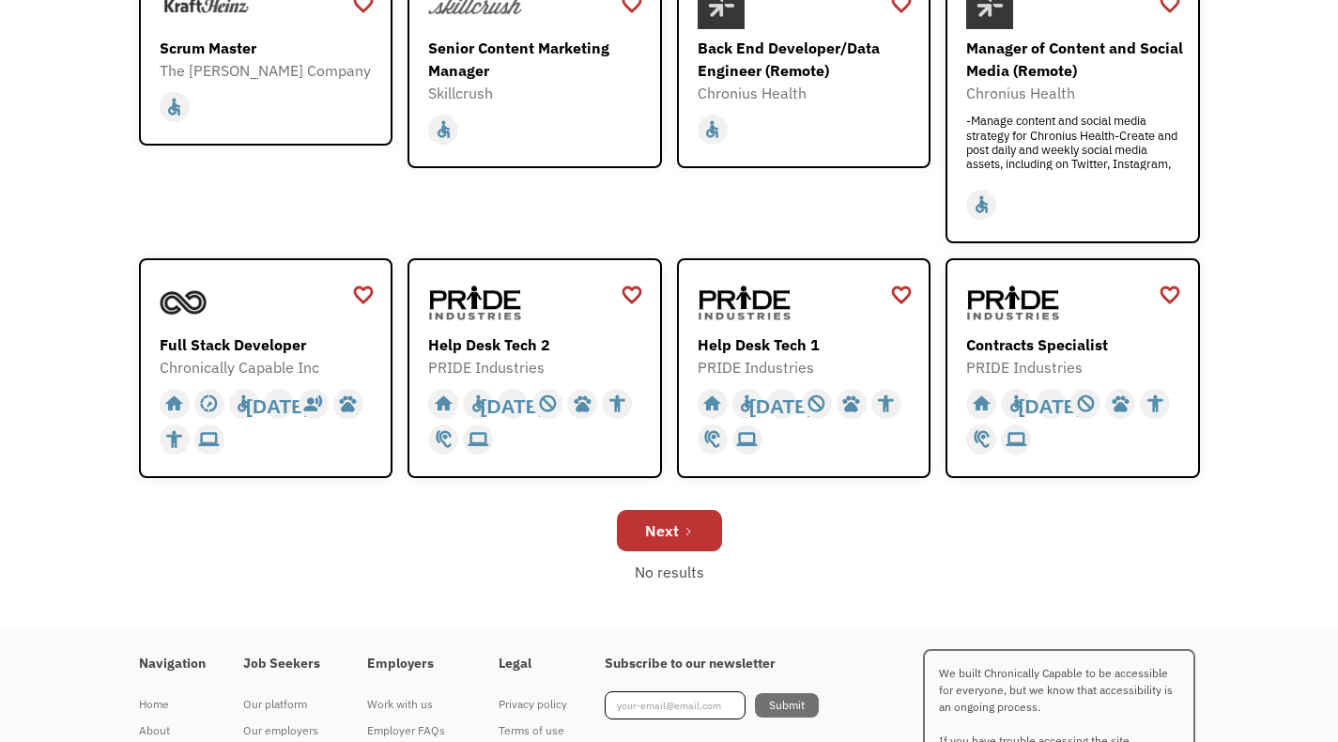
scroll to position [682, 0]
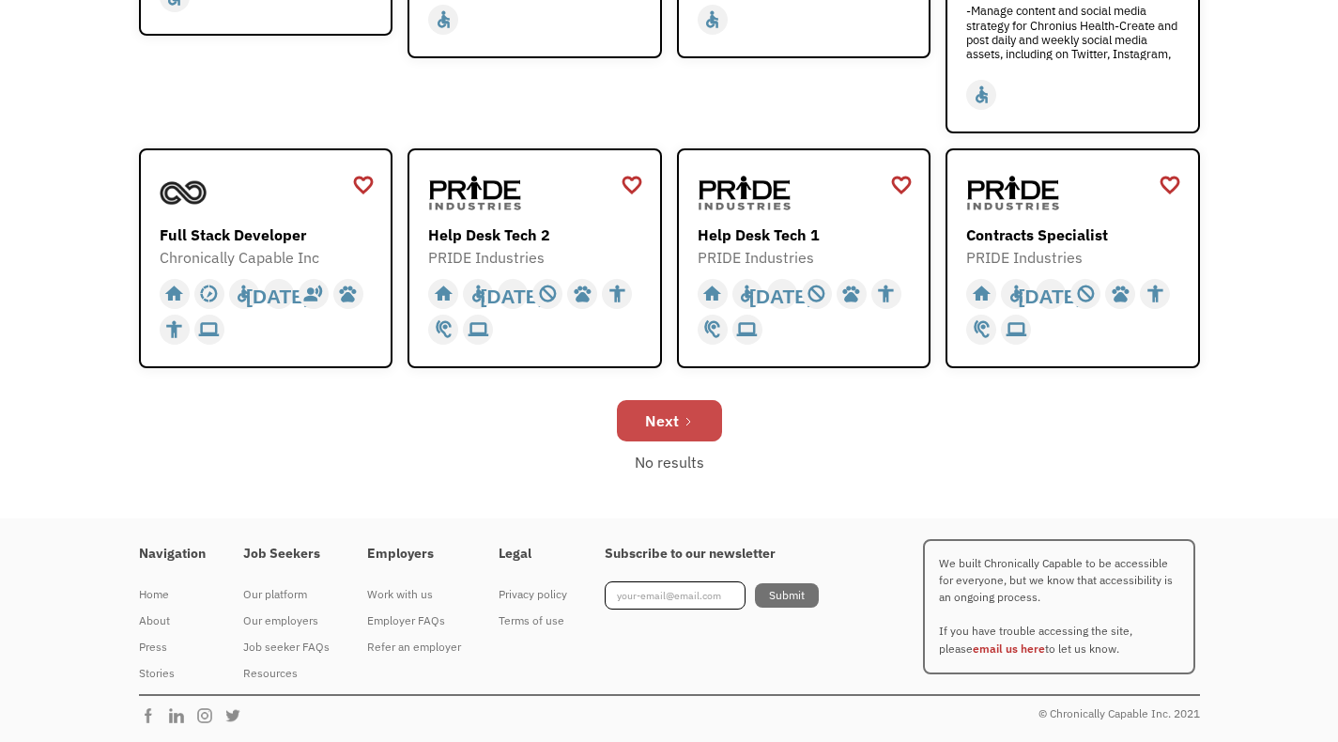
click at [685, 421] on icon "Next Page" at bounding box center [688, 421] width 11 height 11
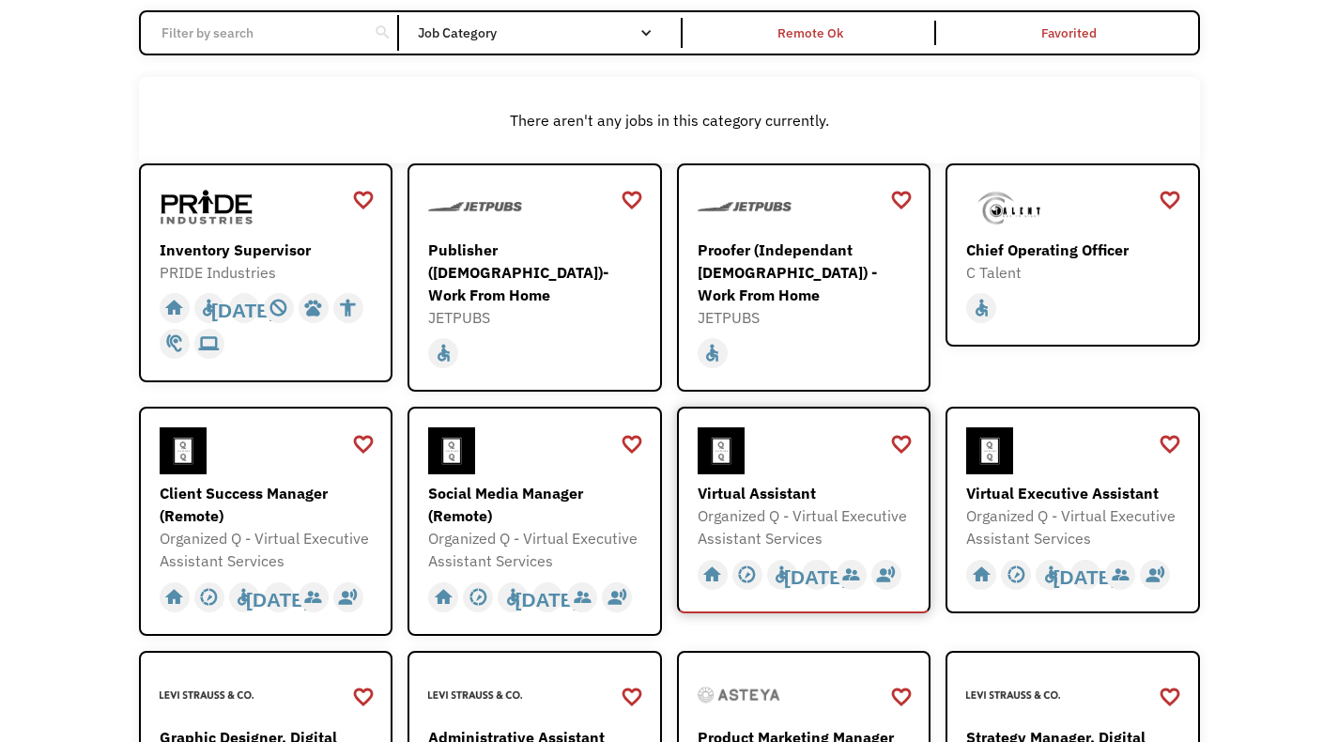
scroll to position [173, 0]
click at [826, 437] on div at bounding box center [807, 449] width 218 height 47
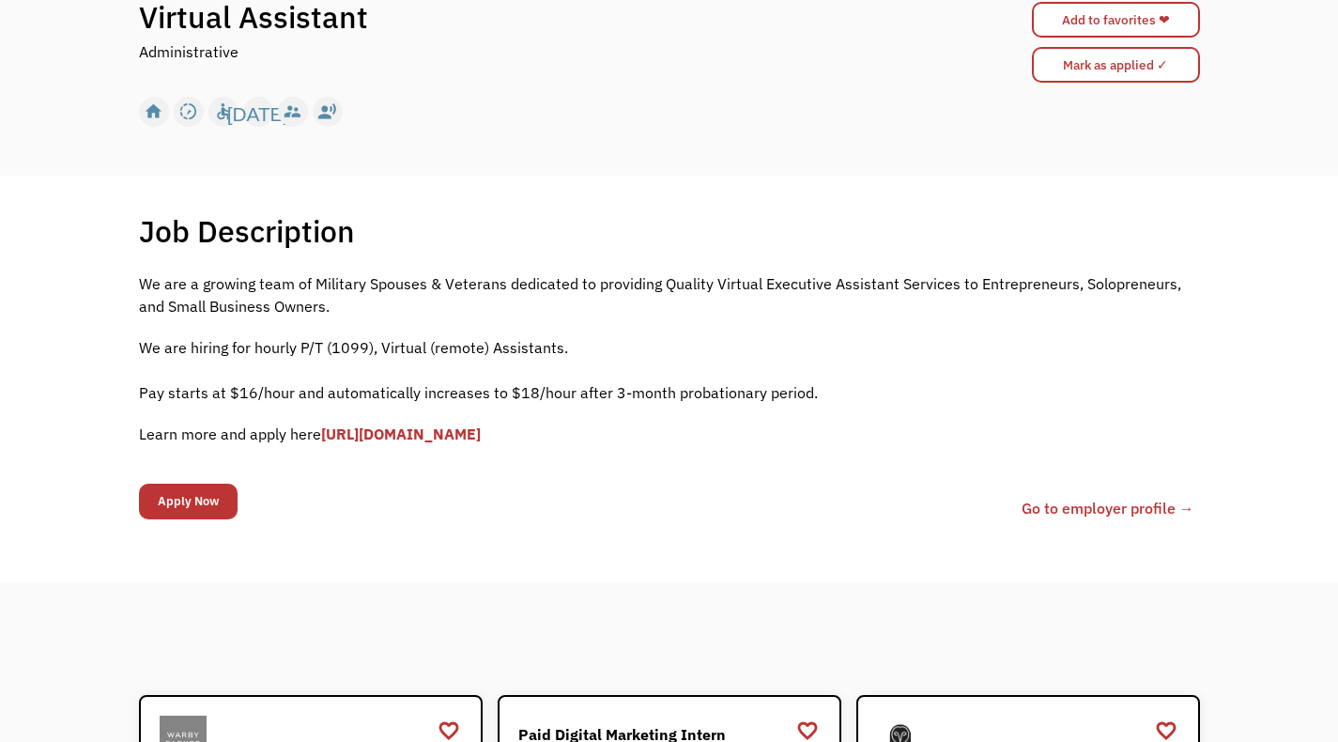
scroll to position [211, 0]
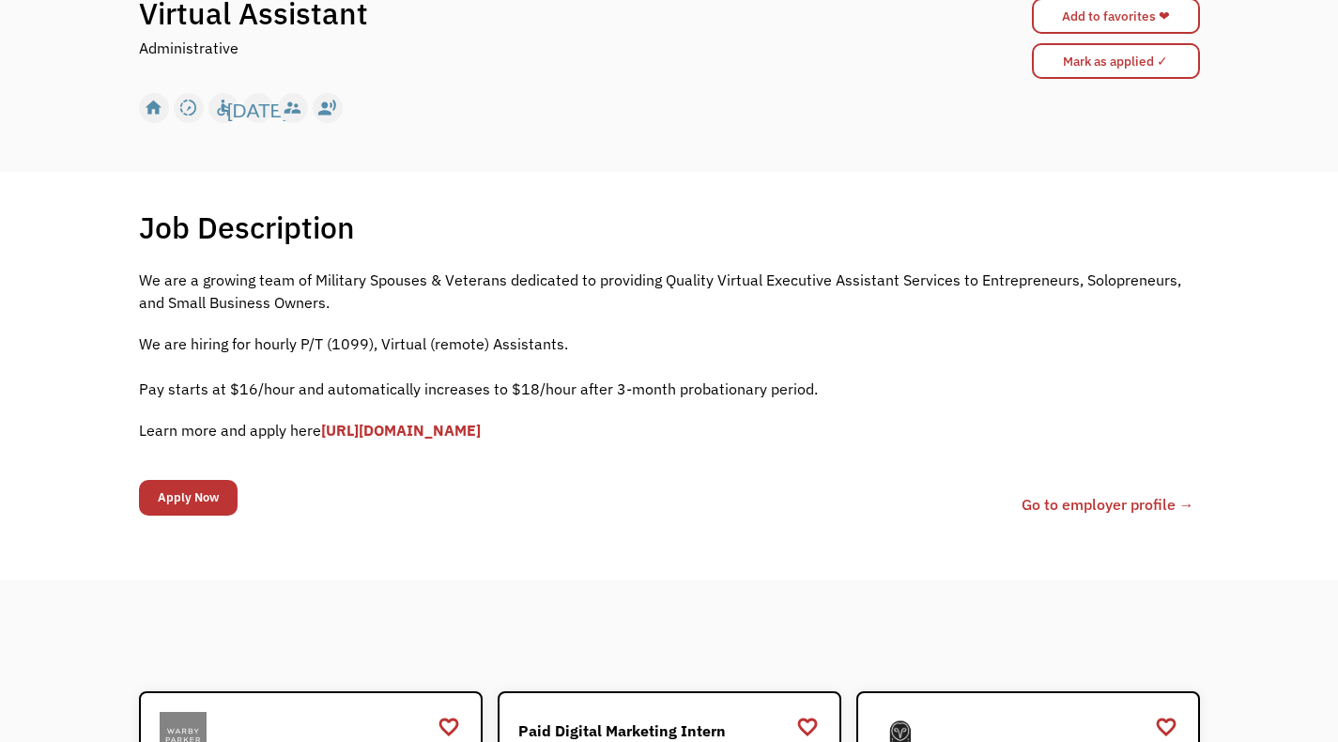
click at [481, 424] on link "[URL][DOMAIN_NAME]" at bounding box center [401, 430] width 160 height 19
